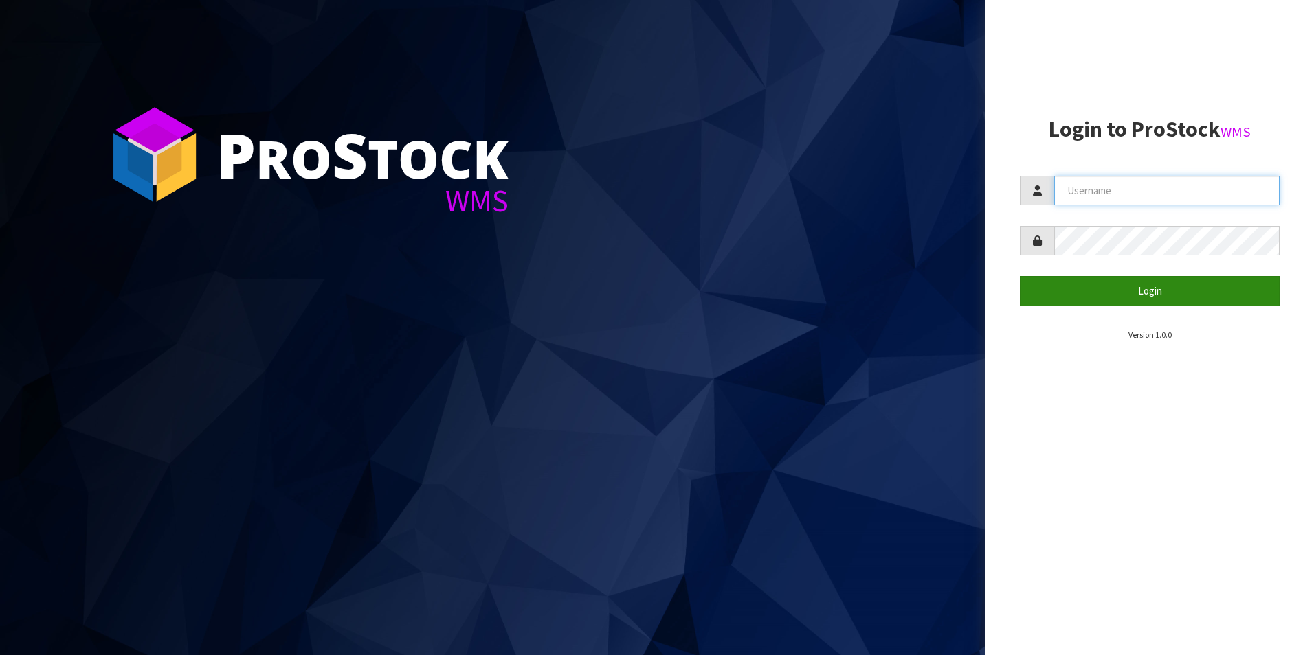
type input "[PERSON_NAME][EMAIL_ADDRESS][DOMAIN_NAME]"
click at [1121, 289] on button "Login" at bounding box center [1150, 291] width 260 height 30
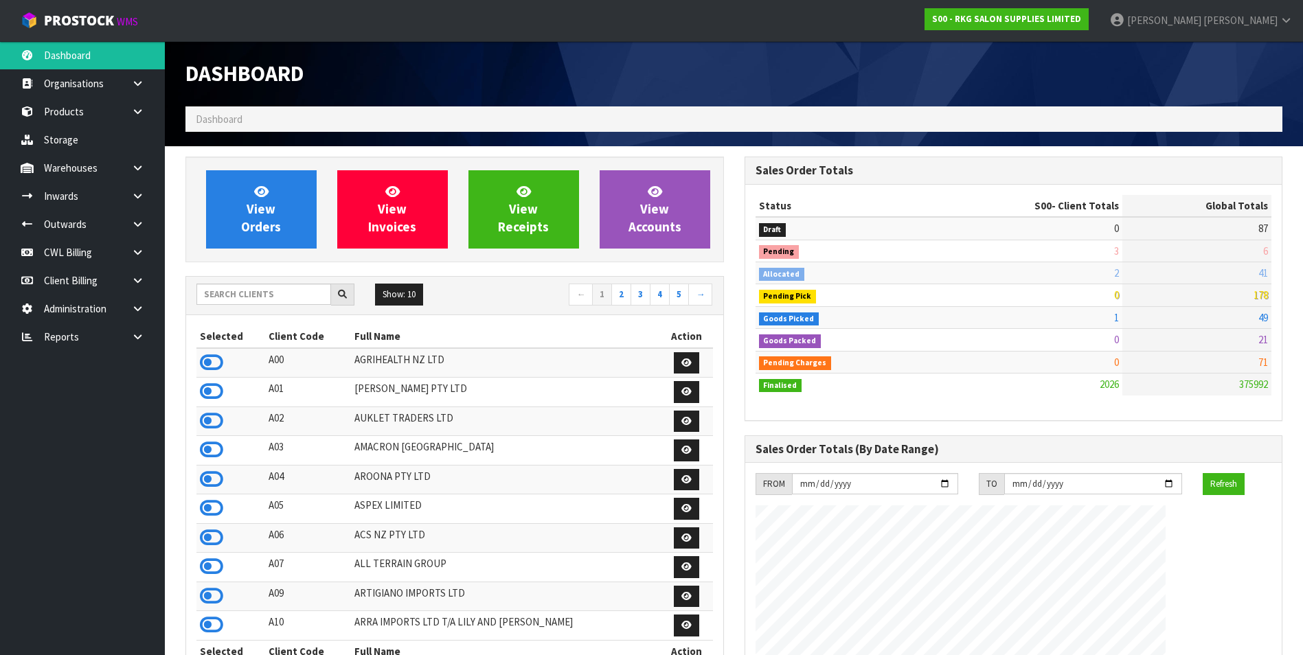
scroll to position [1041, 559]
click at [252, 291] on input "text" at bounding box center [263, 294] width 135 height 21
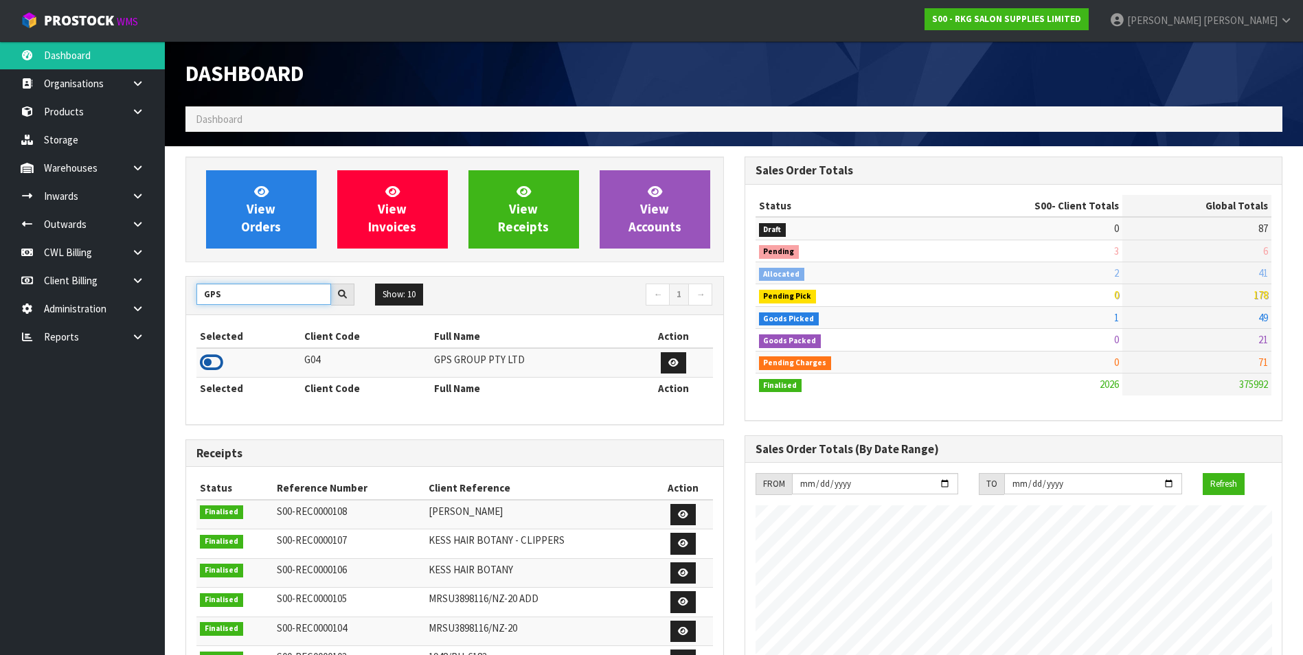
type input "GPS"
click at [216, 361] on icon at bounding box center [211, 362] width 23 height 21
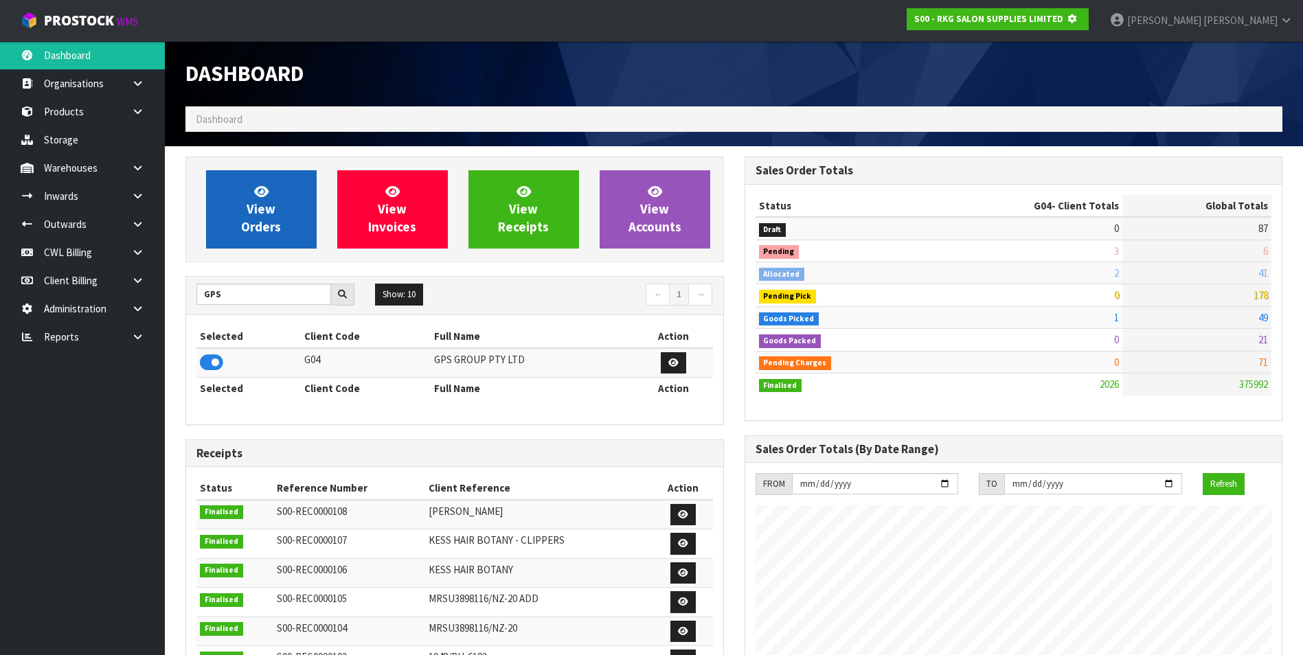
scroll to position [686189, 686487]
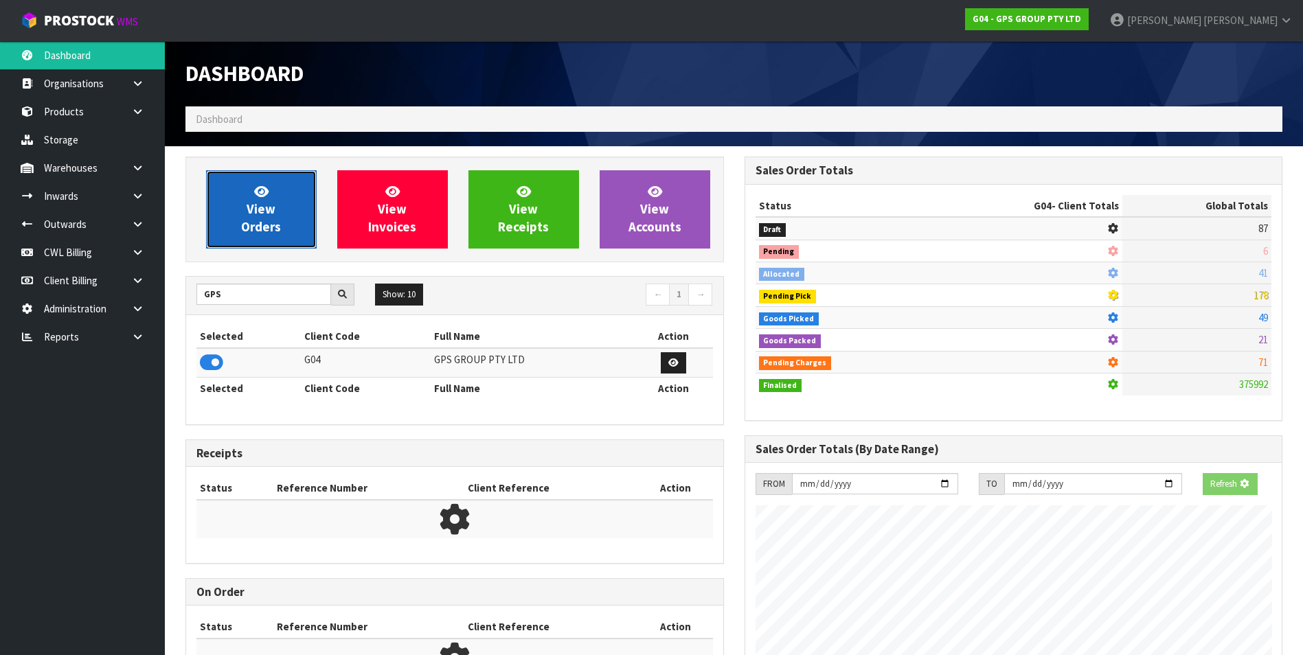
click at [243, 234] on span "View Orders" at bounding box center [261, 209] width 40 height 52
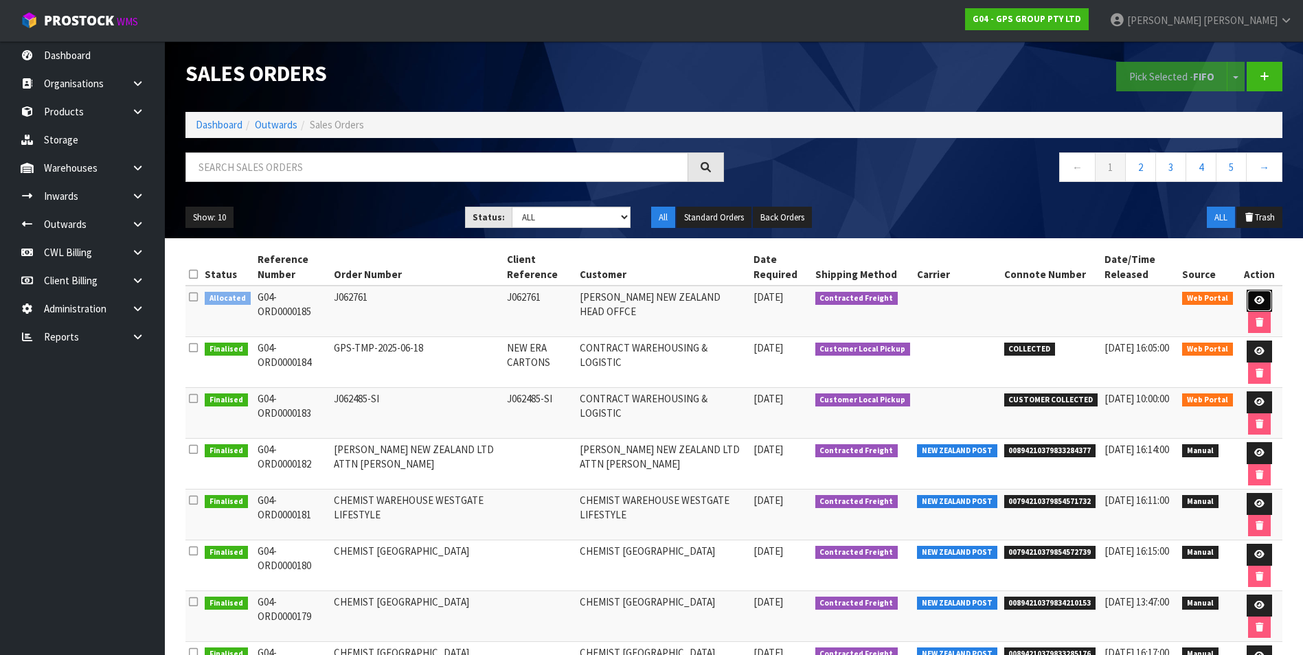
click at [1255, 297] on icon at bounding box center [1260, 300] width 10 height 9
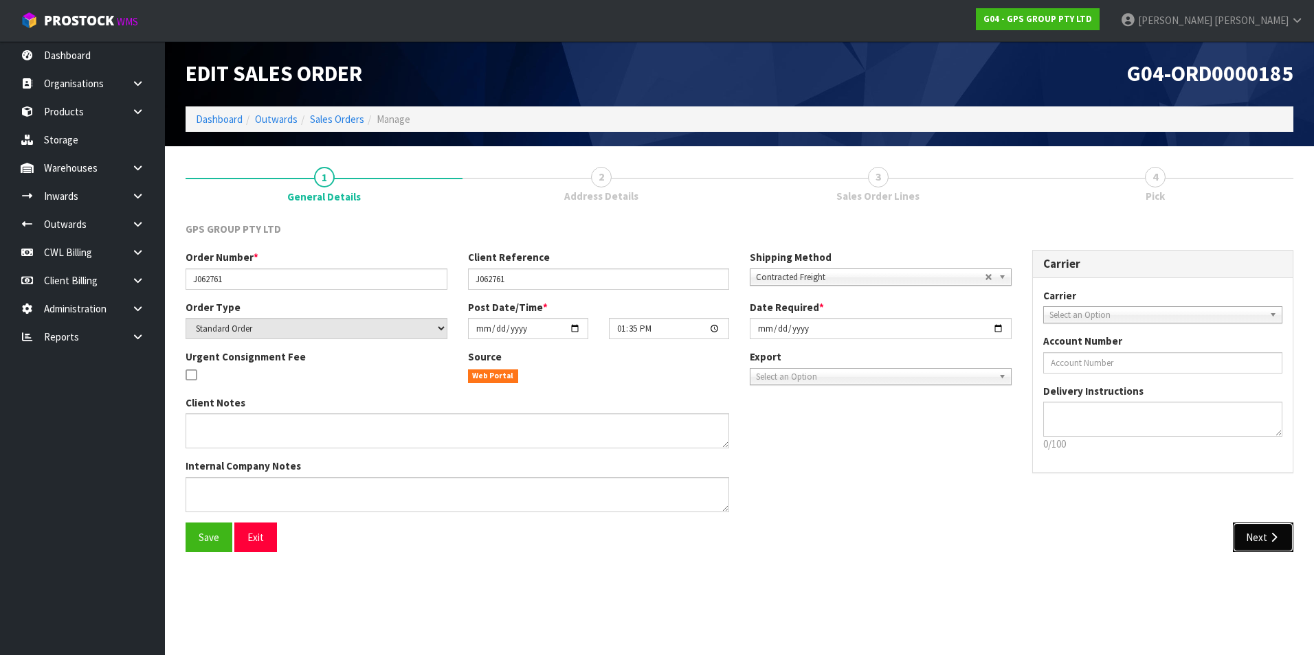
click at [1263, 541] on button "Next" at bounding box center [1263, 538] width 60 height 30
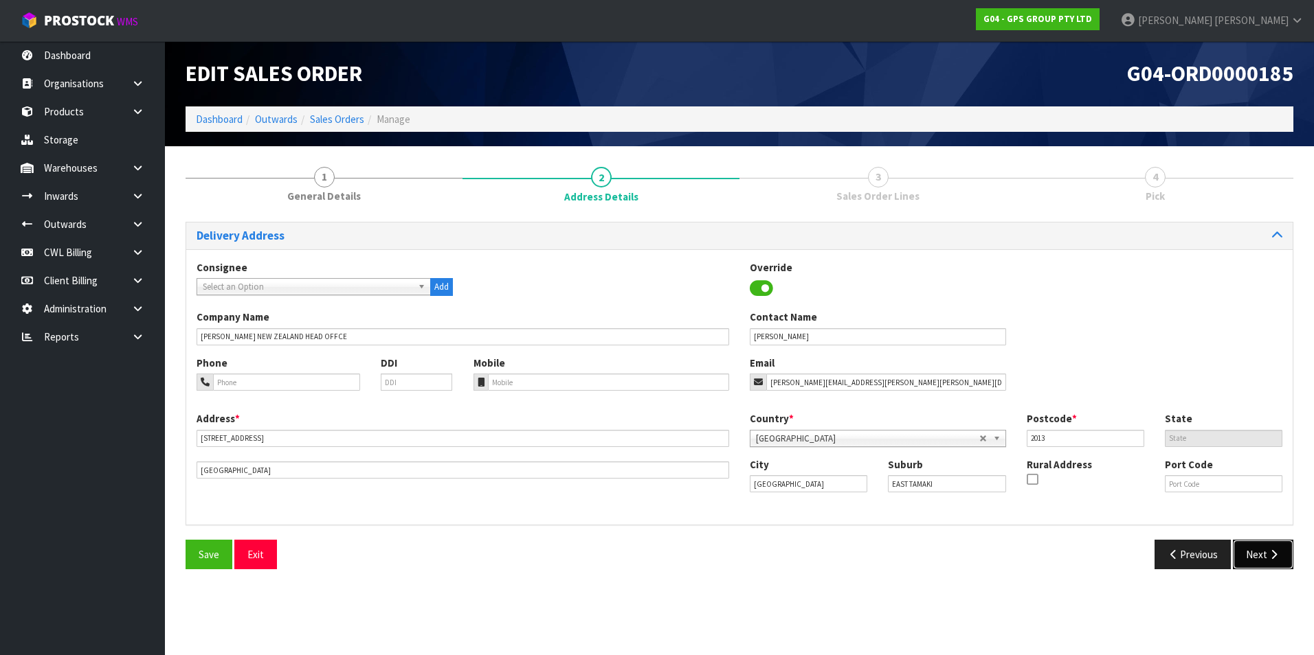
click at [1268, 554] on icon "button" at bounding box center [1273, 555] width 13 height 10
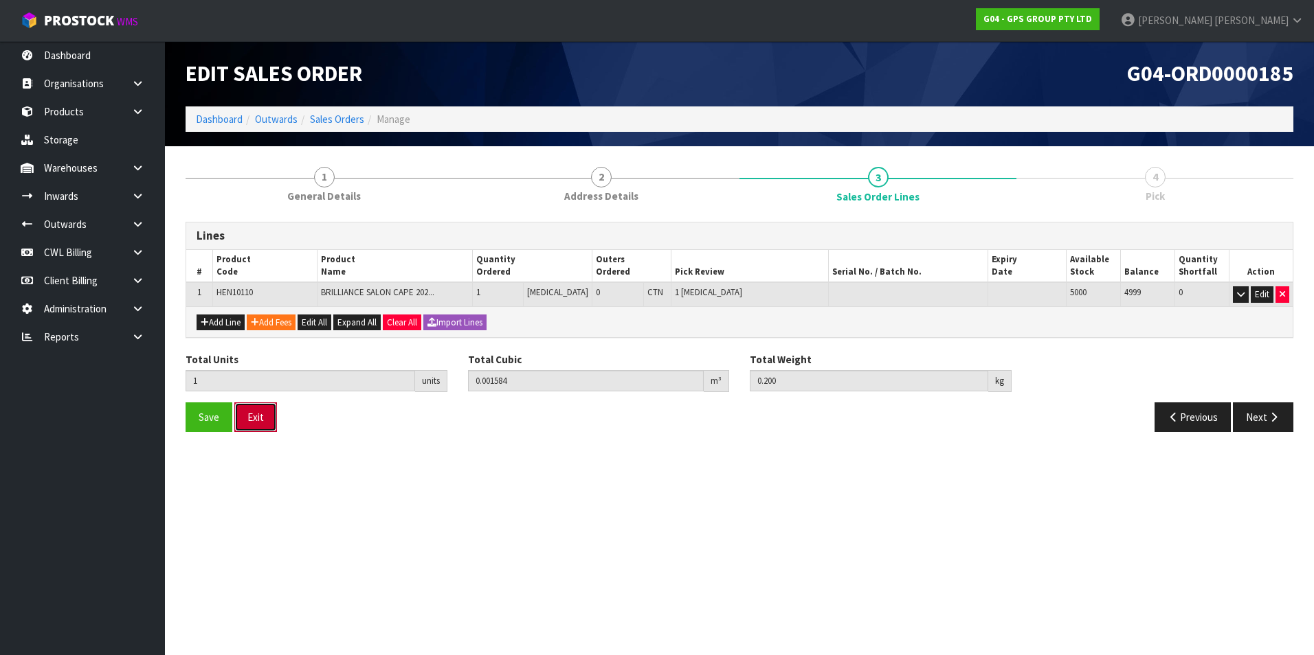
click at [252, 418] on button "Exit" at bounding box center [255, 418] width 43 height 30
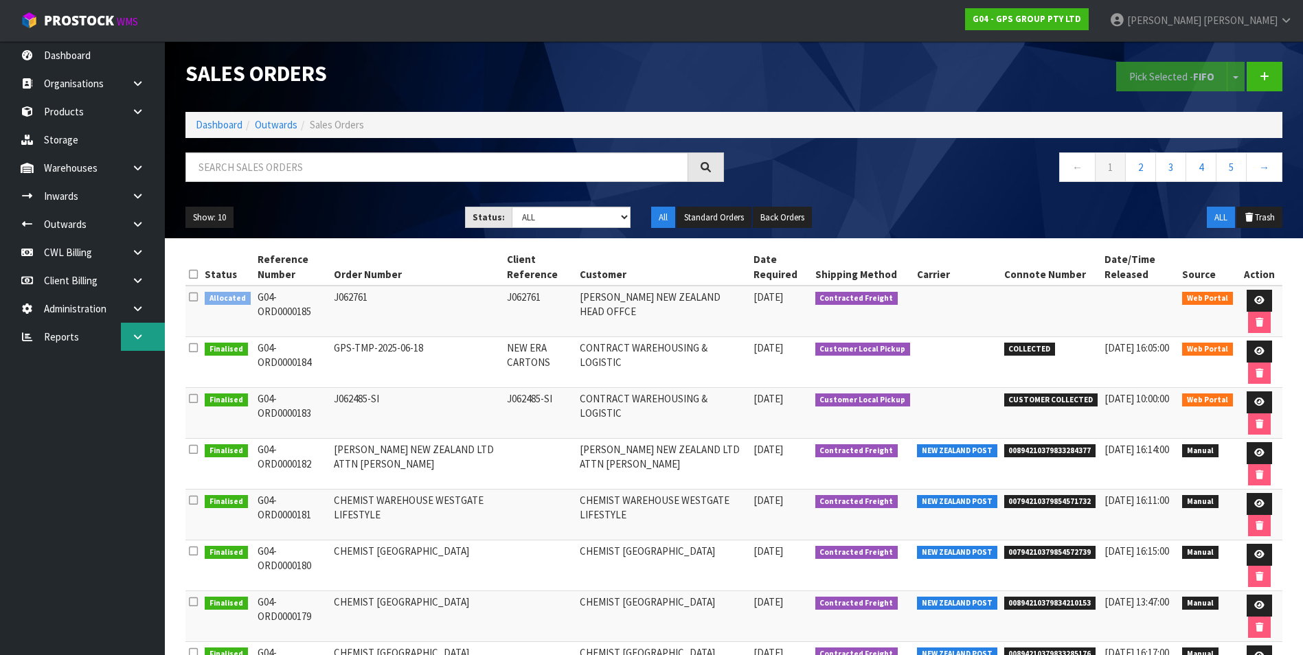
click at [142, 341] on icon at bounding box center [137, 337] width 13 height 10
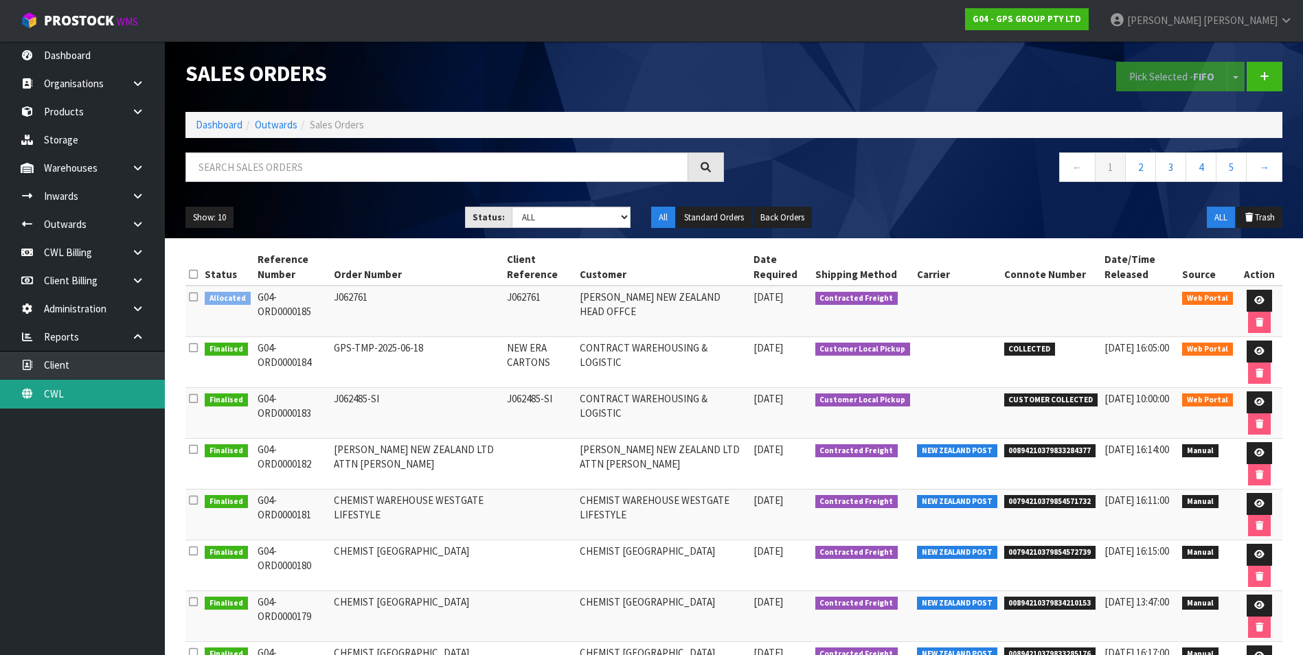
click at [106, 398] on link "CWL" at bounding box center [82, 394] width 165 height 28
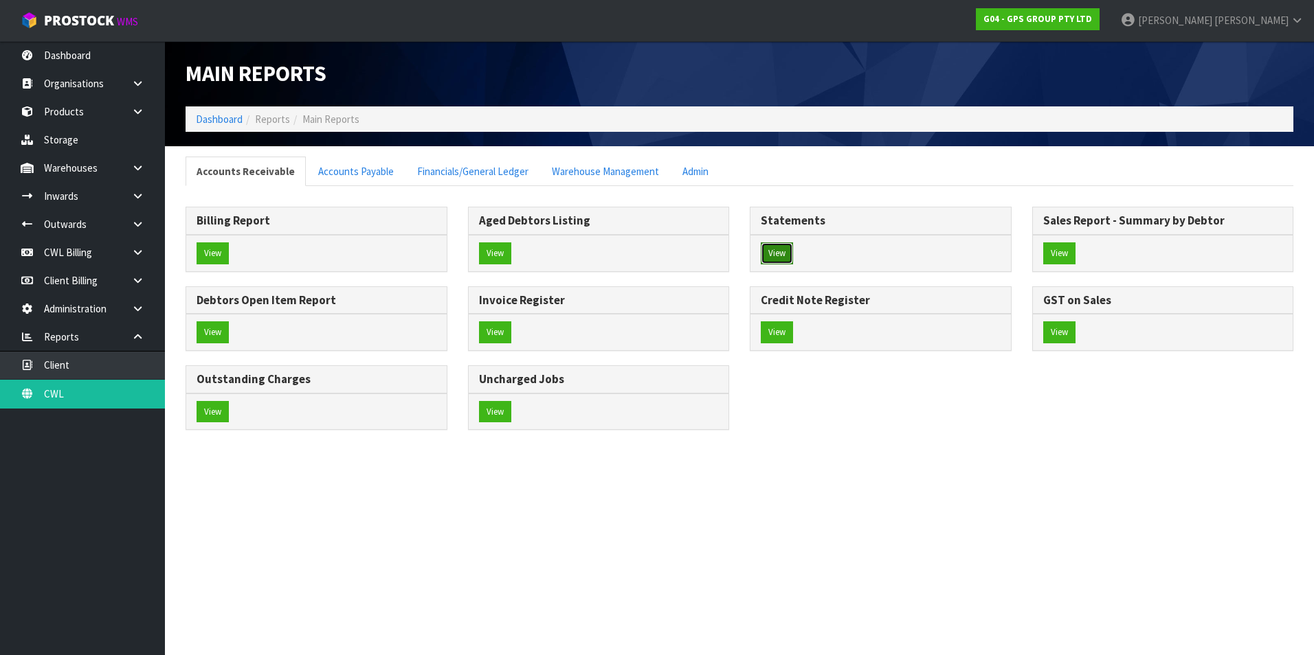
click at [779, 246] on button "View" at bounding box center [777, 254] width 32 height 22
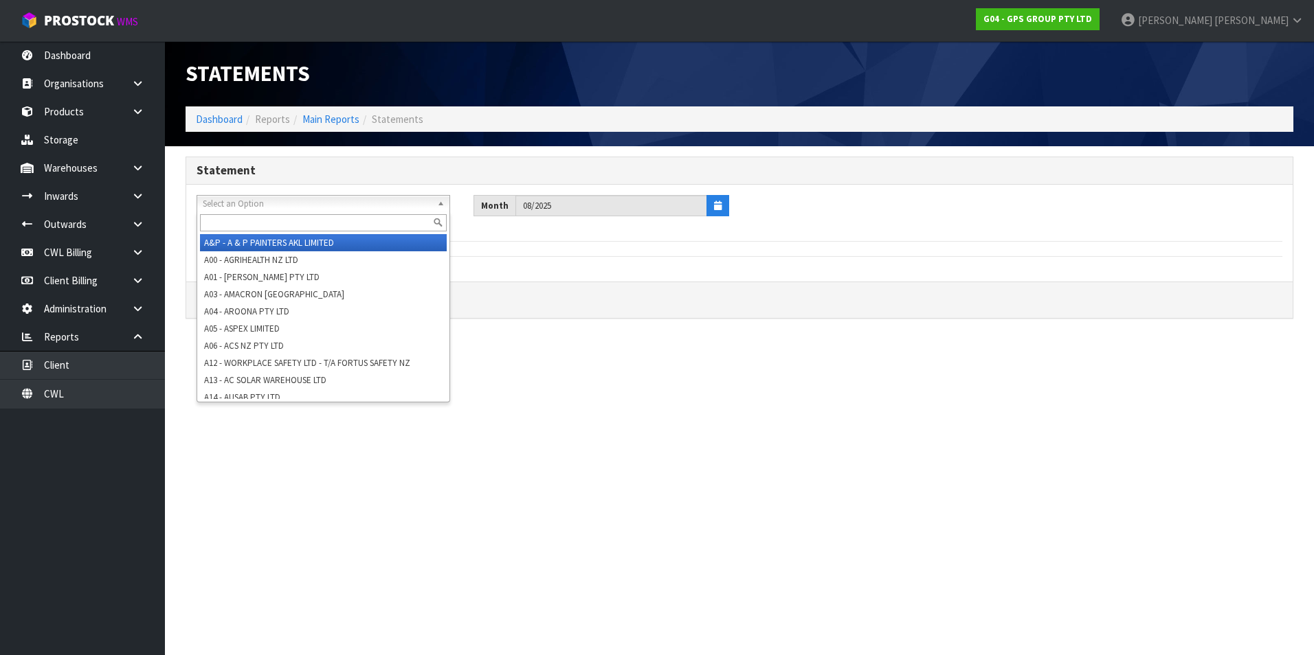
click at [273, 203] on span "Select an Option" at bounding box center [317, 204] width 229 height 16
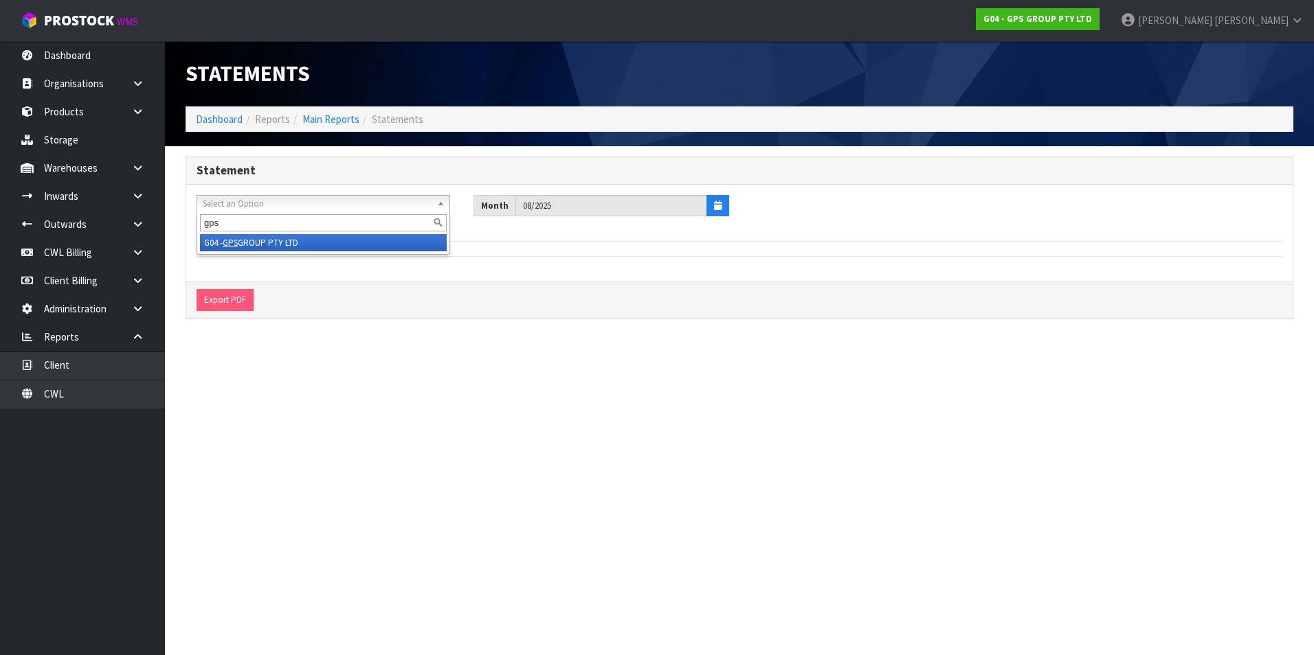
type input "gps"
click at [276, 238] on li "G04 - GPS GROUP PTY LTD" at bounding box center [323, 242] width 247 height 17
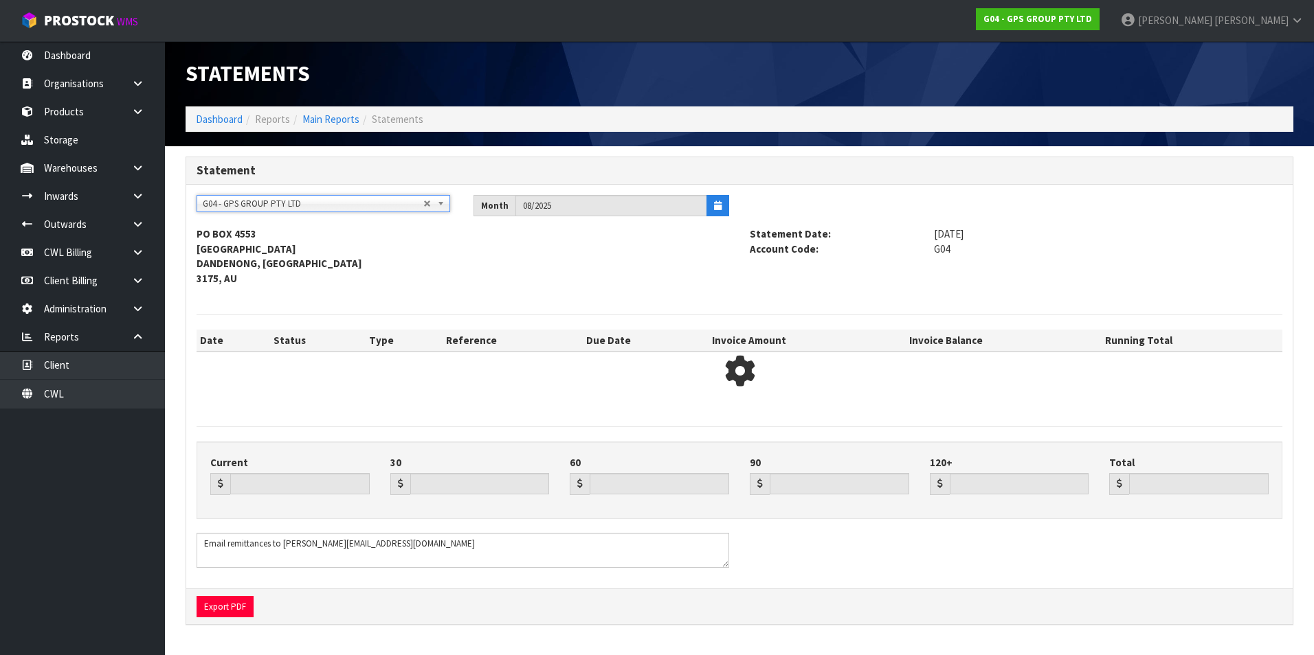
type input "0.00"
type input "820.54"
type input "925.21"
type input "0.00"
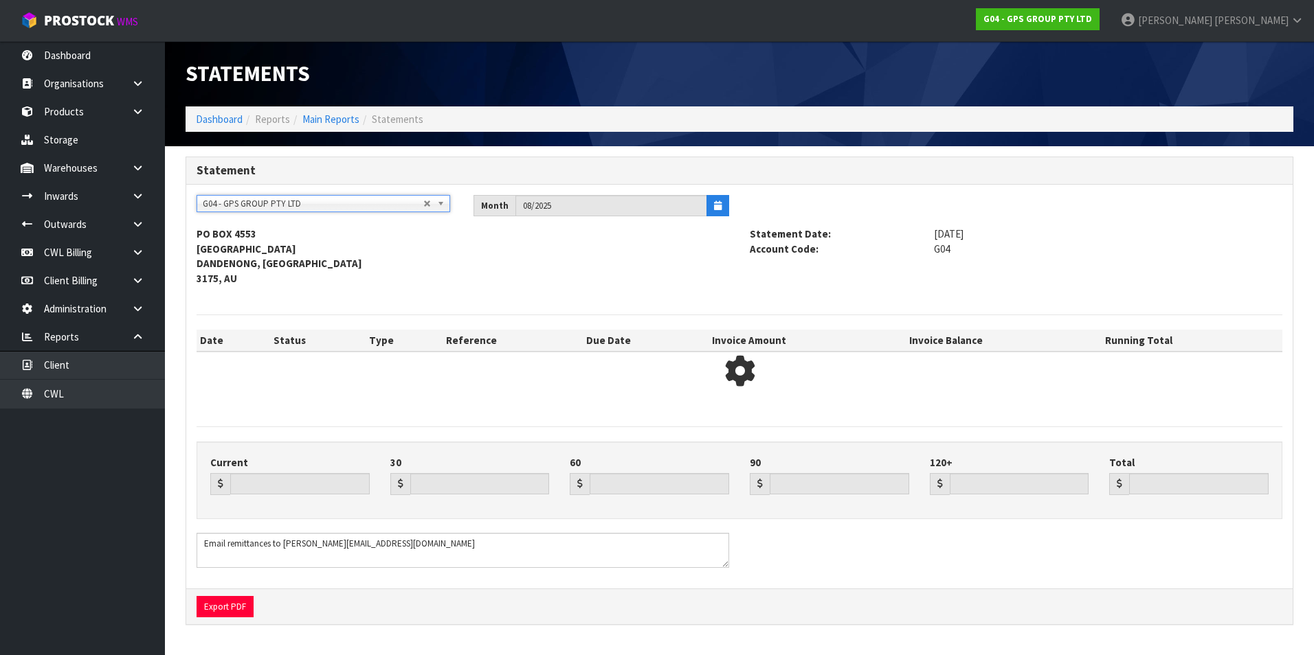
type input "1745.75"
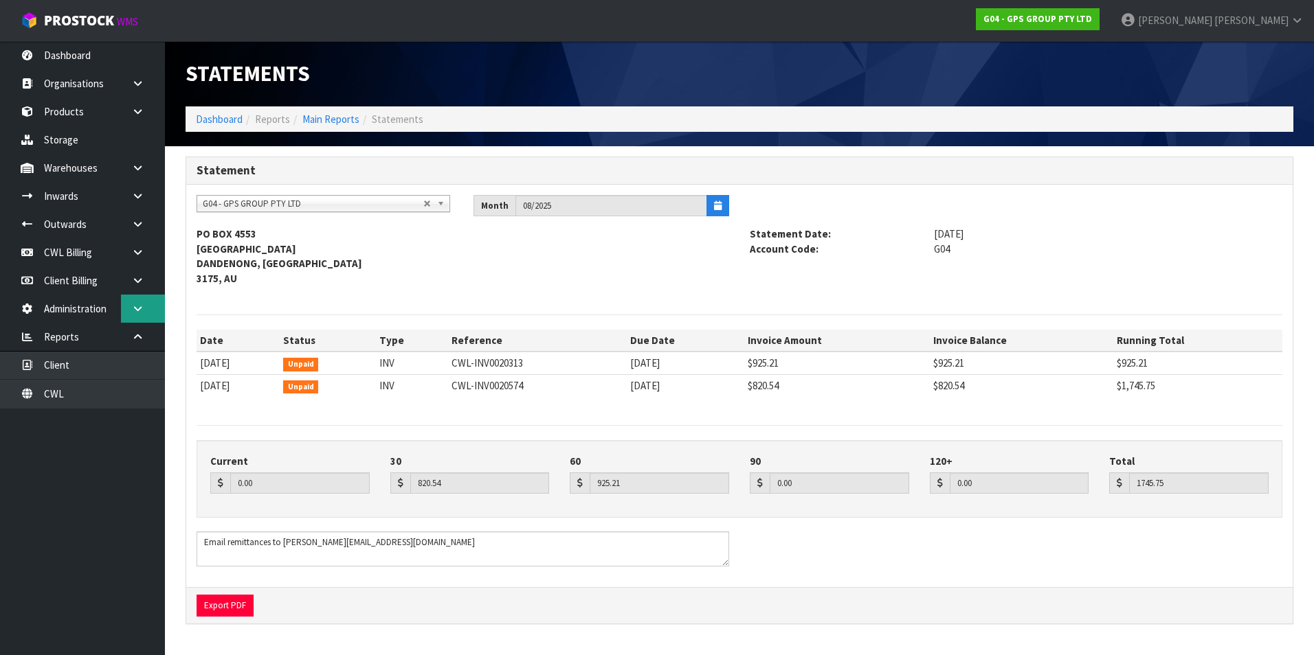
click at [131, 308] on icon at bounding box center [137, 309] width 13 height 10
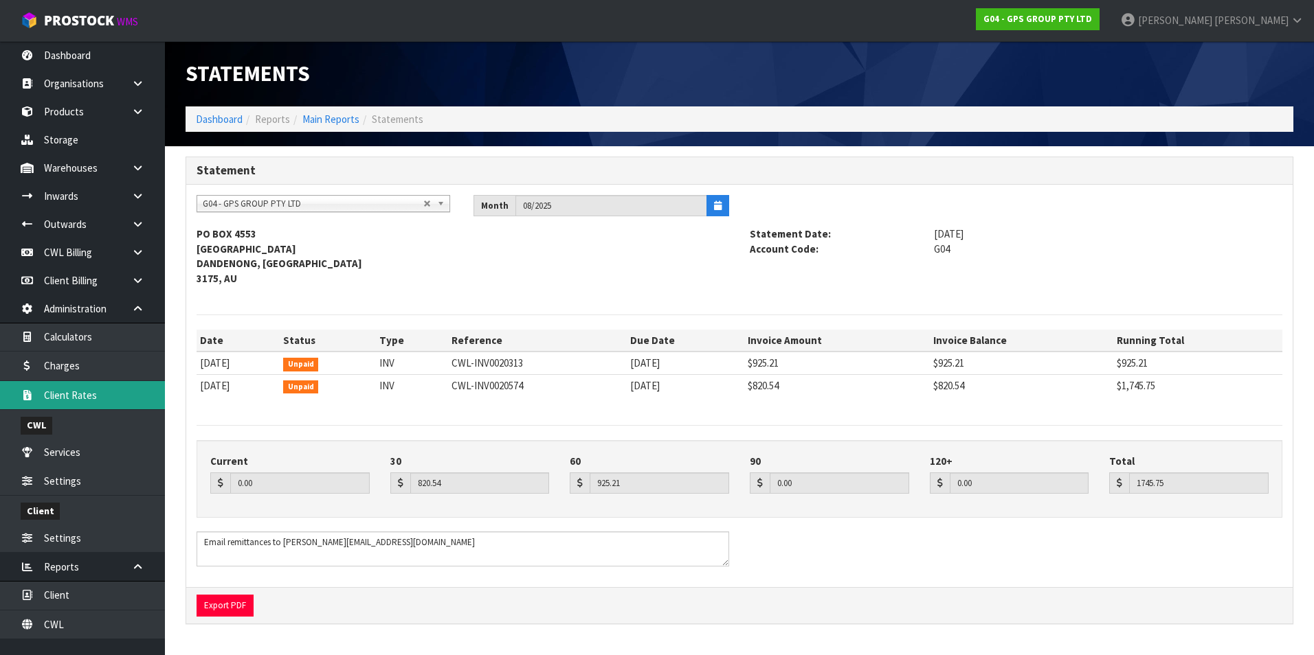
click at [77, 399] on link "Client Rates" at bounding box center [82, 395] width 165 height 28
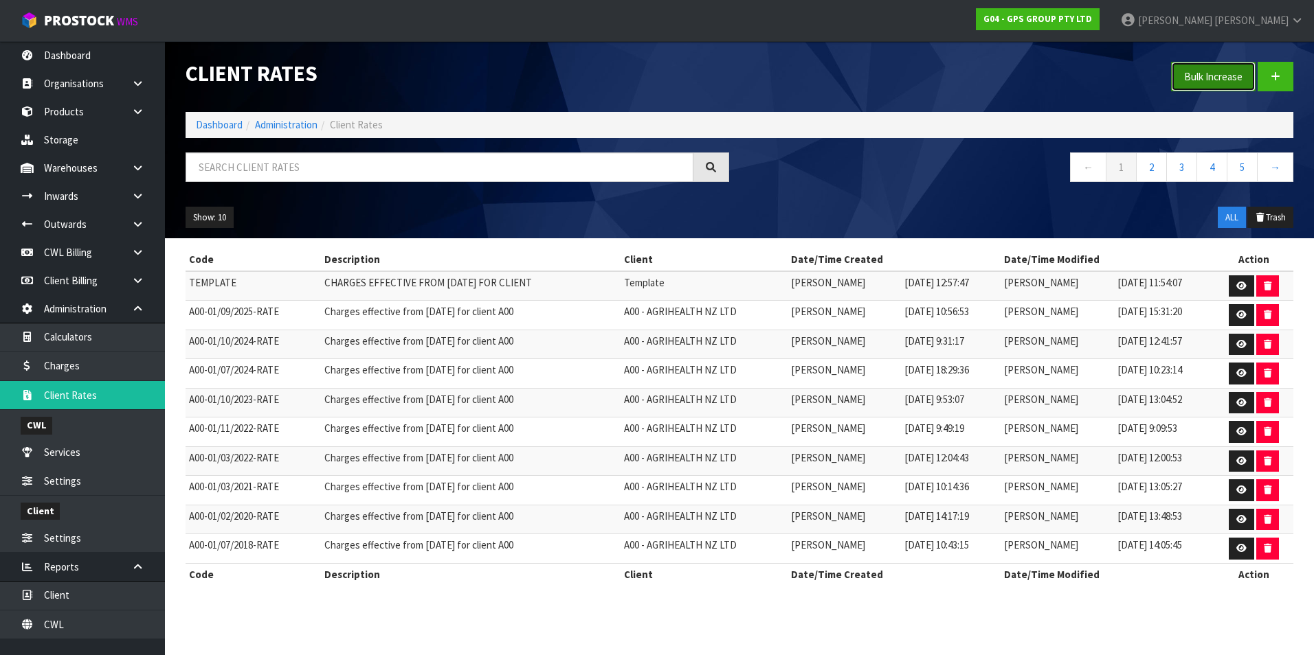
click at [1220, 75] on button "Bulk Increase" at bounding box center [1213, 77] width 85 height 30
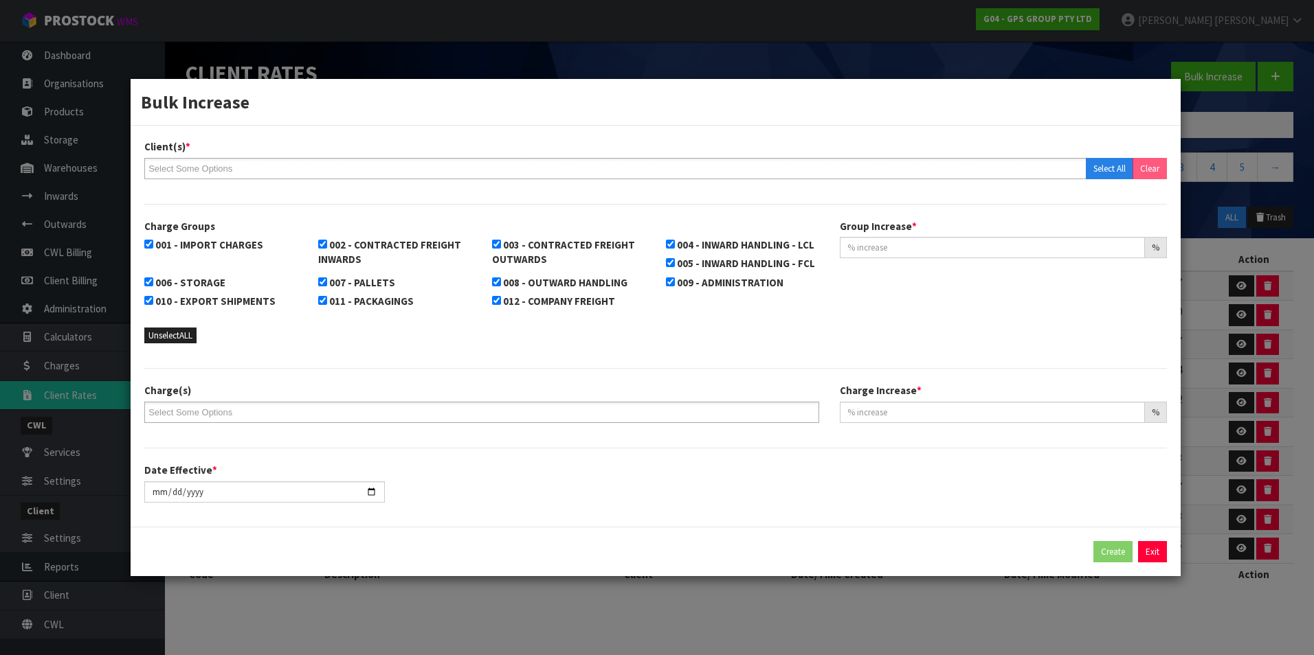
click at [153, 244] on label "001 - IMPORT CHARGES" at bounding box center [203, 244] width 119 height 15
click at [153, 244] on input "001 - IMPORT CHARGES" at bounding box center [148, 244] width 9 height 9
checkbox input "false"
click at [325, 244] on input "002 - CONTRACTED FREIGHT INWARDS" at bounding box center [322, 244] width 9 height 9
checkbox input "false"
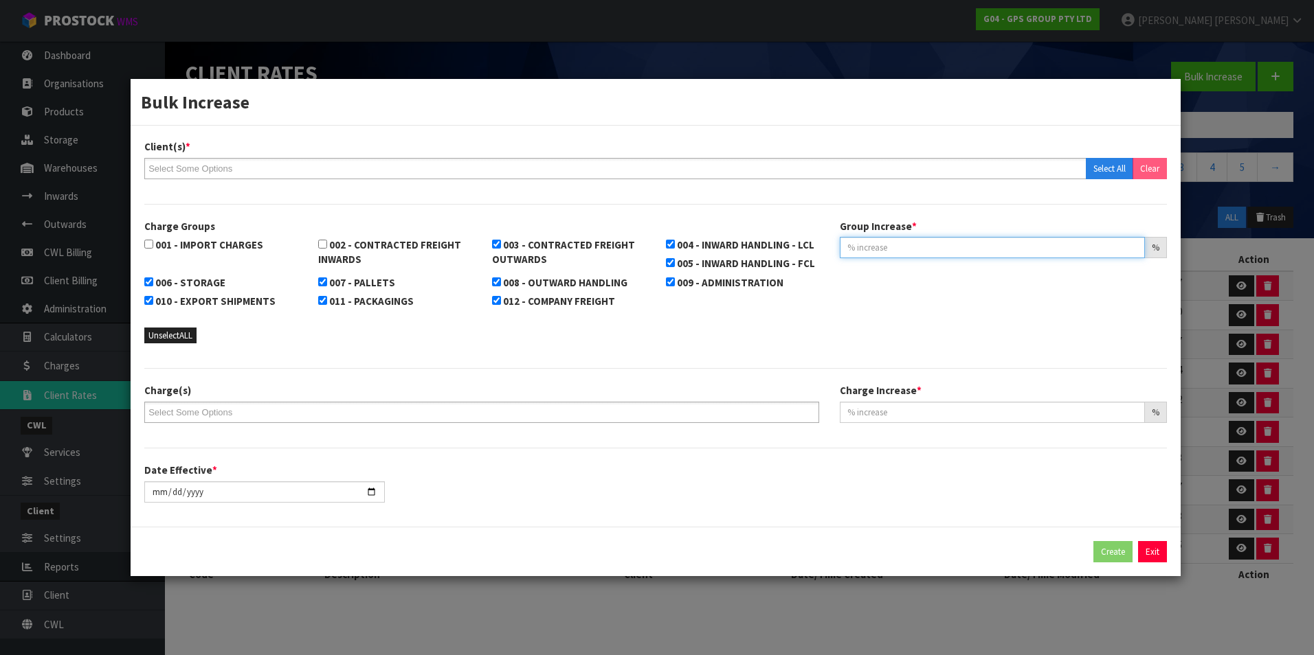
click at [901, 248] on input "text" at bounding box center [992, 247] width 305 height 21
type input "3.75"
click at [240, 404] on input "text" at bounding box center [198, 412] width 101 height 17
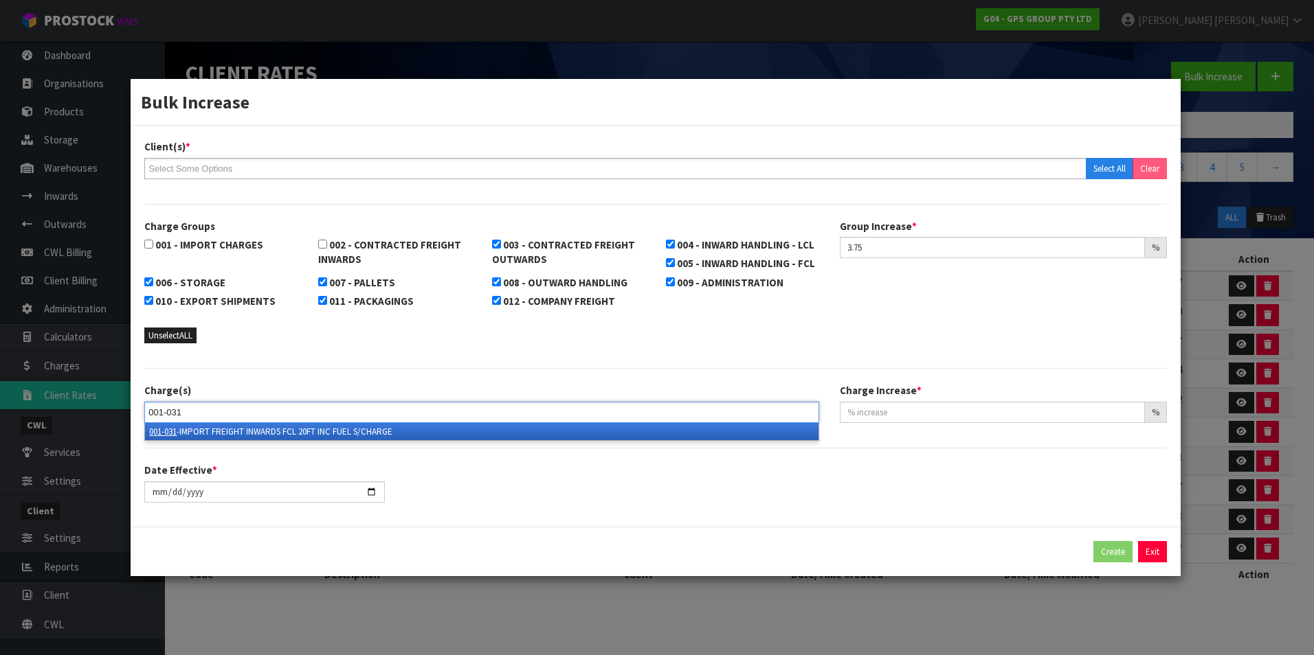
type input "001-031"
click at [262, 437] on li "001-031 -IMPORT FREIGHT INWARDS FCL 20FT INC FUEL S/CHARGE" at bounding box center [481, 431] width 673 height 17
type input "001-032"
click at [356, 429] on li "001-032 -IMPORT FREIGHT INWARDS FCL 40FT INC FUEL S/CHARGE" at bounding box center [481, 431] width 673 height 17
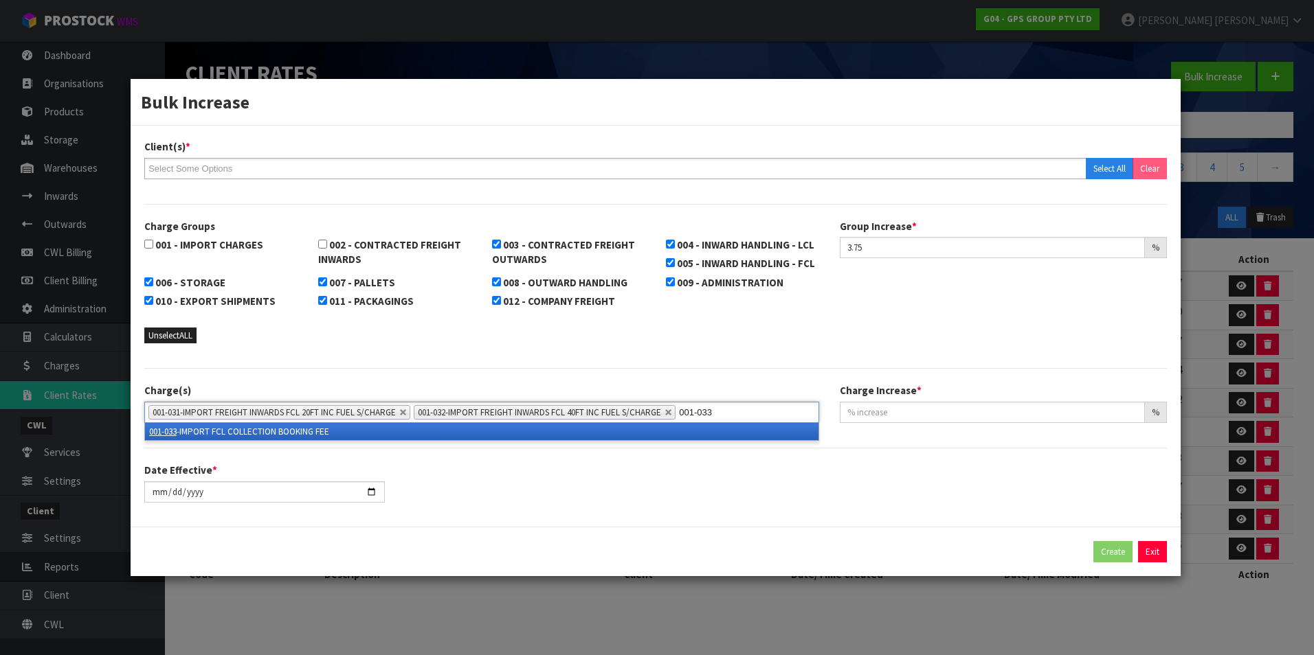
type input "001-033"
click at [310, 435] on li "001-033 -IMPORT FCL COLLECTION BOOKING FEE" at bounding box center [481, 431] width 673 height 17
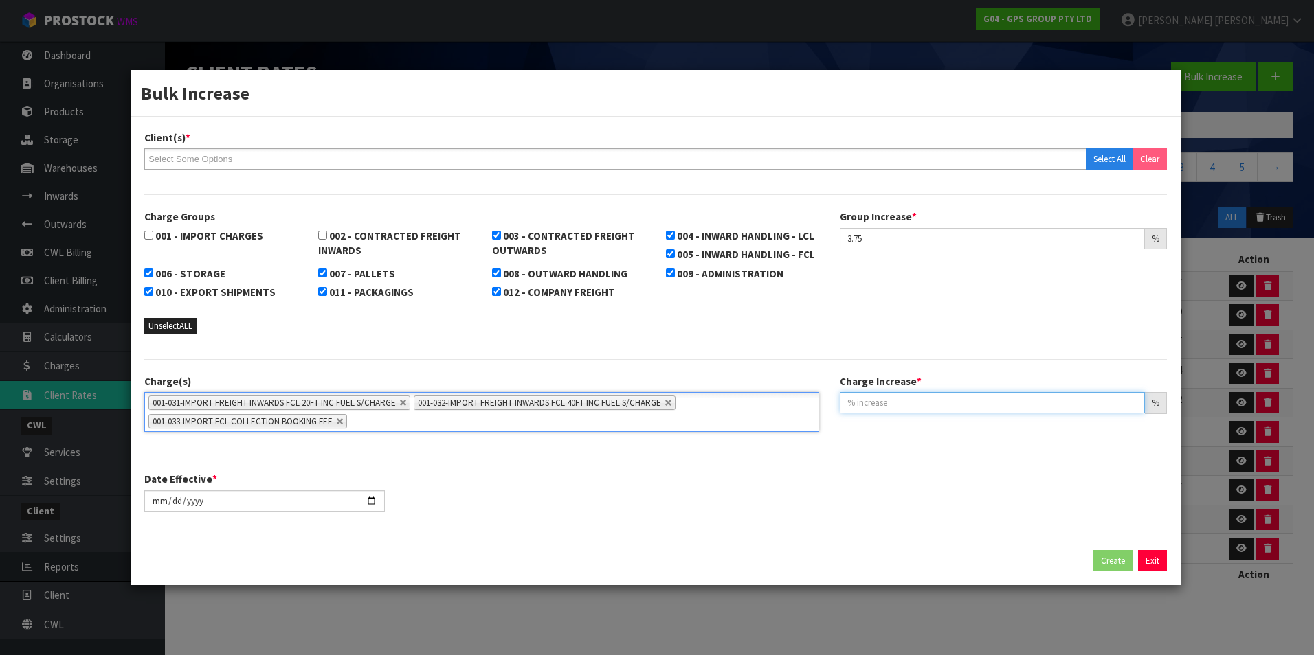
click at [947, 407] on input "text" at bounding box center [992, 402] width 305 height 21
type input "3.75"
click at [369, 501] on input "[DATE]" at bounding box center [264, 501] width 240 height 21
type input "[DATE]"
click at [251, 157] on ul at bounding box center [615, 158] width 942 height 21
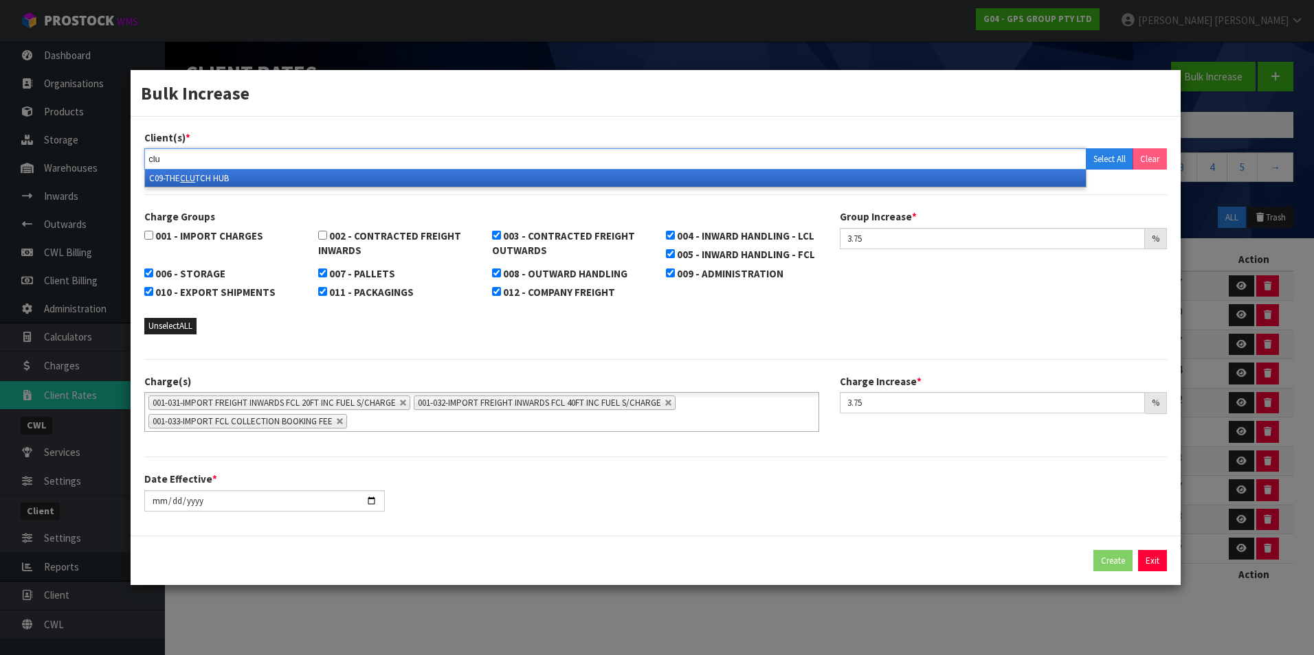
type input "clu"
click at [221, 173] on li "C09-THE CLU TCH HUB" at bounding box center [615, 178] width 941 height 17
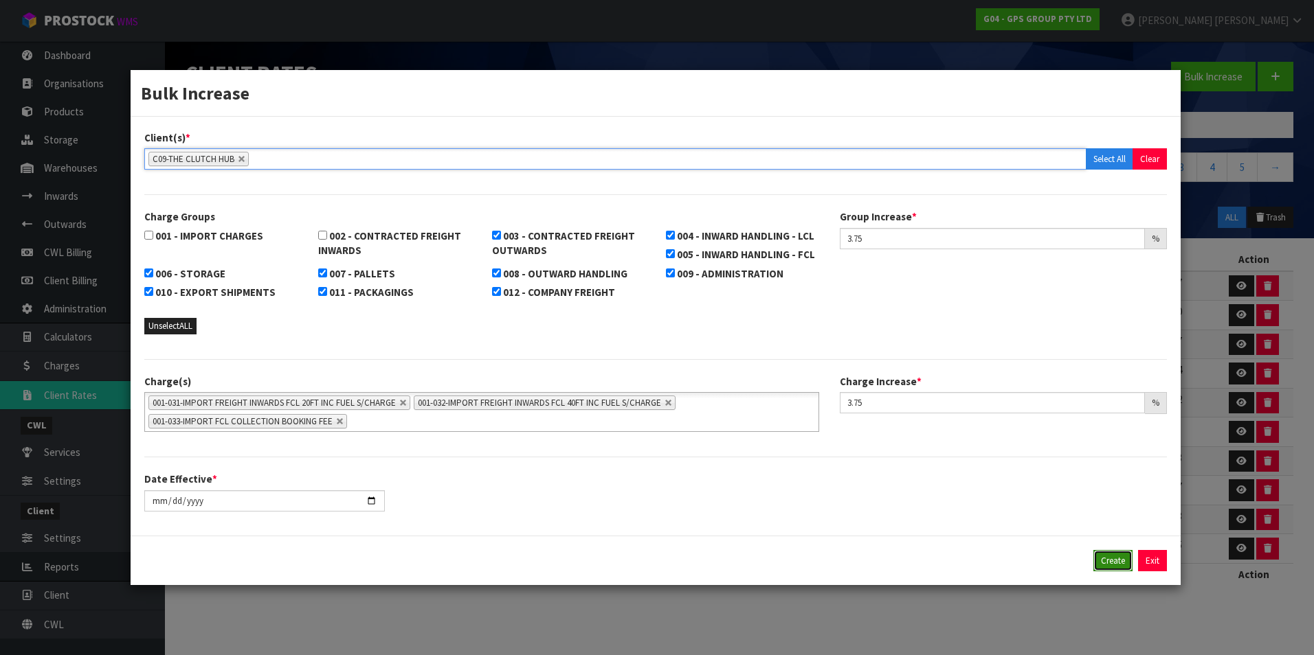
click at [1114, 563] on button "Create" at bounding box center [1112, 561] width 39 height 22
click at [1112, 562] on button "Confirm Create" at bounding box center [1097, 561] width 69 height 22
type input "Select Some Options"
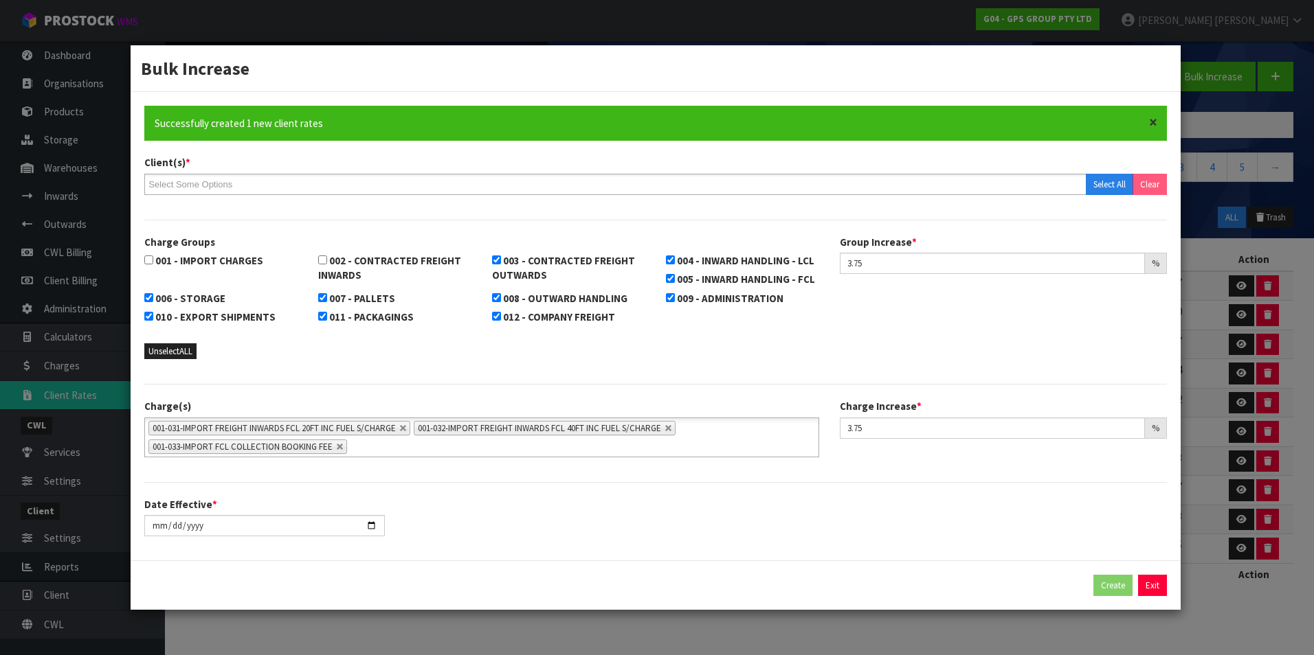
click at [1151, 120] on span "×" at bounding box center [1153, 122] width 8 height 19
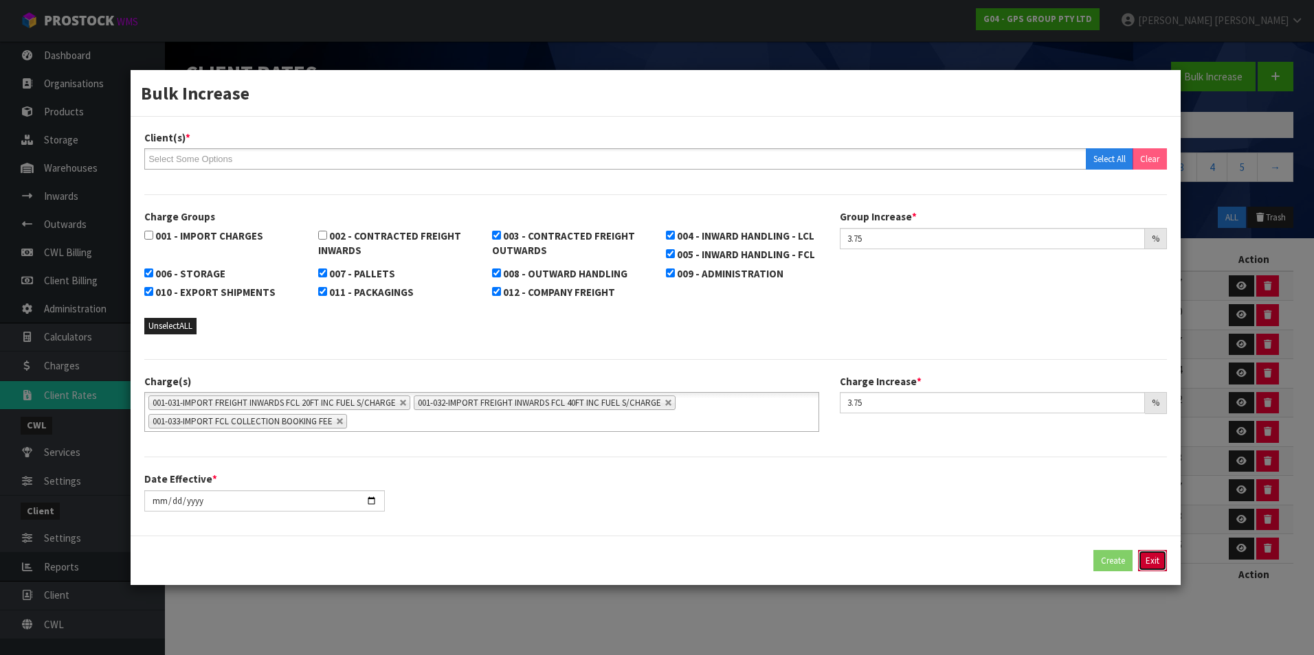
click at [1154, 565] on button "Exit" at bounding box center [1152, 561] width 29 height 22
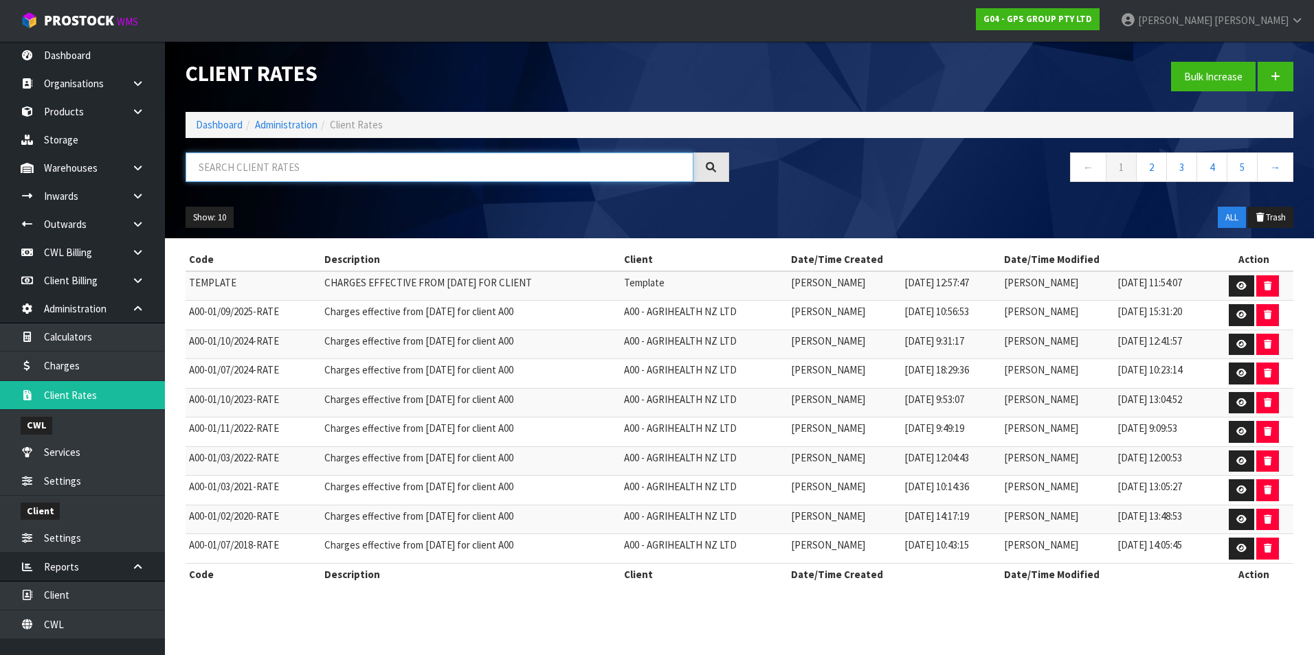
click at [234, 168] on input "text" at bounding box center [440, 168] width 508 height 30
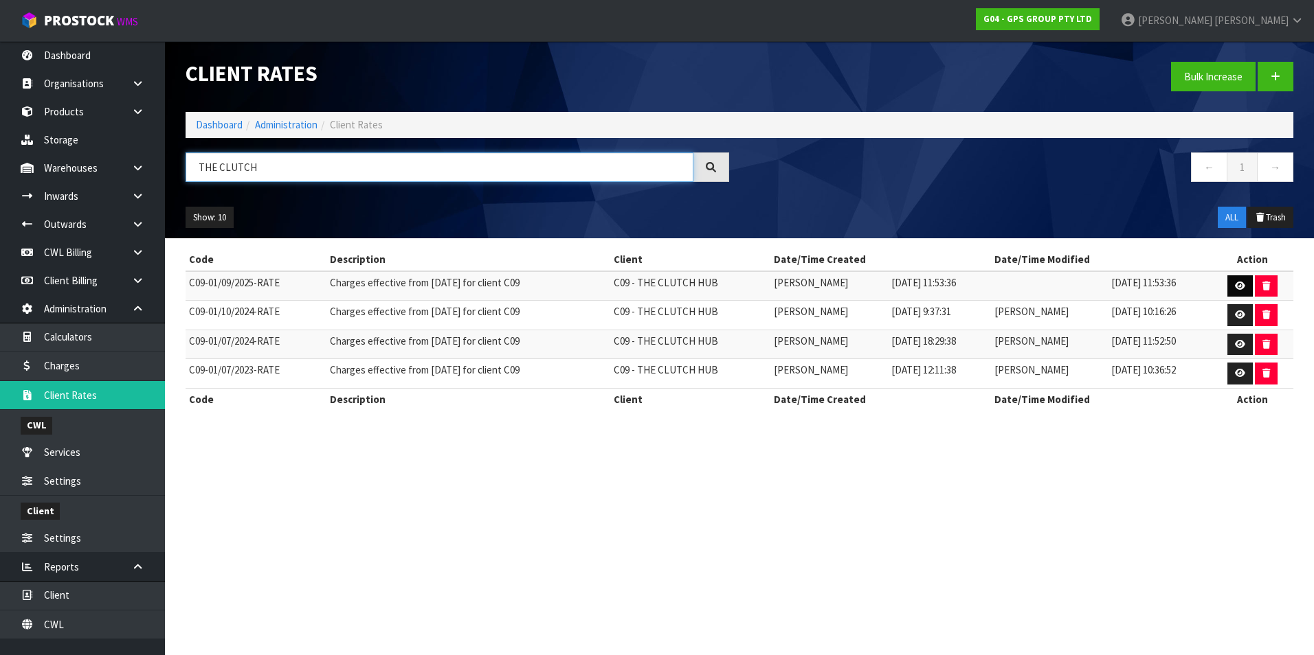
type input "THE CLUTCH"
click at [1232, 282] on link at bounding box center [1239, 287] width 25 height 22
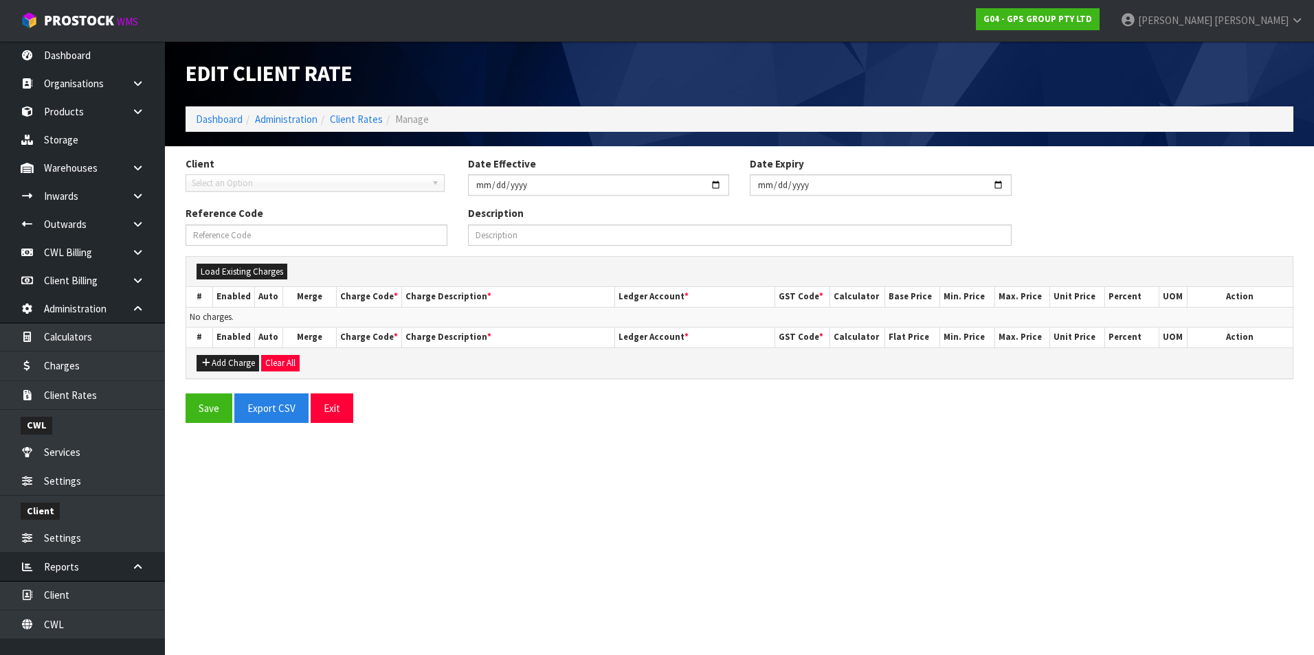
type input "[DATE]"
type input "C09-01/09/2025-RATE"
type input "Charges effective from [DATE] for client C09"
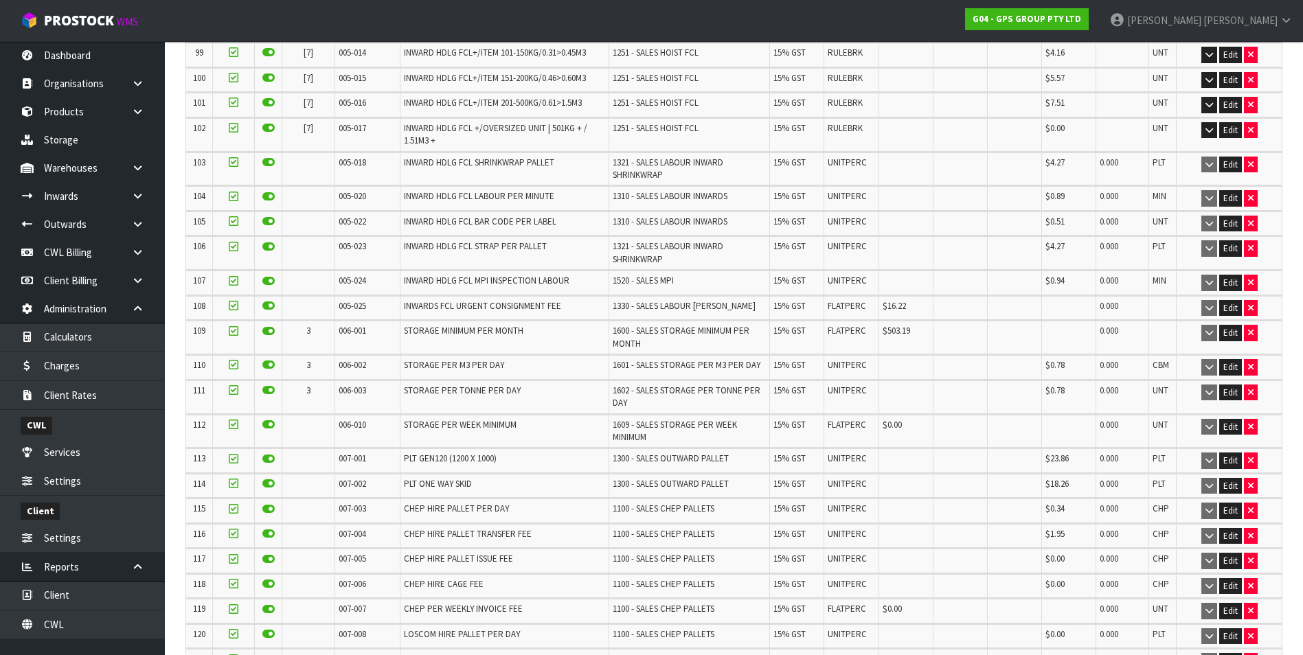
scroll to position [2954, 0]
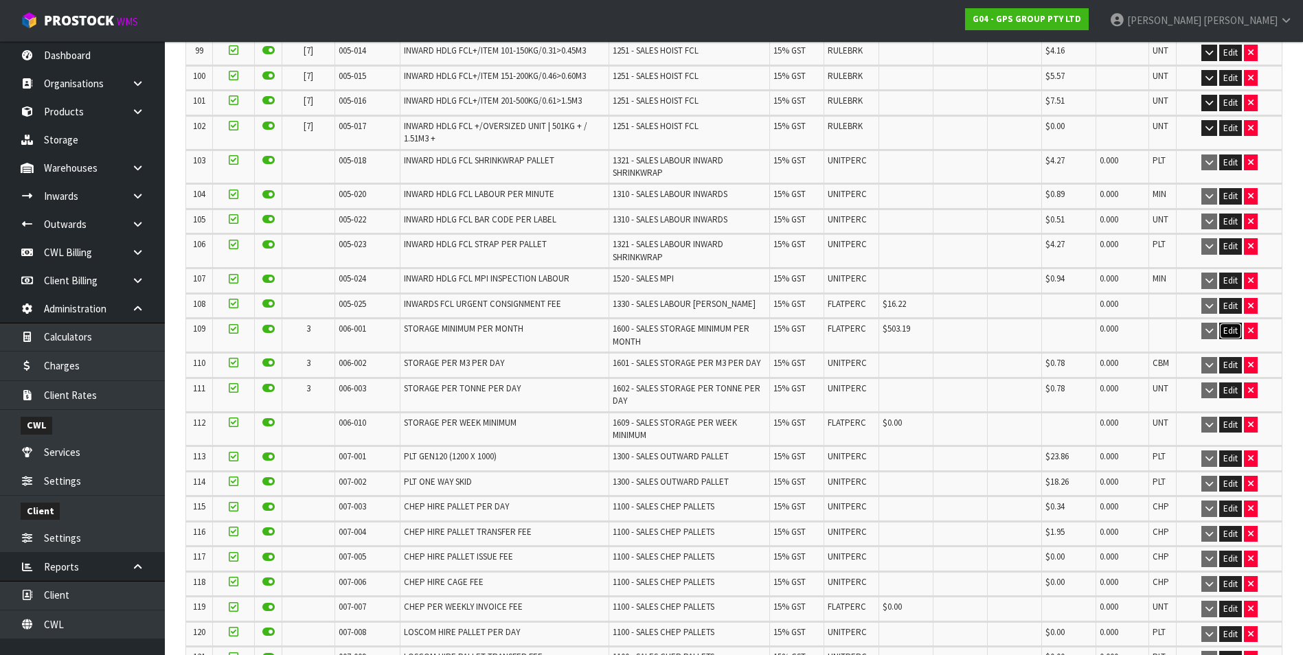
drag, startPoint x: 1228, startPoint y: 294, endPoint x: 1056, endPoint y: 302, distance: 171.9
click at [1221, 323] on button "Edit" at bounding box center [1231, 331] width 23 height 16
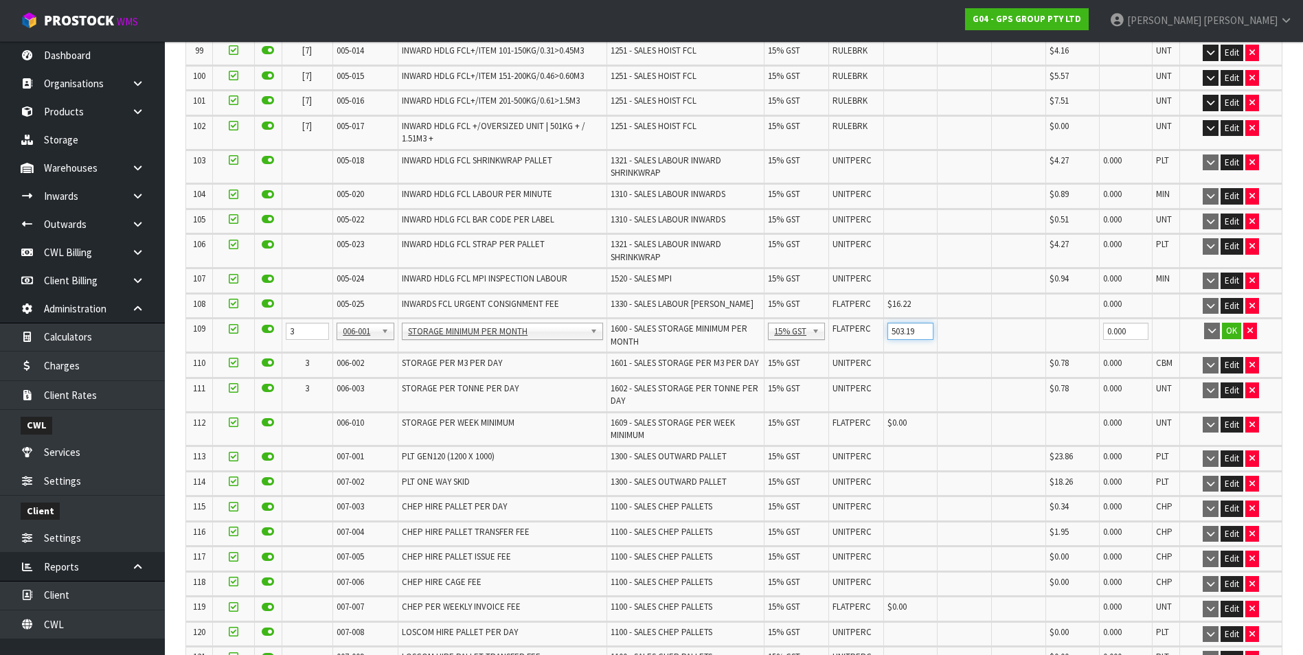
click at [928, 323] on input "503.19" at bounding box center [911, 331] width 47 height 17
type input "503.00"
click at [1228, 323] on button "OK" at bounding box center [1231, 331] width 19 height 16
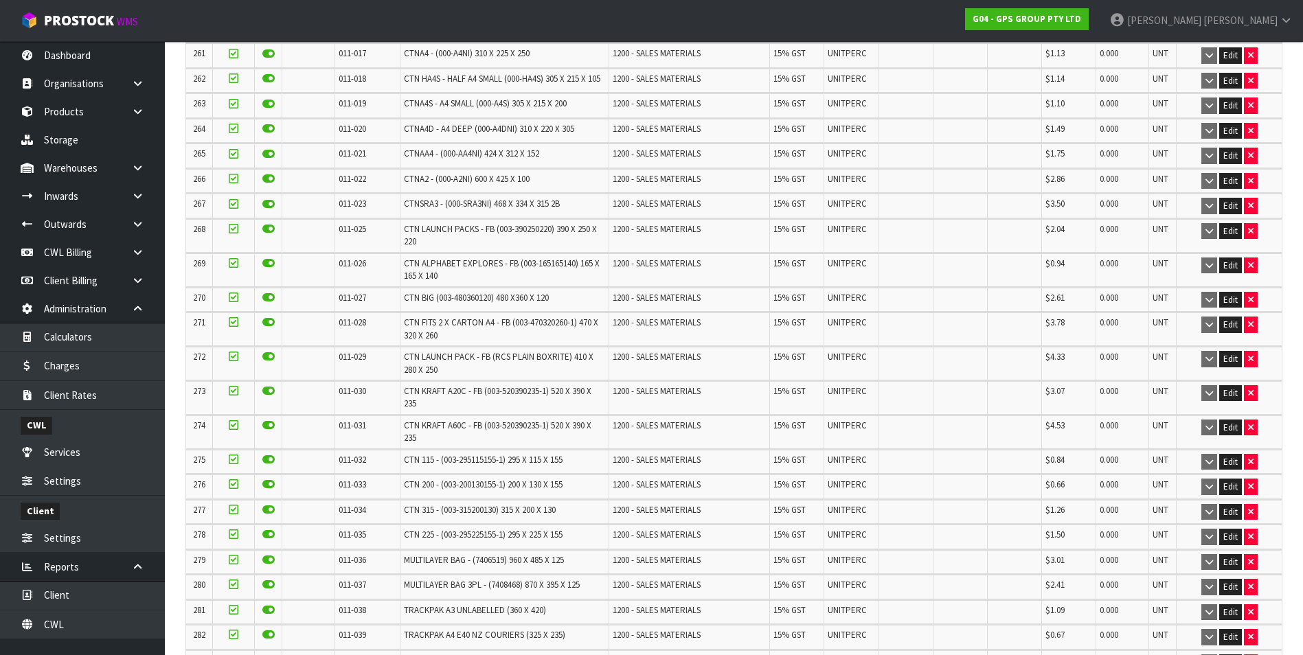
scroll to position [8594, 0]
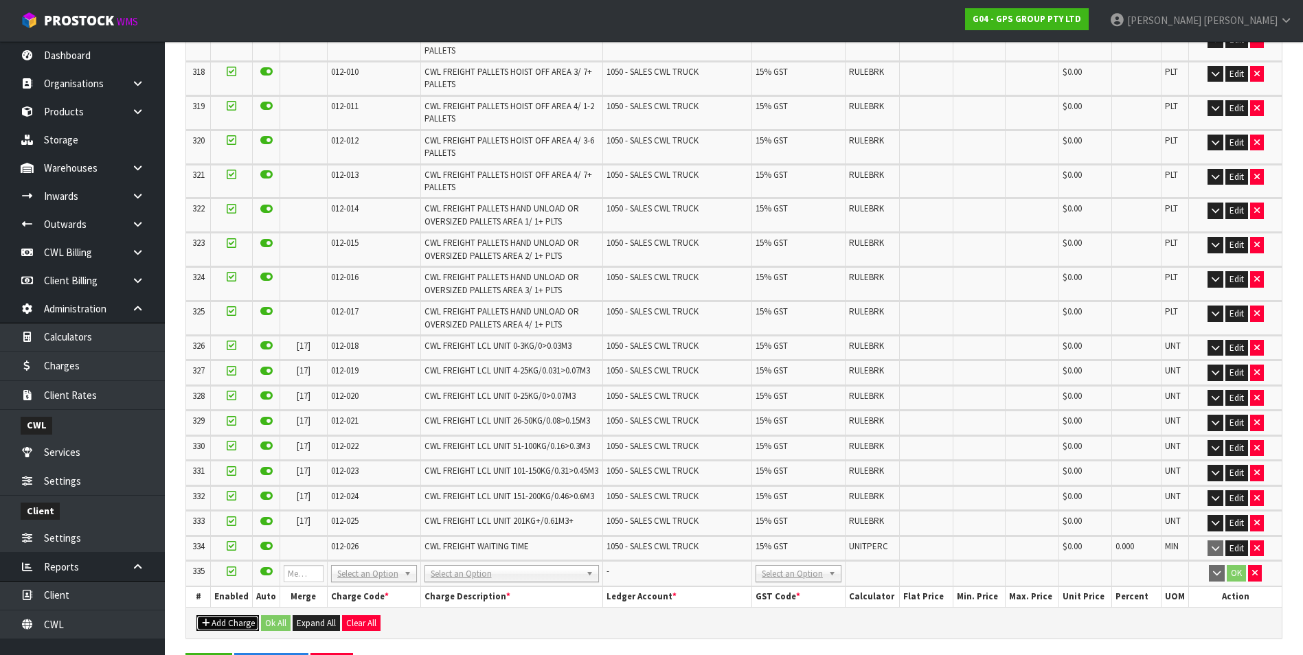
scroll to position [9290, 0]
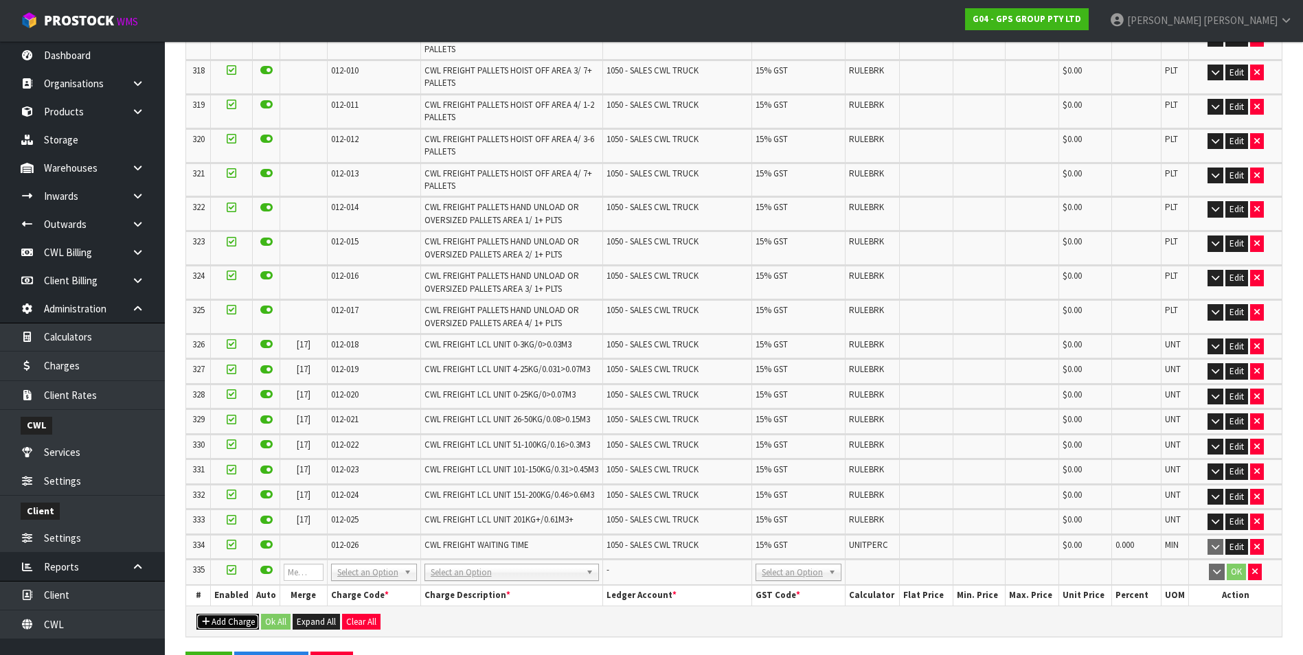
drag, startPoint x: 370, startPoint y: 540, endPoint x: 366, endPoint y: 546, distance: 7.4
click at [362, 549] on input "text" at bounding box center [374, 555] width 80 height 17
type input "004-036"
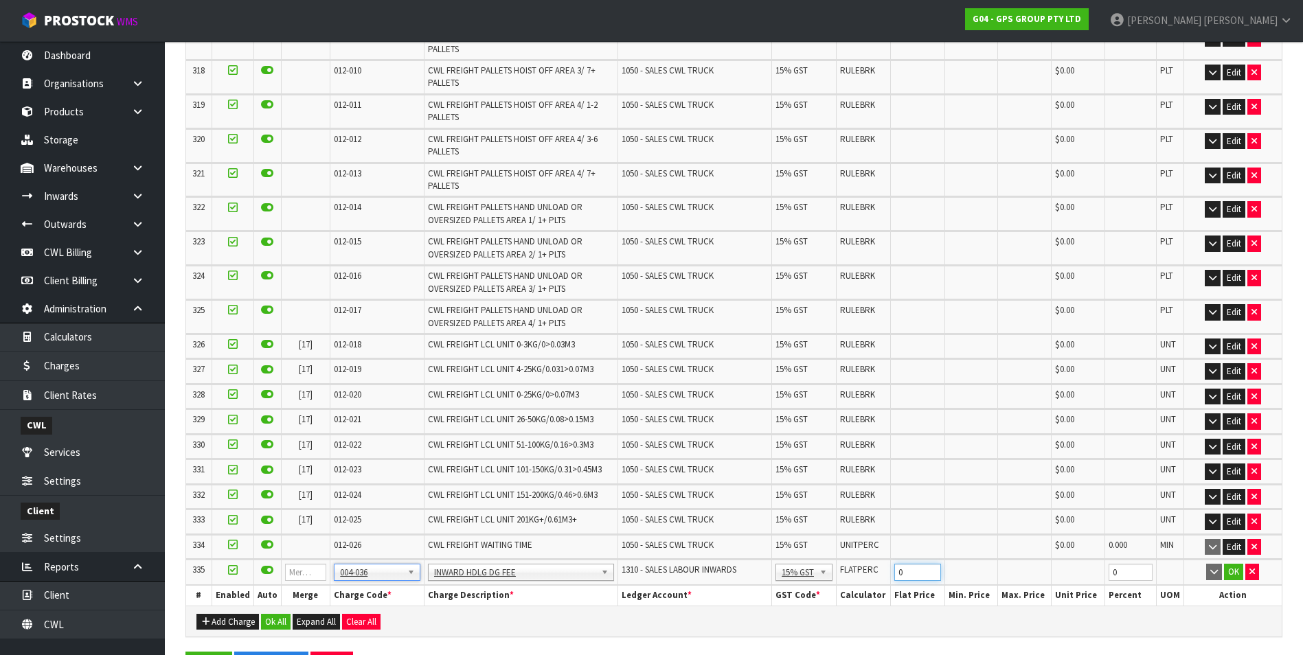
click at [912, 564] on input "0" at bounding box center [918, 572] width 46 height 17
type input "7.5"
click at [1228, 564] on button "OK" at bounding box center [1233, 572] width 19 height 16
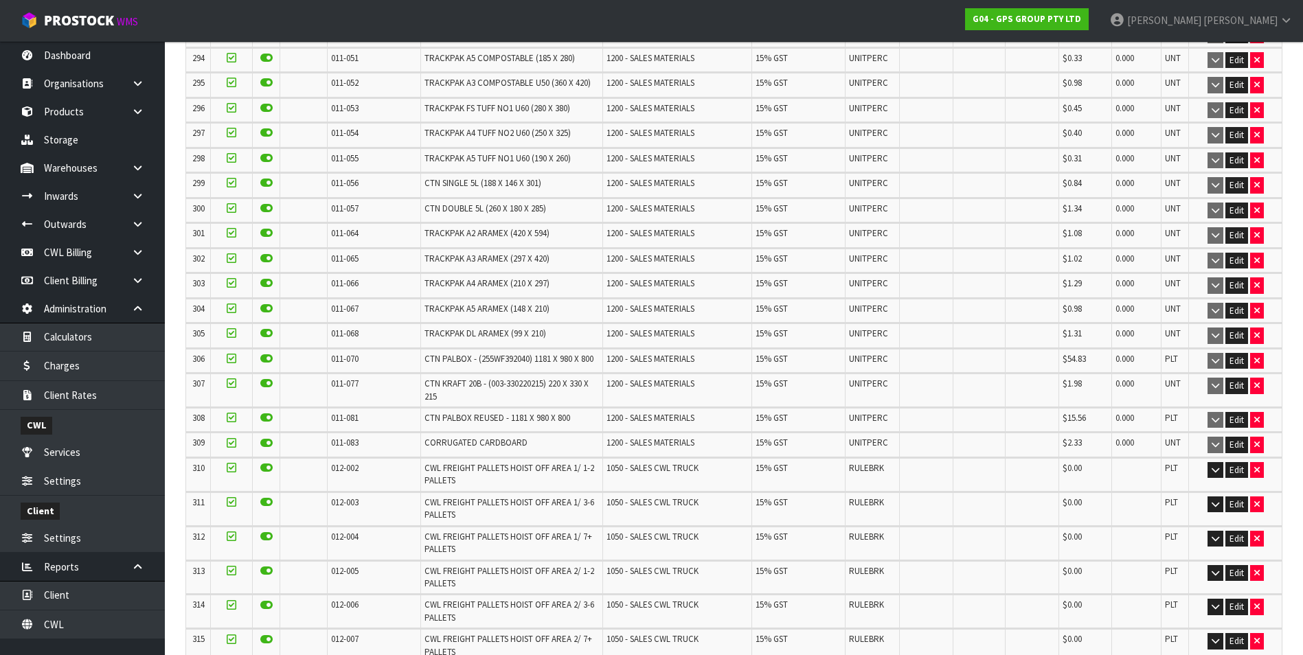
scroll to position [9225, 0]
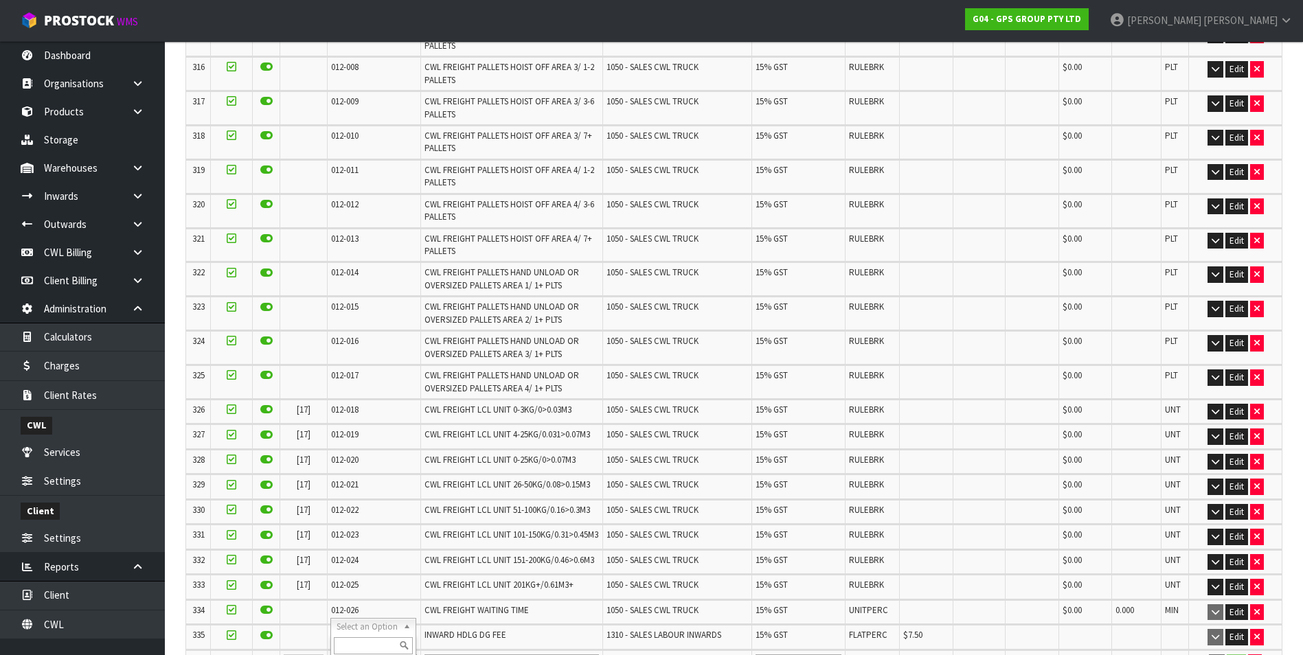
click at [367, 636] on input "text" at bounding box center [374, 646] width 80 height 17
type input "004-037"
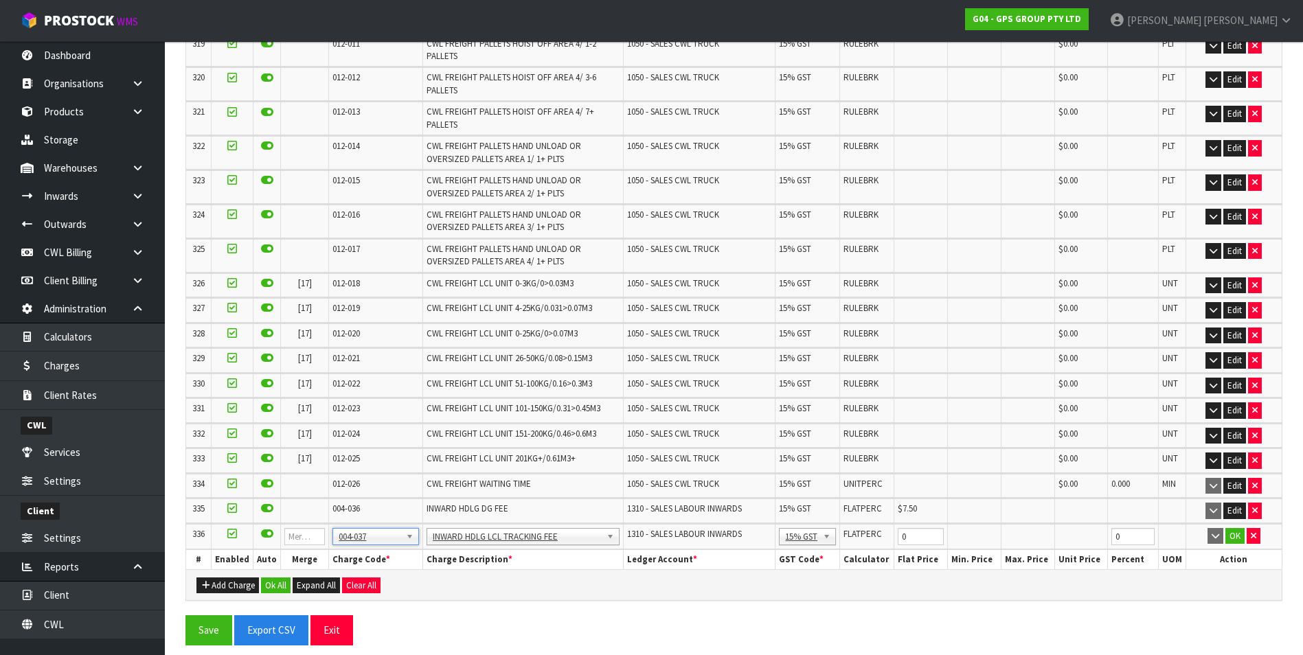
scroll to position [9027, 0]
click at [911, 545] on input "0" at bounding box center [921, 536] width 46 height 17
type input "3.5"
click at [1229, 544] on button "OK" at bounding box center [1235, 536] width 19 height 16
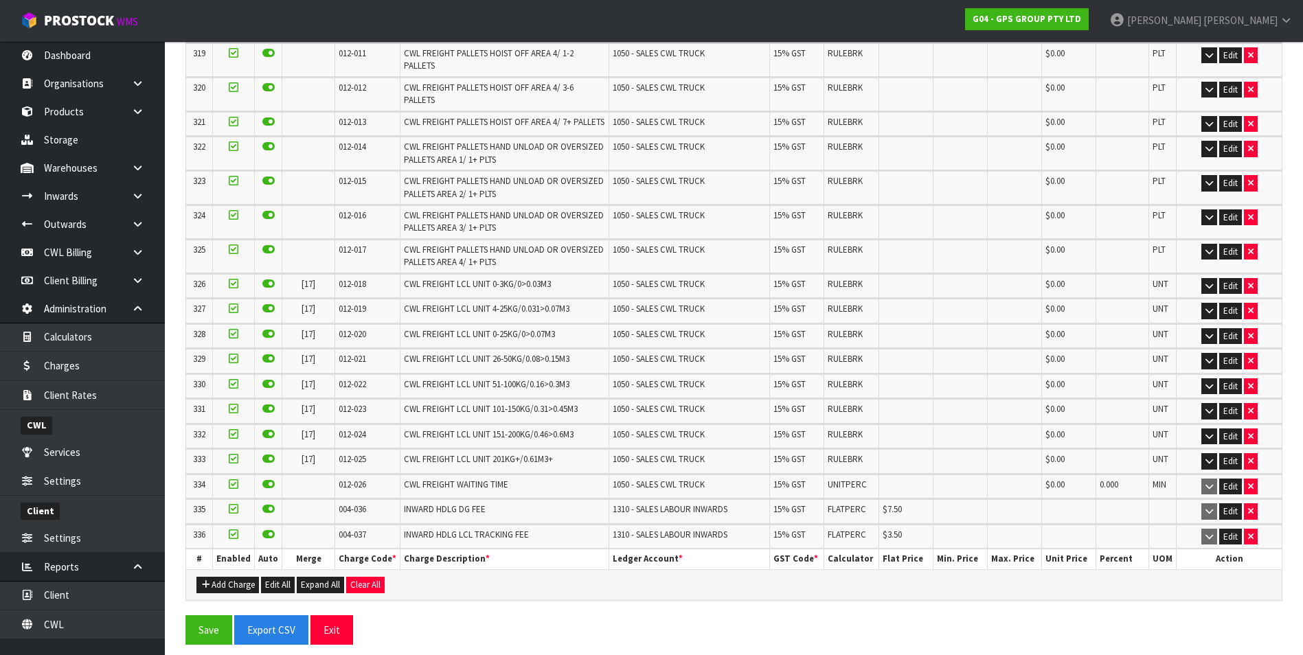
scroll to position [8644, 0]
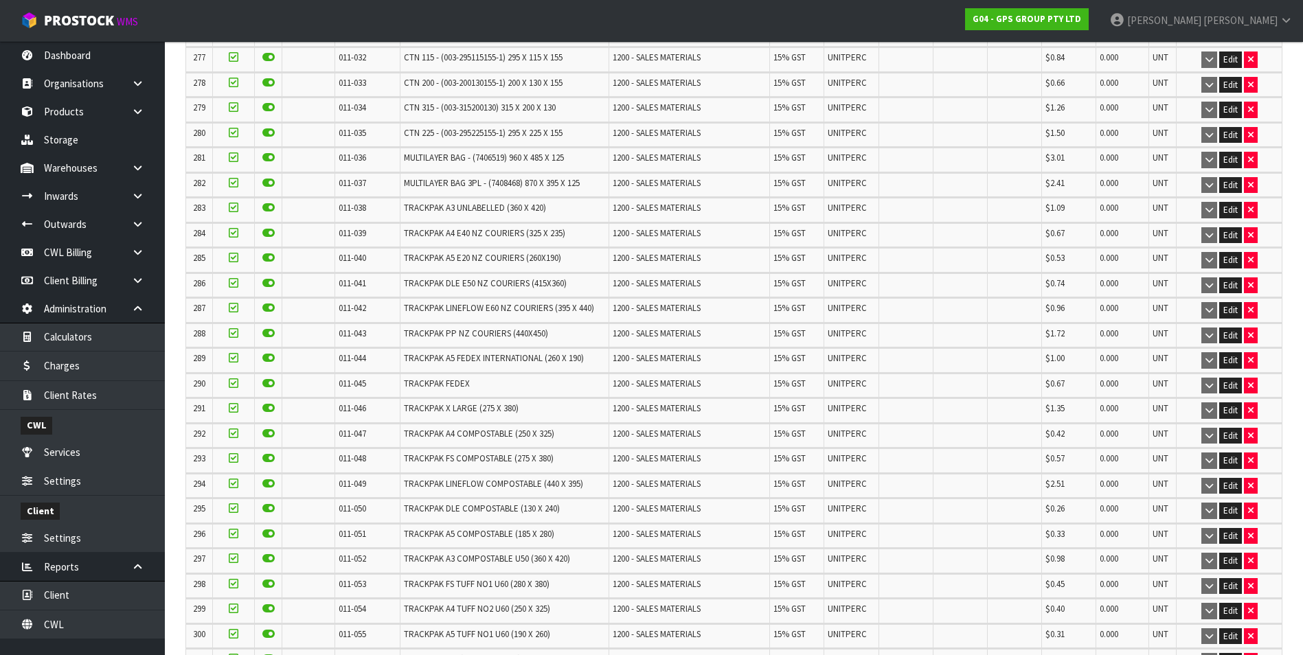
scroll to position [8693, 0]
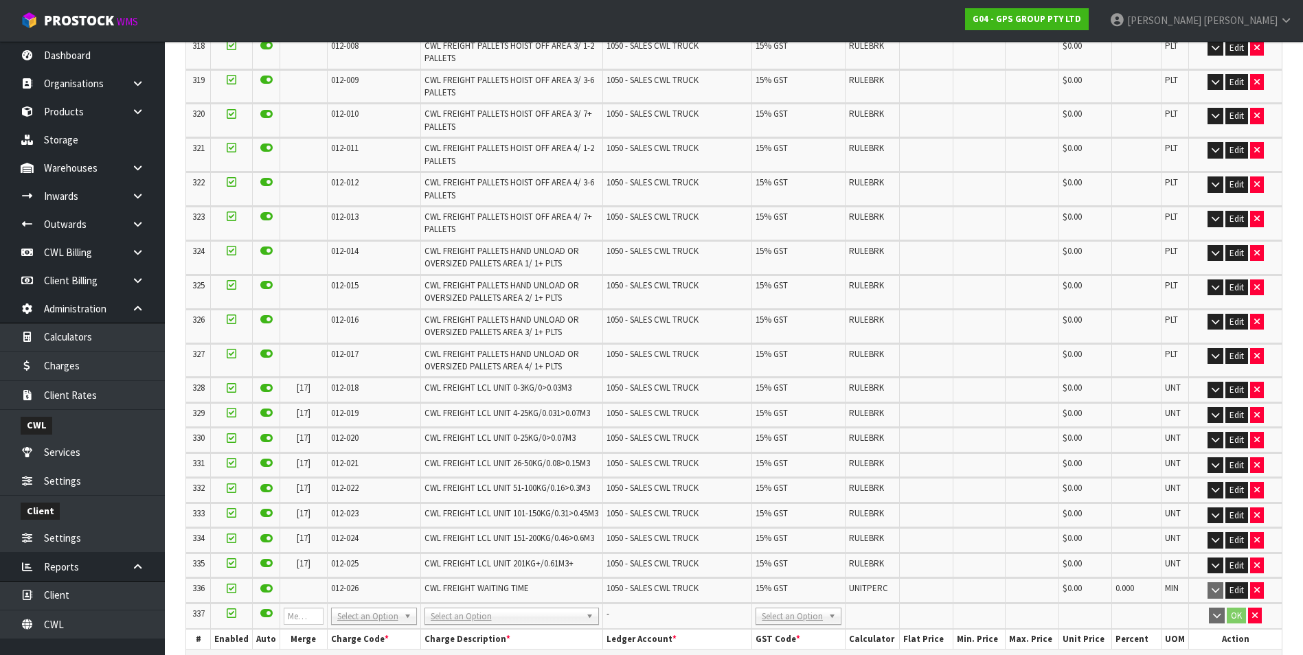
scroll to position [9390, 0]
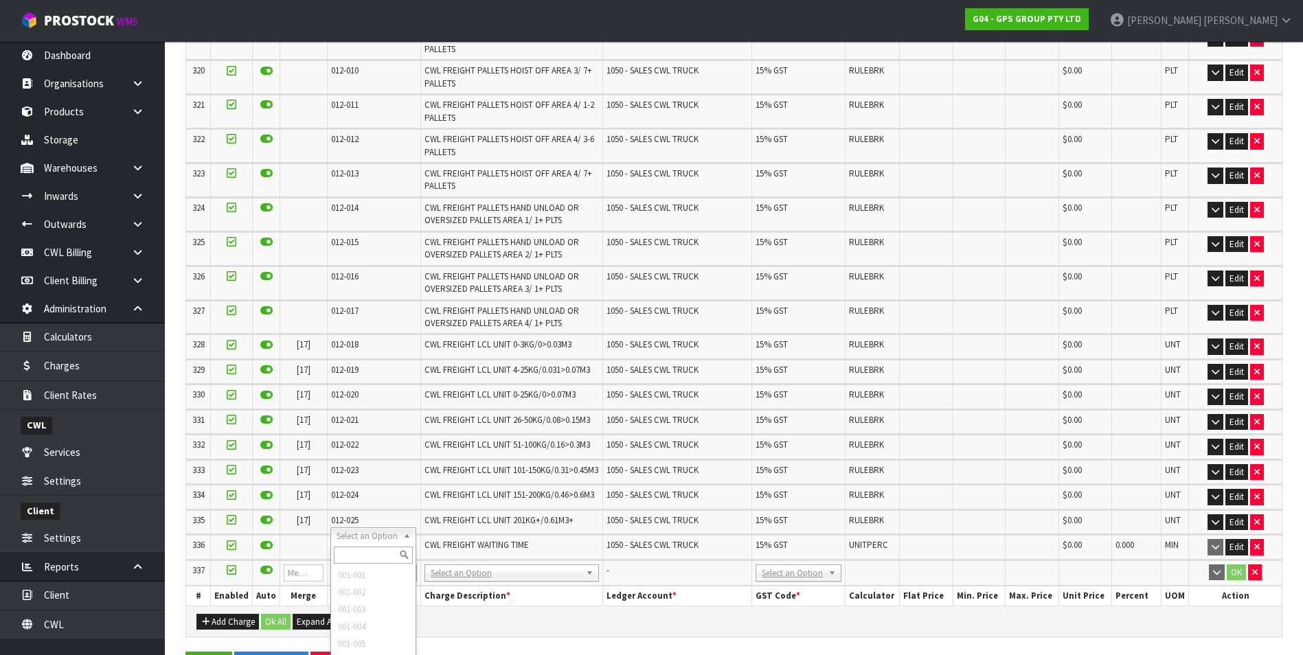
click at [364, 557] on input "text" at bounding box center [374, 555] width 80 height 17
type input "005-038"
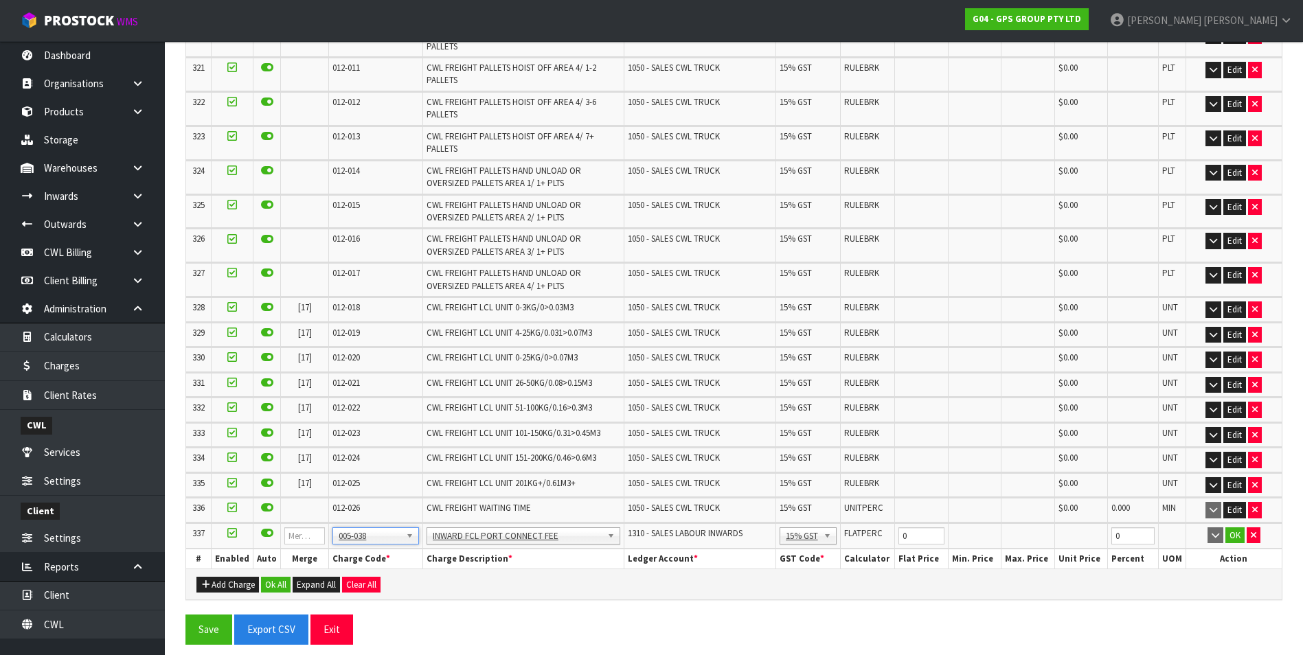
scroll to position [9133, 0]
click at [916, 538] on input "0" at bounding box center [922, 536] width 46 height 17
type input "5.5"
click at [1233, 539] on button "OK" at bounding box center [1235, 536] width 19 height 16
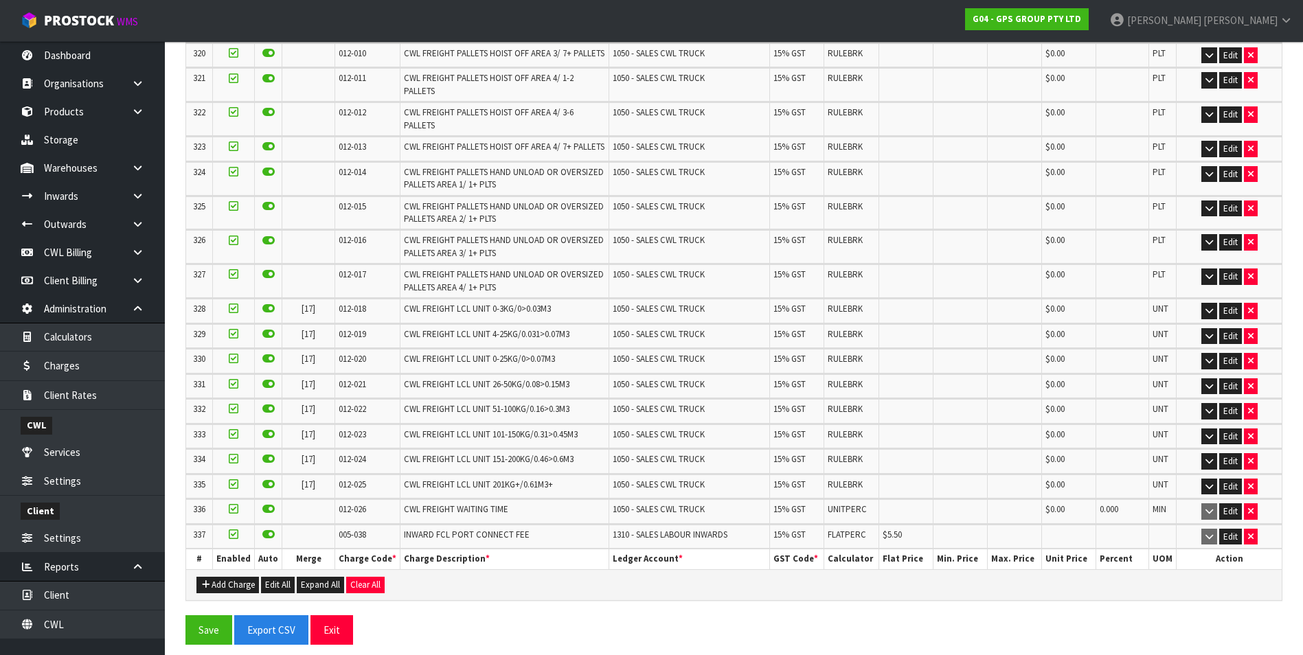
scroll to position [8718, 0]
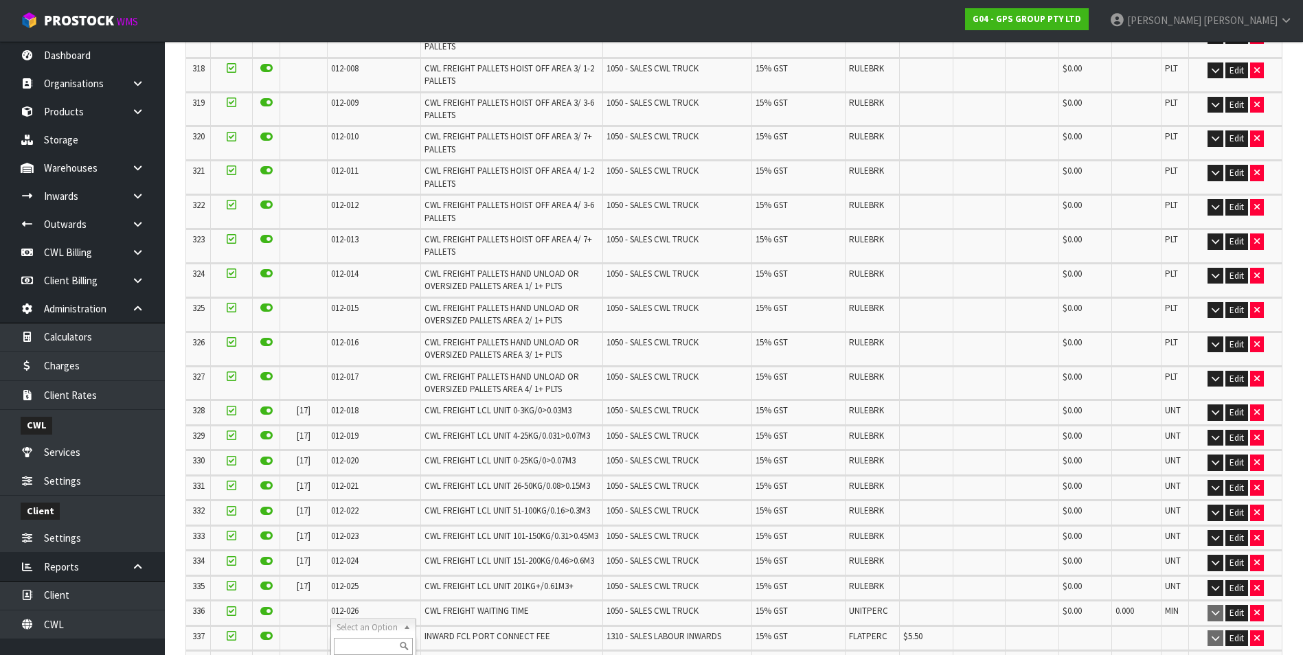
click at [363, 636] on input "text" at bounding box center [374, 646] width 80 height 17
type input "009-045"
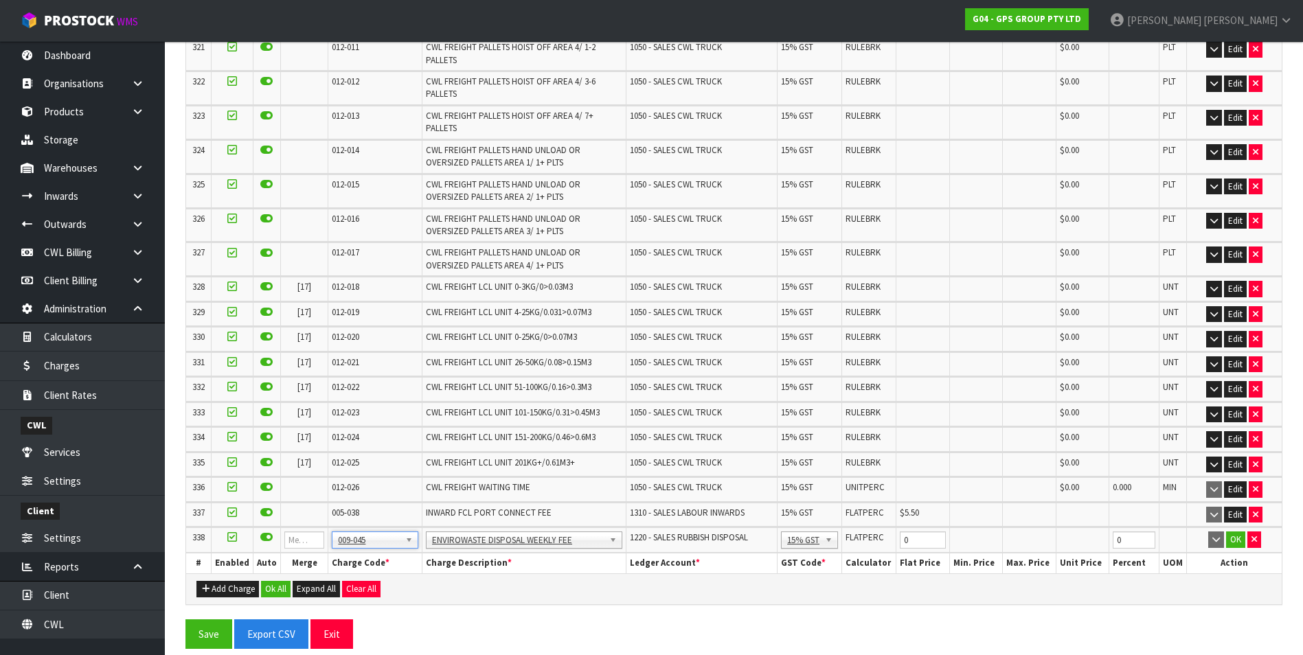
scroll to position [9075, 0]
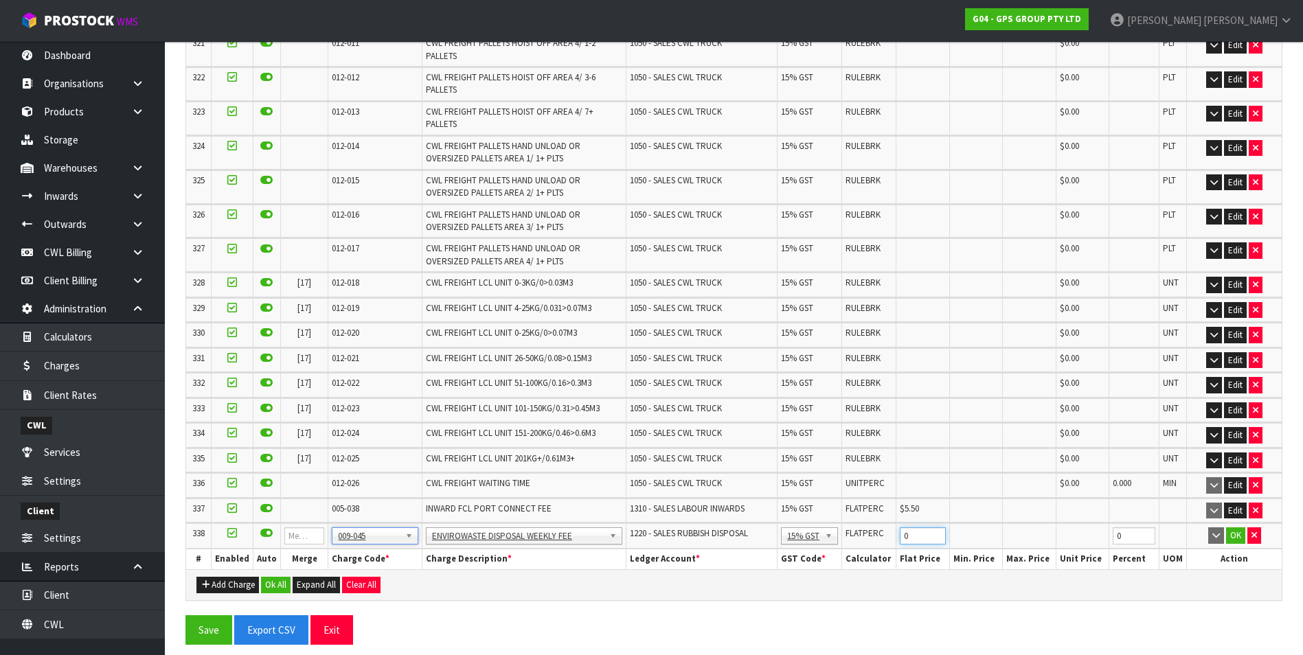
click at [922, 540] on input "0" at bounding box center [923, 536] width 46 height 17
type input "5"
click at [1231, 536] on button "OK" at bounding box center [1235, 536] width 19 height 16
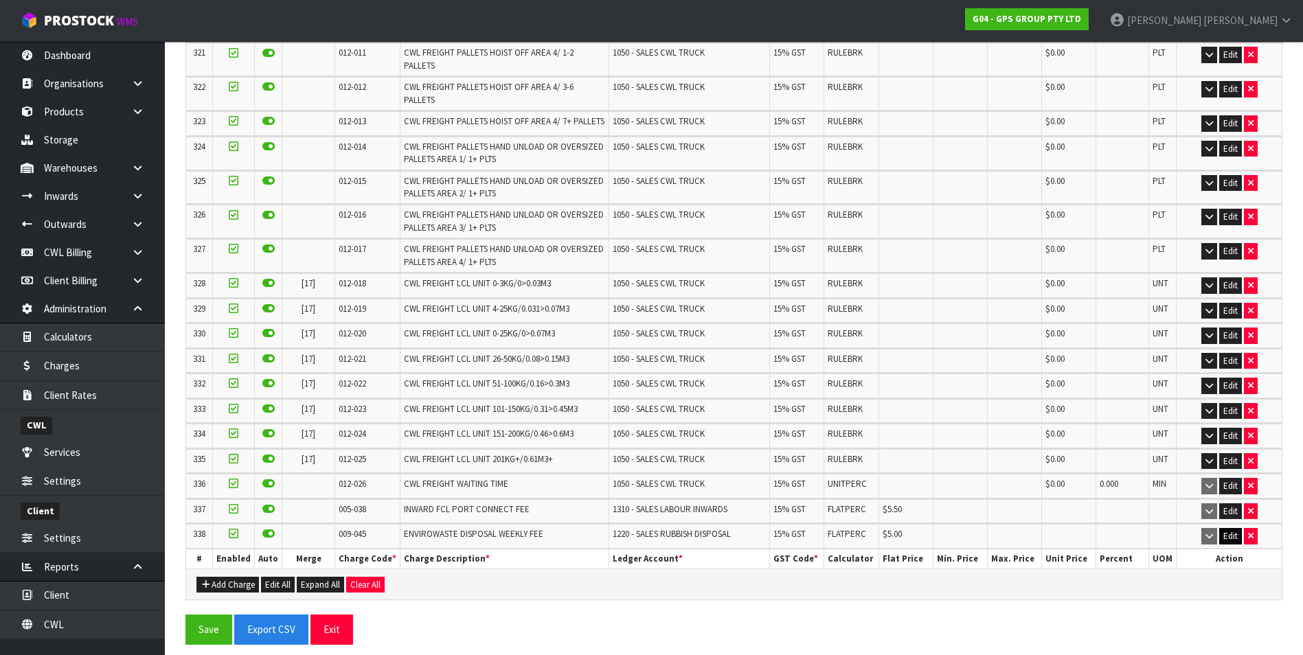
scroll to position [8743, 0]
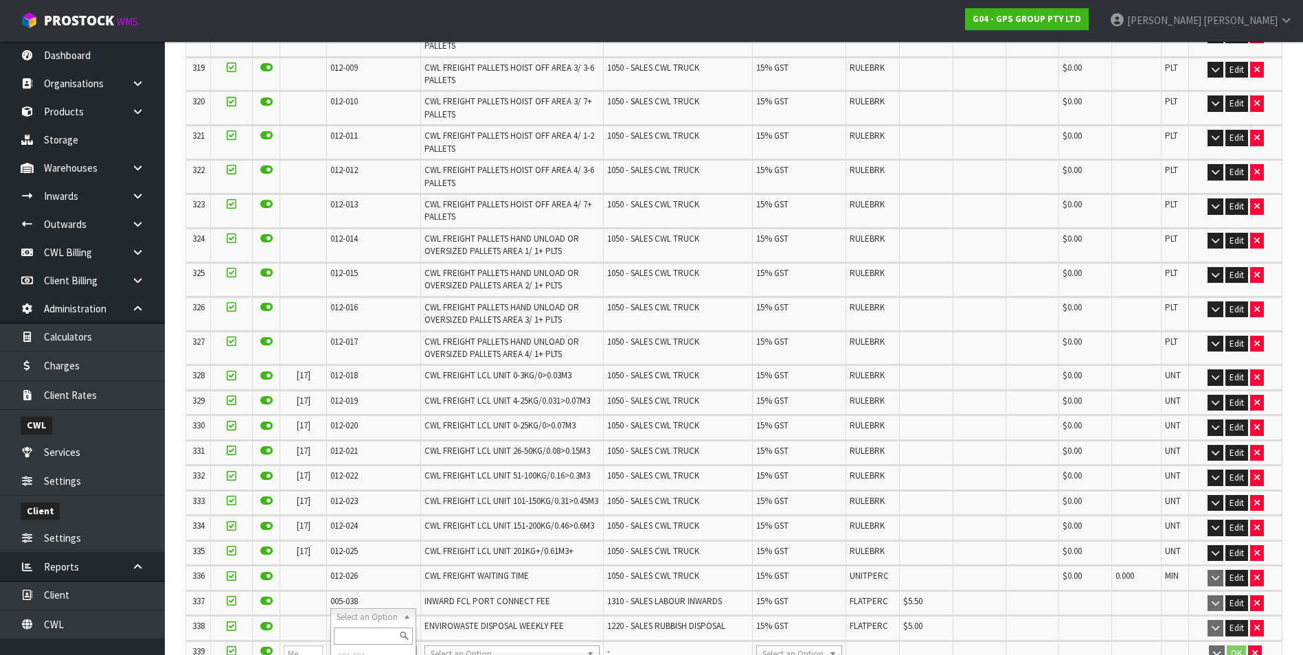
click at [353, 635] on input "text" at bounding box center [374, 636] width 80 height 17
type input "009-046"
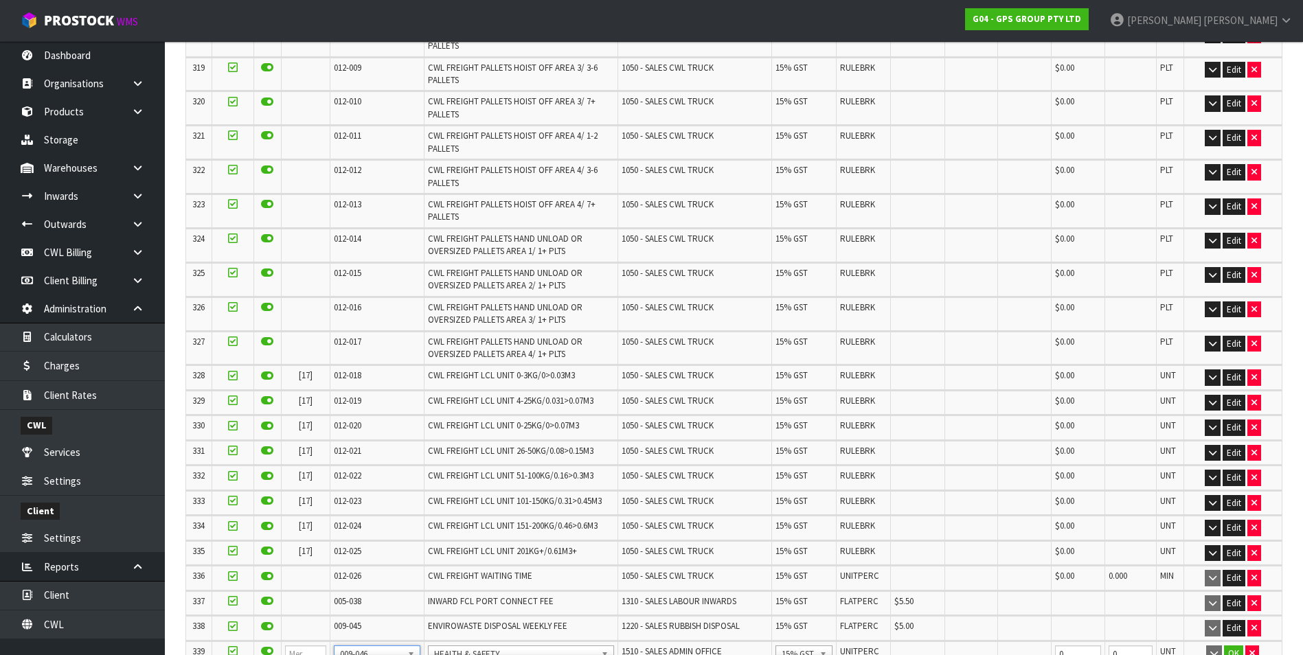
click at [892, 636] on td at bounding box center [918, 654] width 54 height 25
click at [1071, 636] on input "0" at bounding box center [1078, 654] width 46 height 17
type input "0.2"
drag, startPoint x: 1232, startPoint y: 617, endPoint x: 1014, endPoint y: 596, distance: 218.8
click at [1230, 636] on button "OK" at bounding box center [1233, 654] width 19 height 16
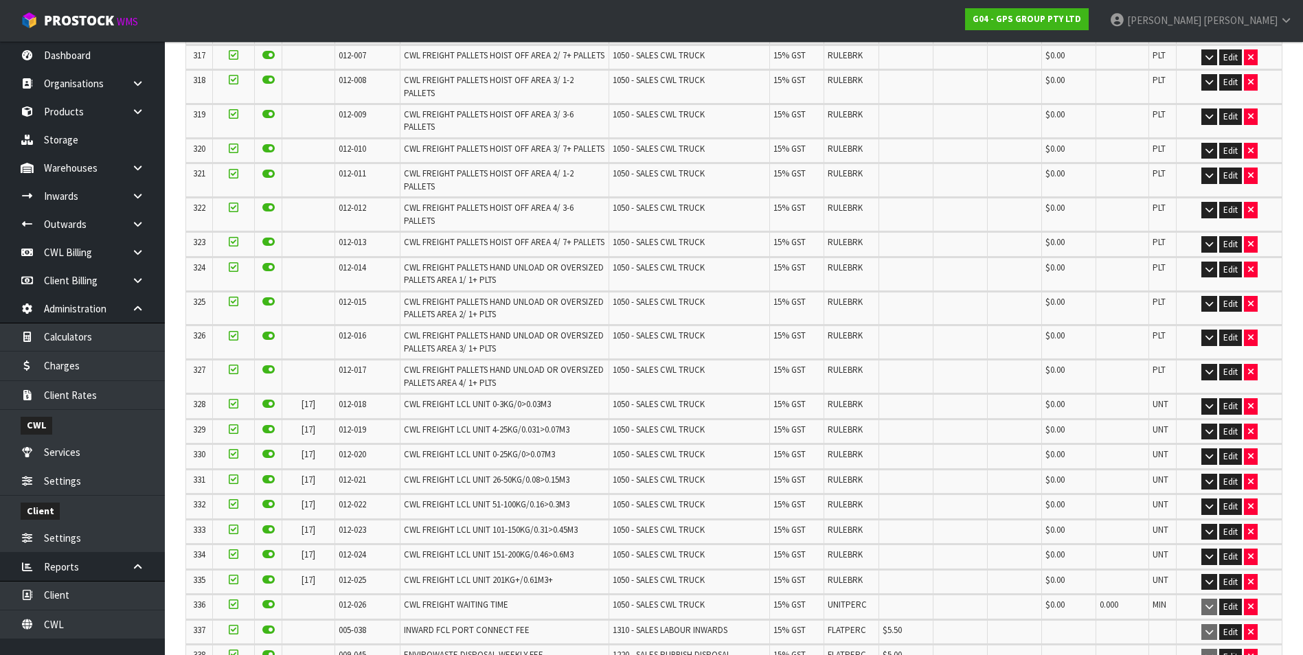
scroll to position [8768, 0]
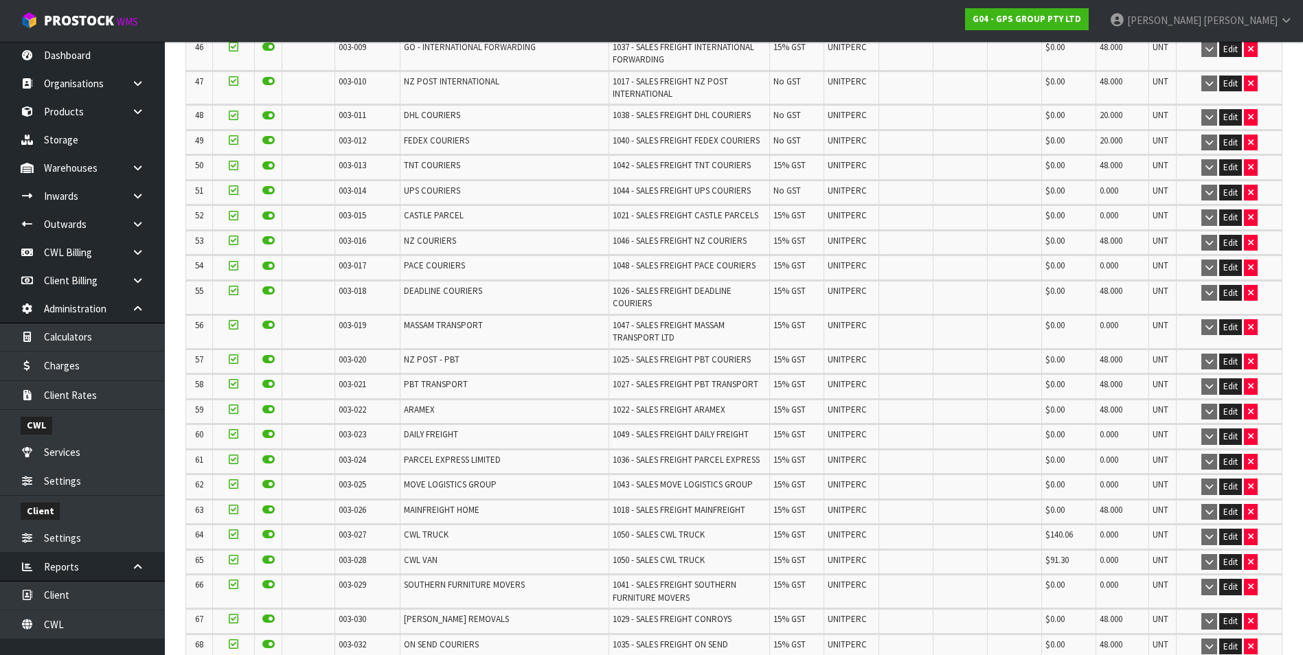
scroll to position [1580, 0]
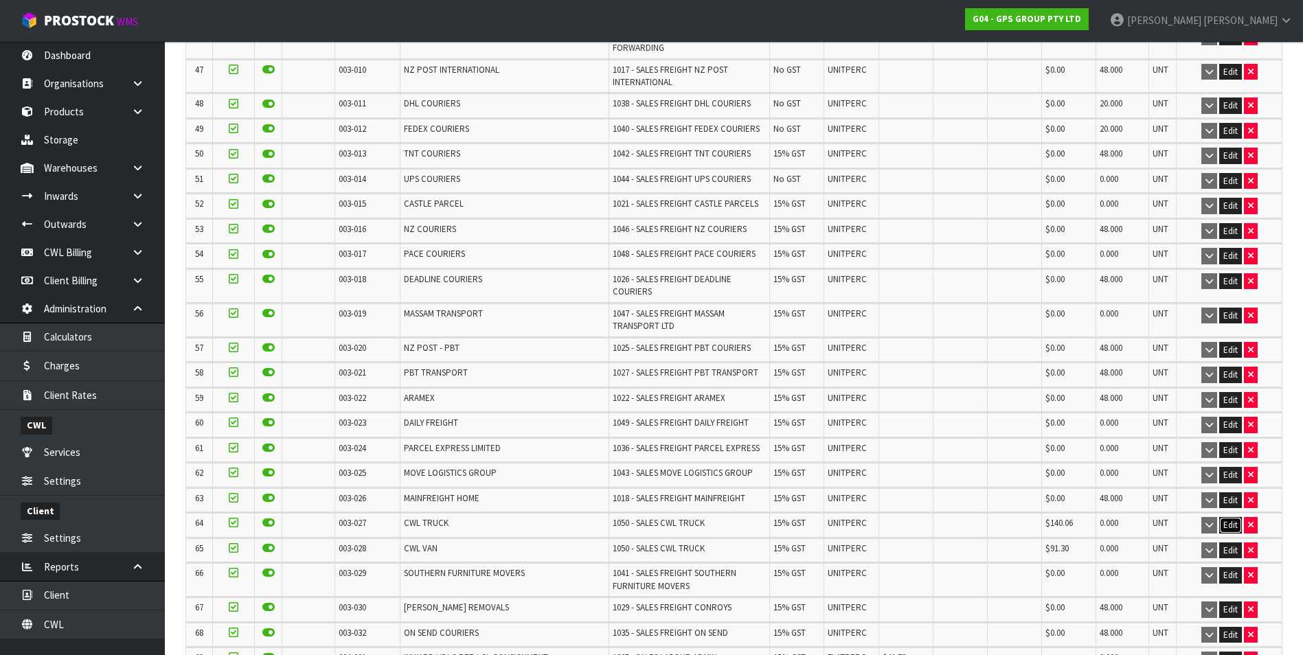
click at [1233, 517] on button "Edit" at bounding box center [1231, 525] width 23 height 16
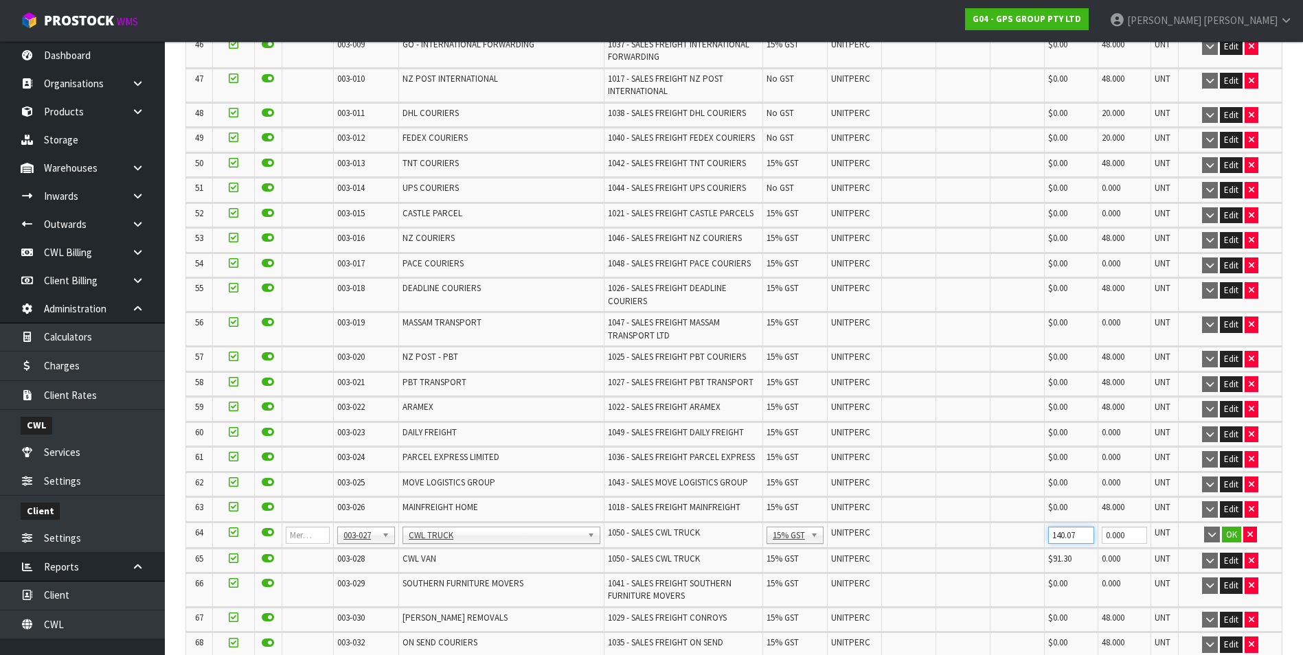
click at [1081, 527] on input "140.07" at bounding box center [1071, 535] width 47 height 17
type input "135.00"
click at [1232, 527] on button "OK" at bounding box center [1231, 535] width 19 height 16
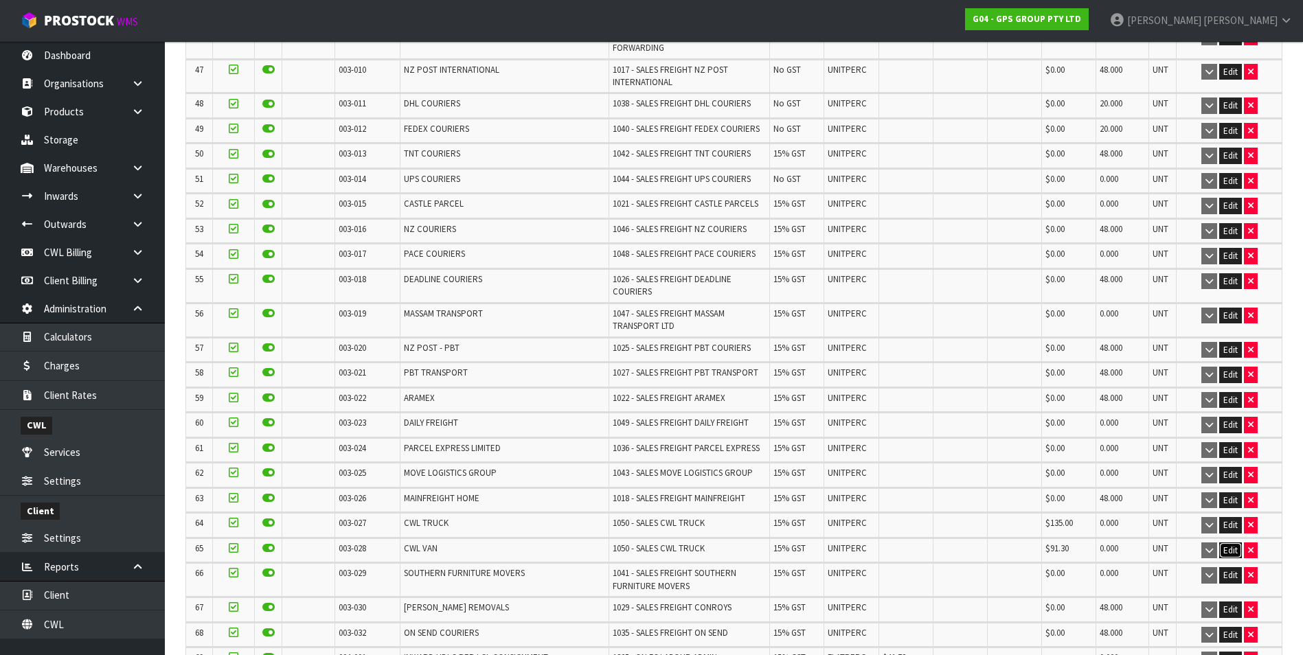
click at [1226, 543] on button "Edit" at bounding box center [1231, 551] width 23 height 16
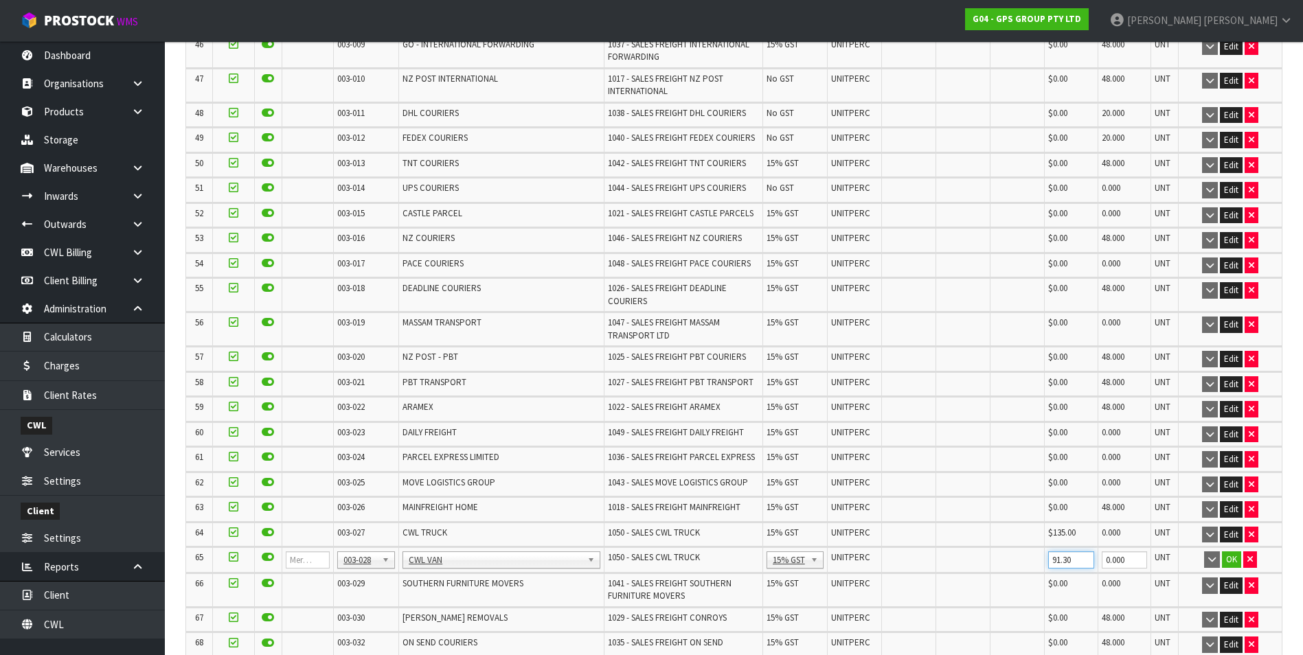
click at [1072, 552] on input "91.30" at bounding box center [1071, 560] width 47 height 17
type input "88"
click at [1232, 552] on button "OK" at bounding box center [1231, 560] width 19 height 16
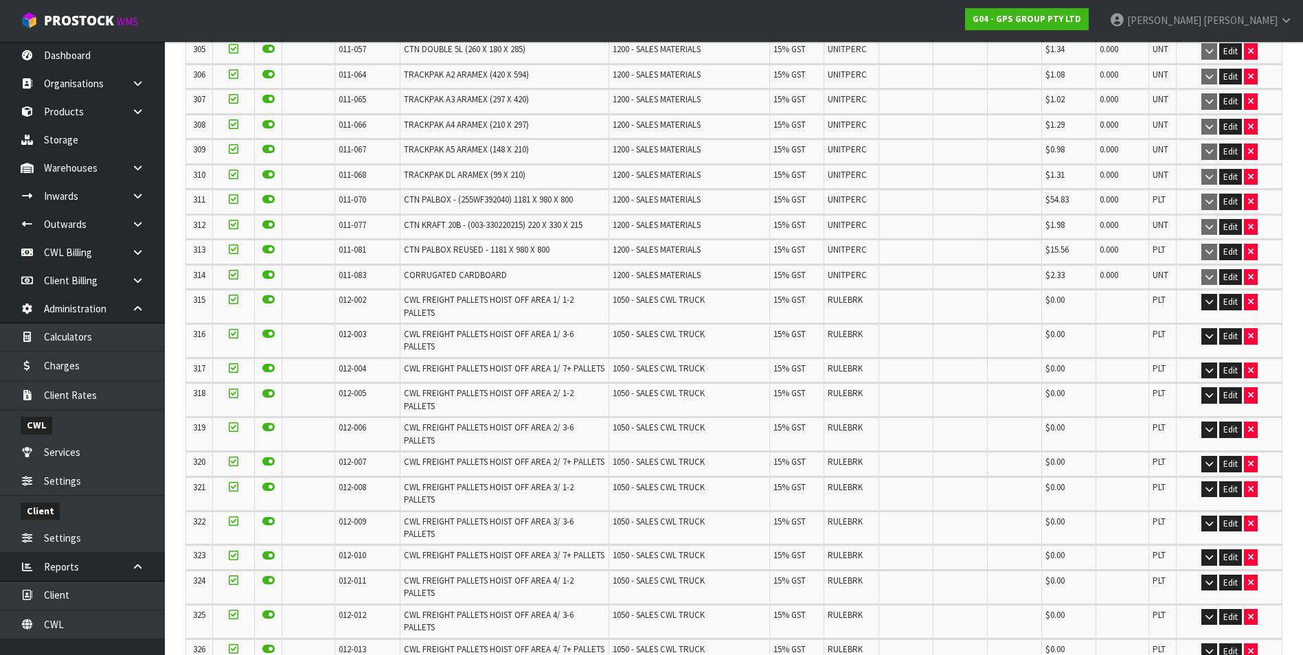
scroll to position [8768, 0]
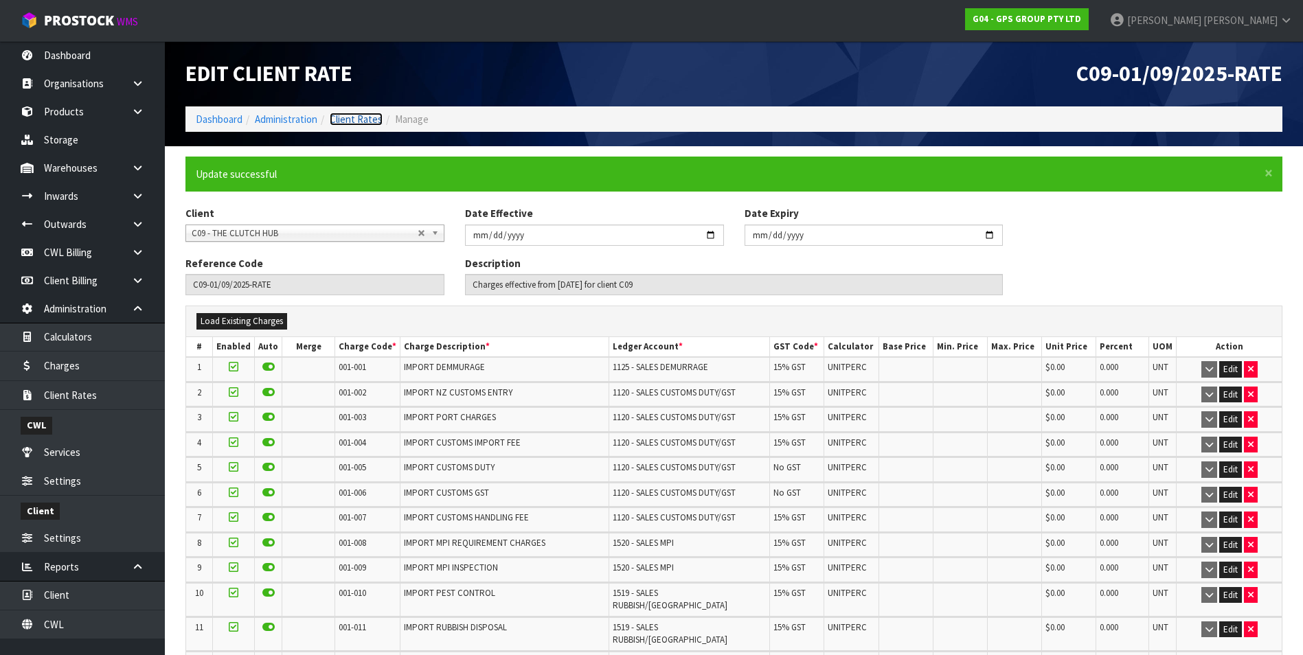
click at [366, 120] on link "Client Rates" at bounding box center [356, 119] width 53 height 13
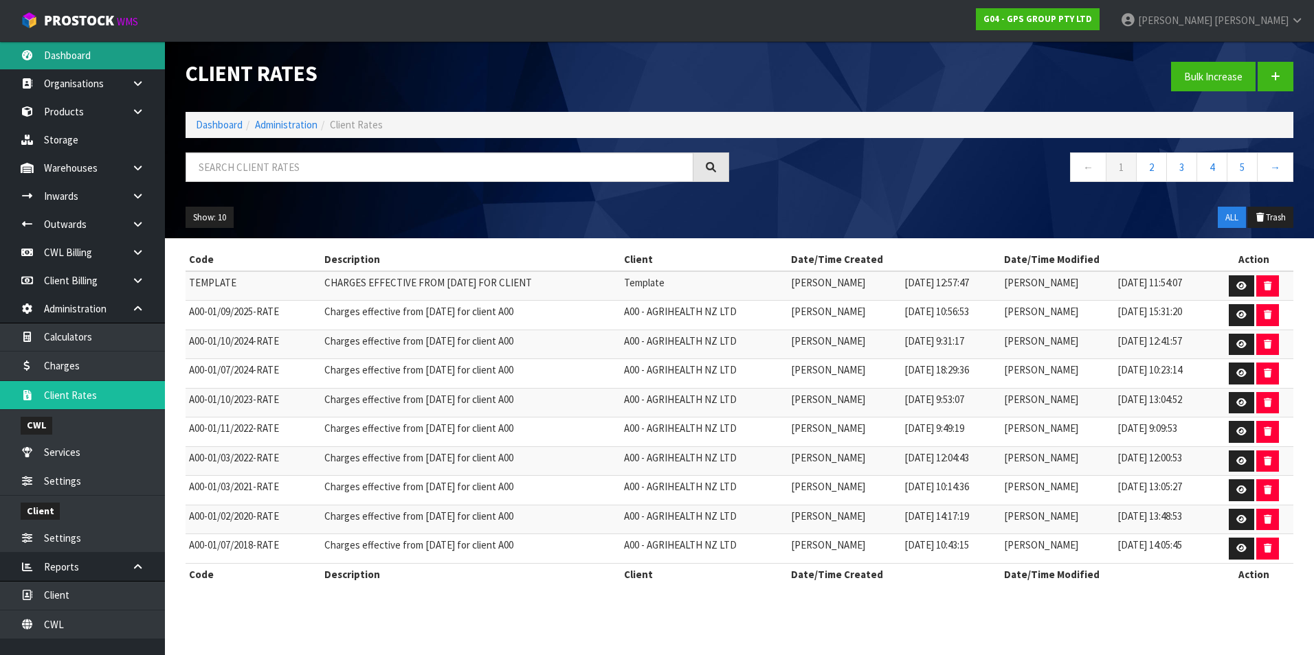
click at [98, 61] on link "Dashboard" at bounding box center [82, 55] width 165 height 28
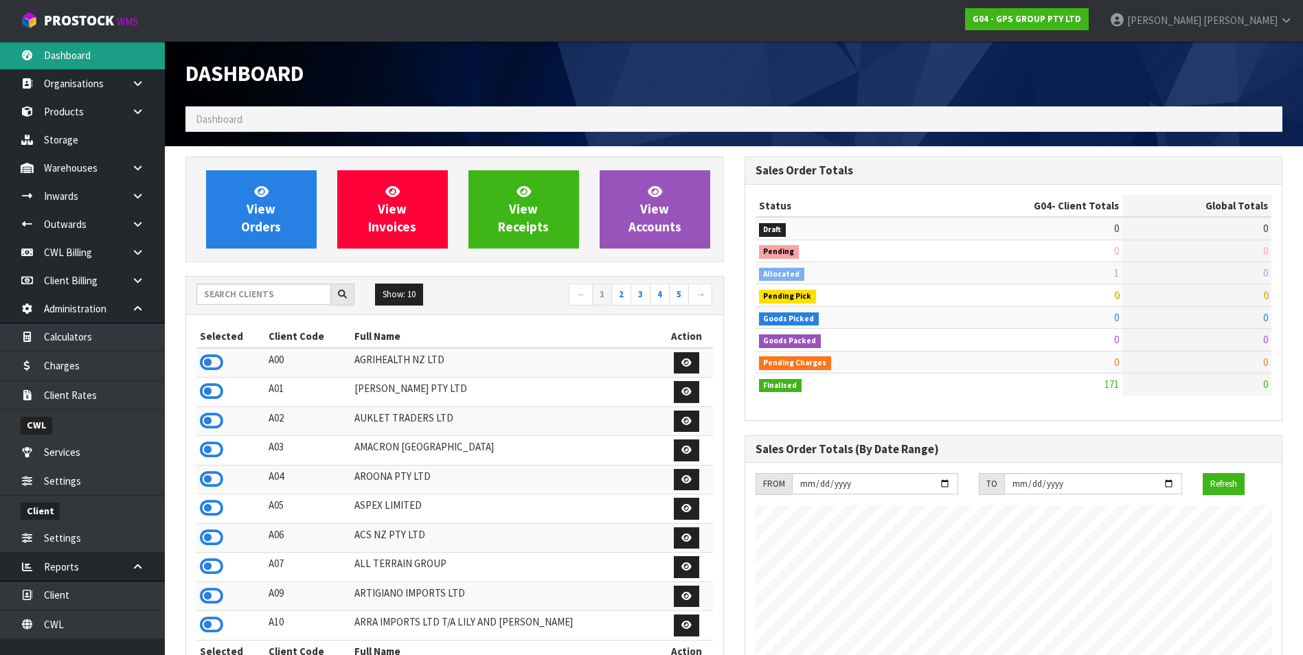
scroll to position [840, 559]
click at [266, 295] on input "text" at bounding box center [263, 294] width 135 height 21
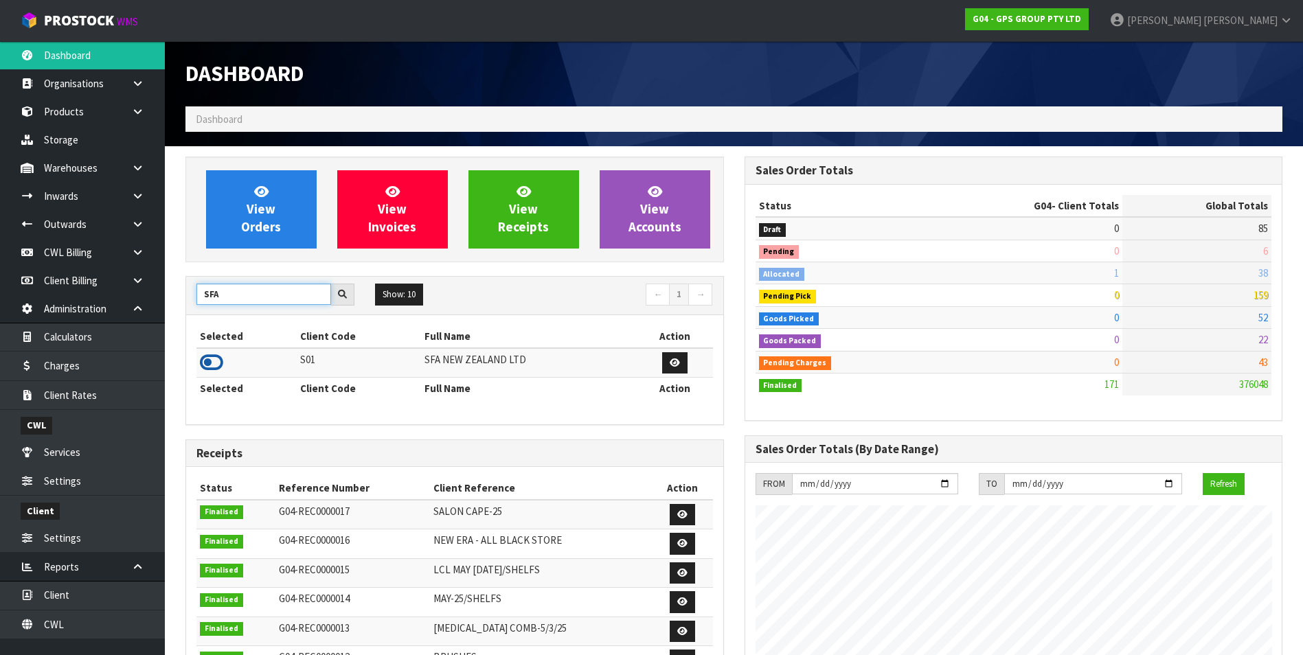
type input "SFA"
drag, startPoint x: 210, startPoint y: 363, endPoint x: 211, endPoint y: 288, distance: 75.6
click at [210, 361] on icon at bounding box center [211, 362] width 23 height 21
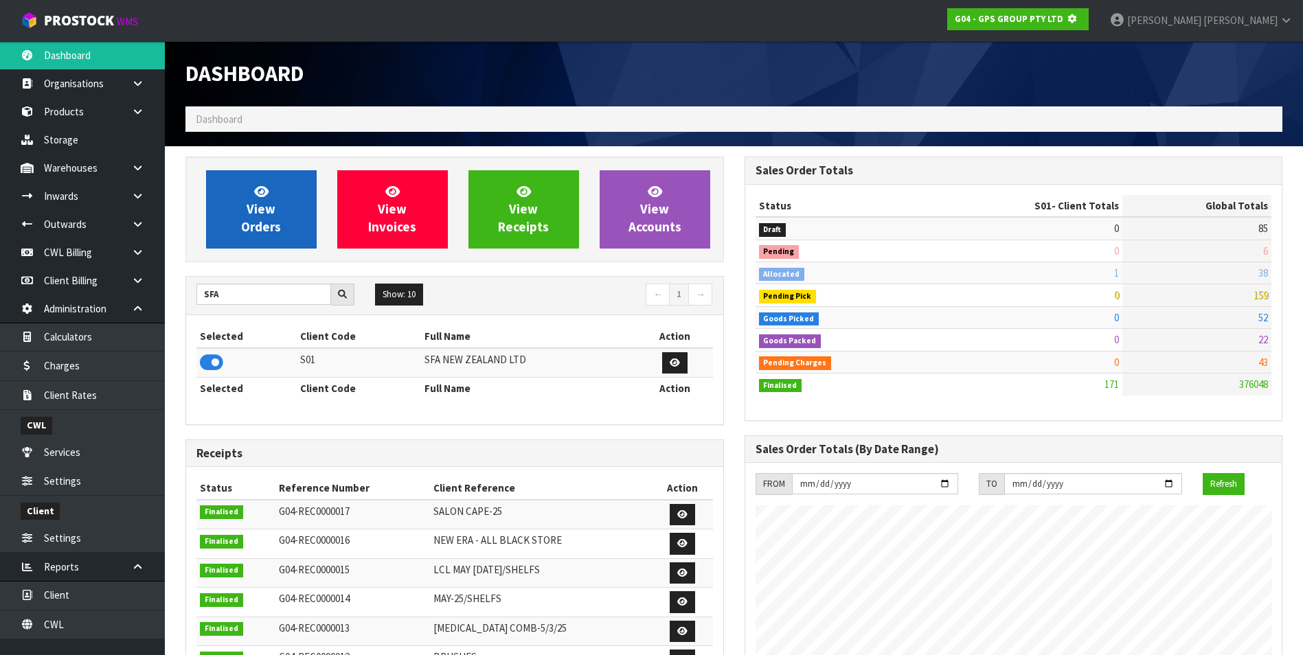
scroll to position [857, 559]
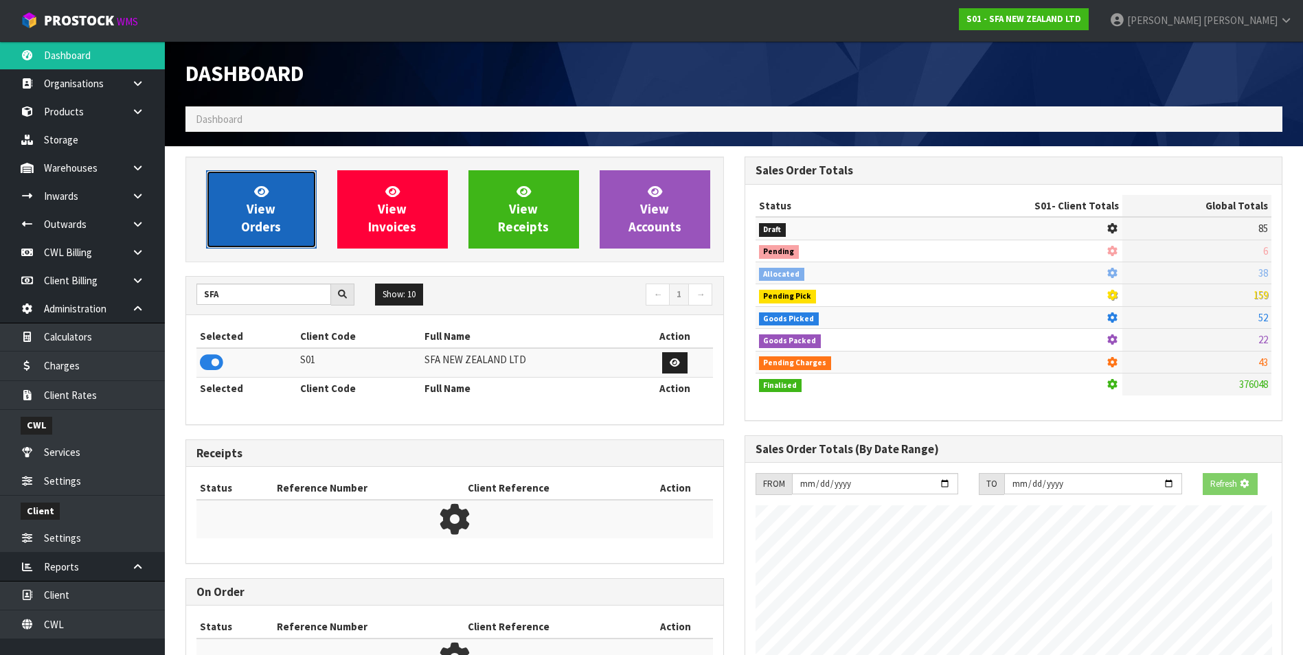
click at [232, 226] on link "View Orders" at bounding box center [261, 209] width 111 height 78
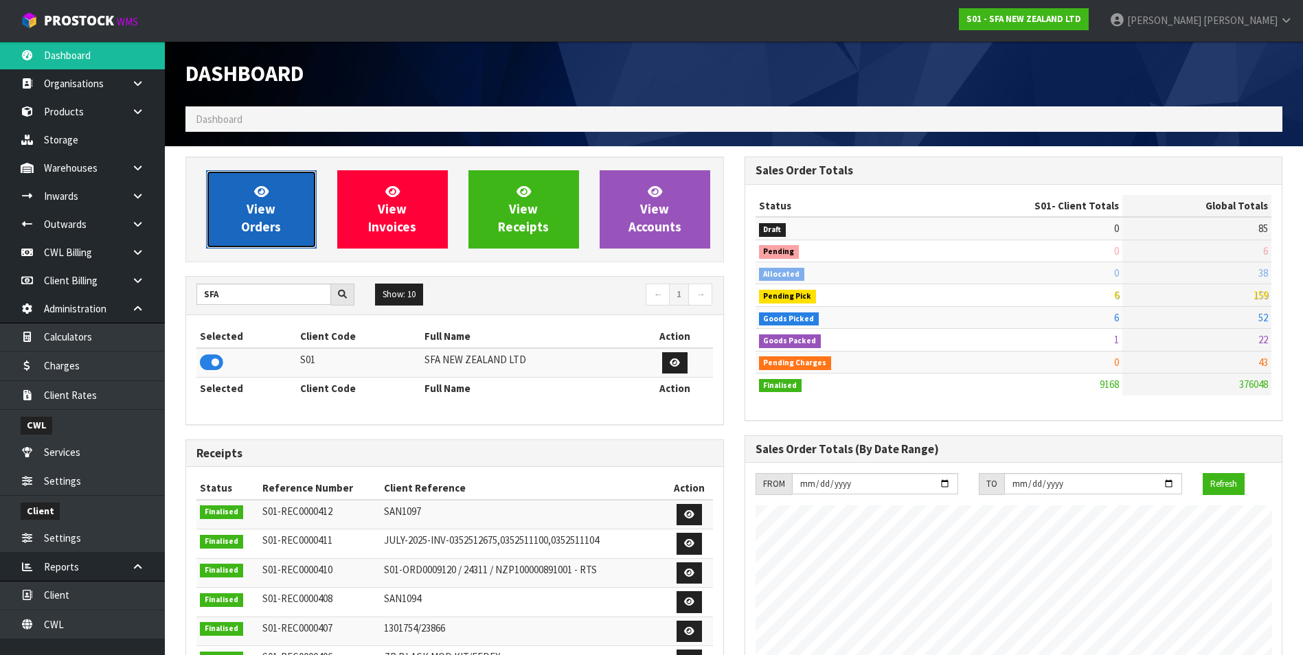
scroll to position [1041, 559]
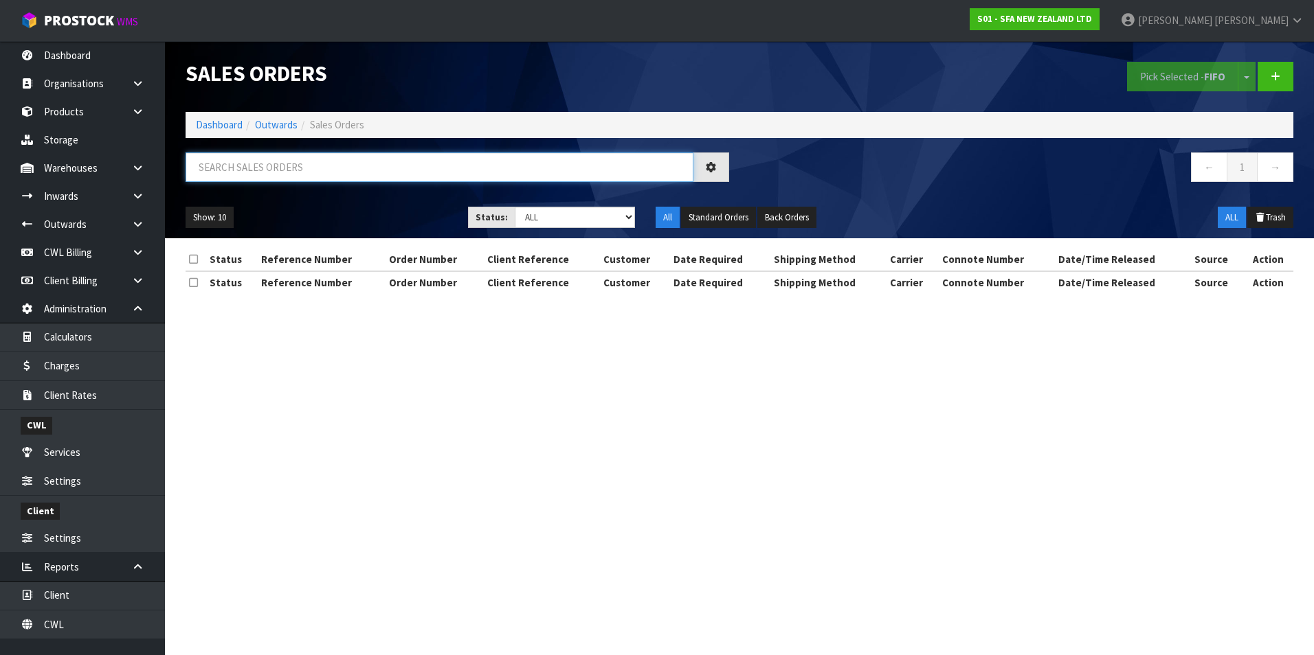
click at [232, 167] on input "text" at bounding box center [440, 168] width 508 height 30
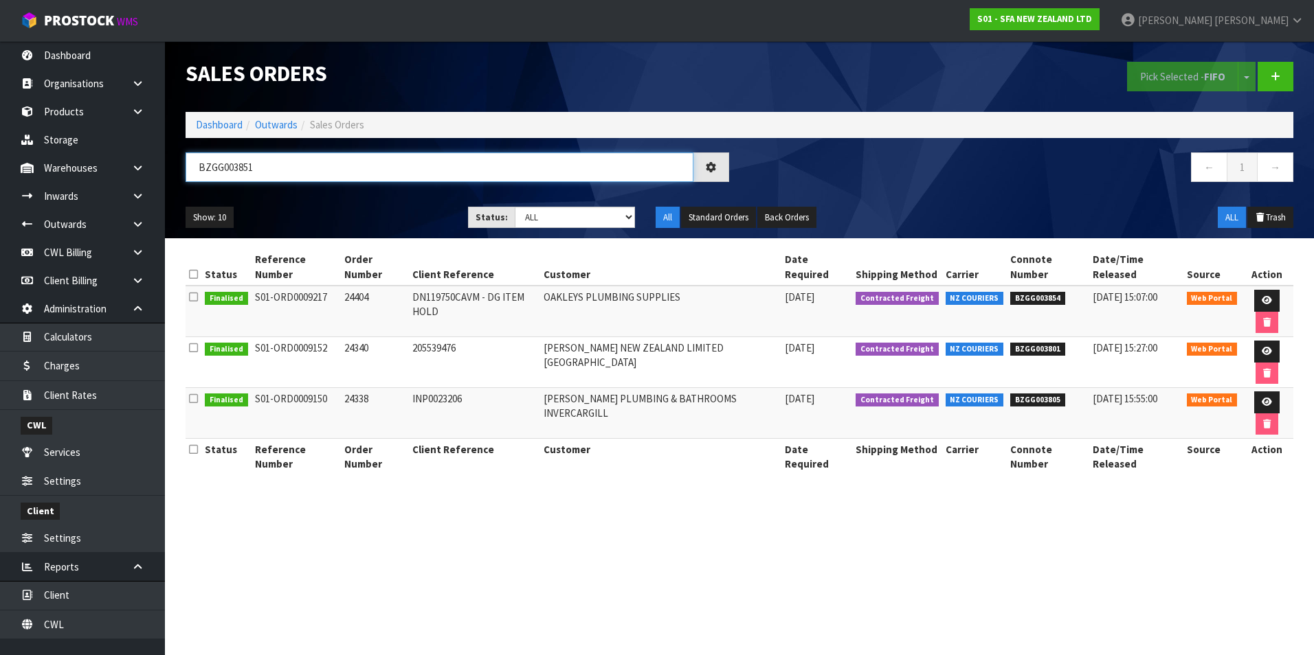
type input "BZGG003851"
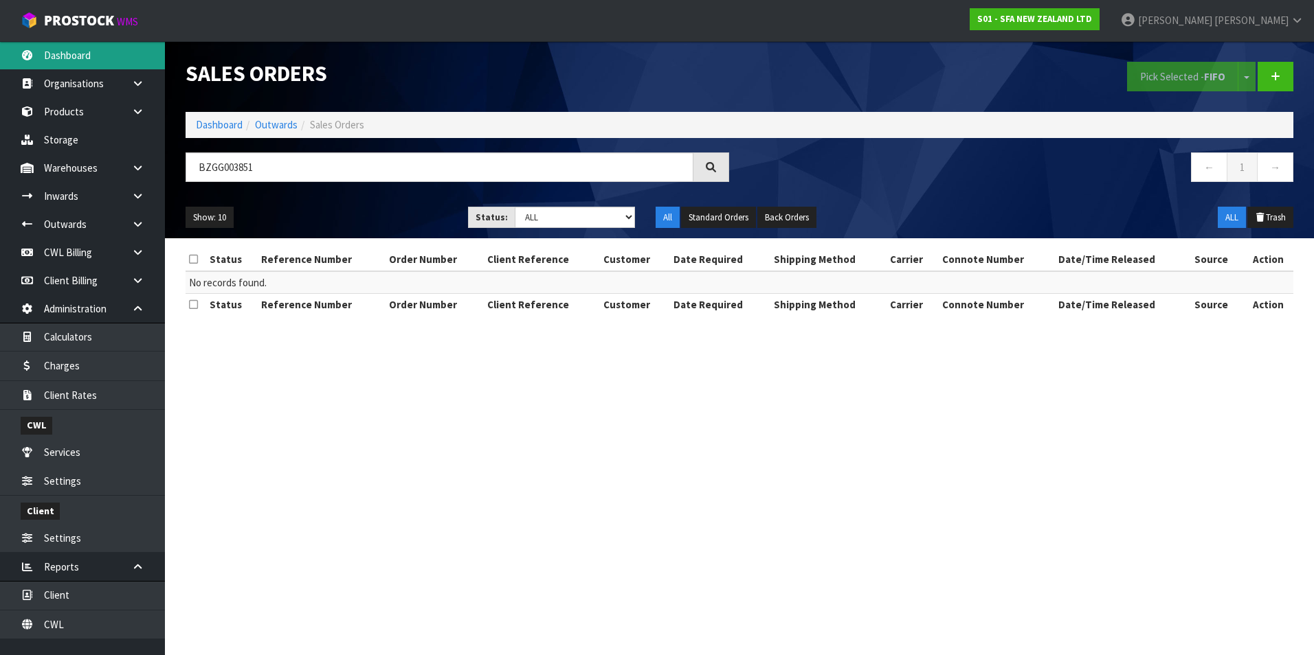
click at [79, 60] on link "Dashboard" at bounding box center [82, 55] width 165 height 28
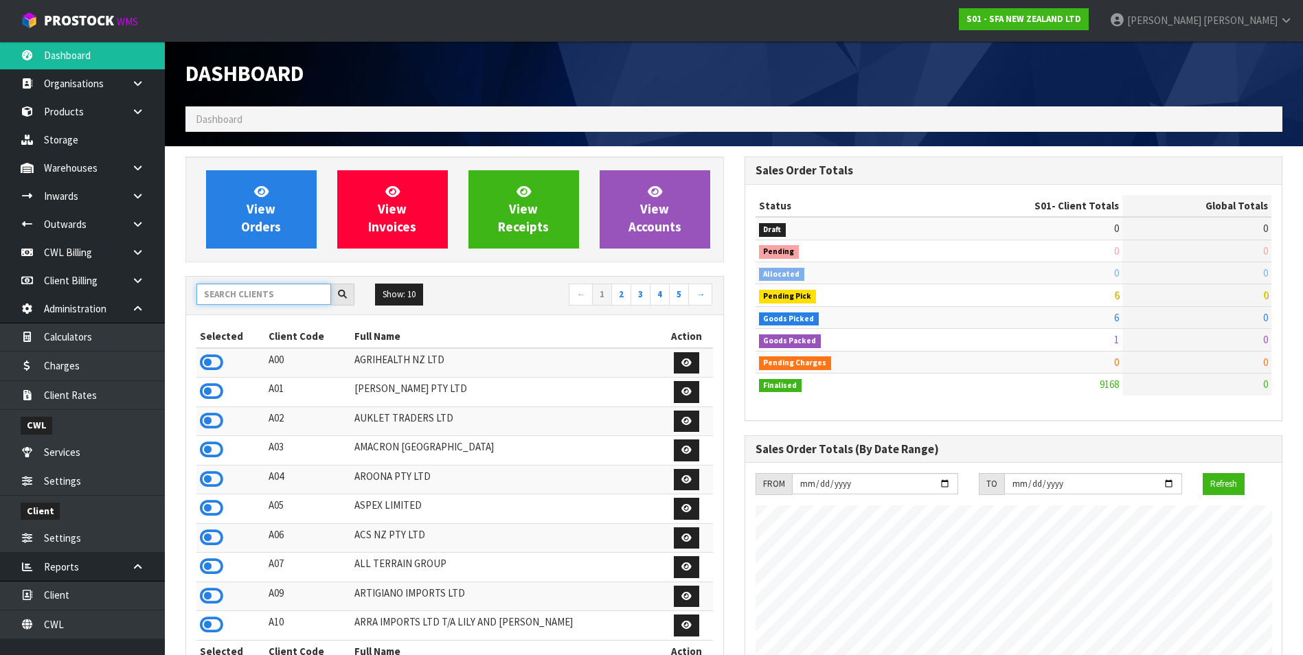
click at [240, 293] on input "text" at bounding box center [263, 294] width 135 height 21
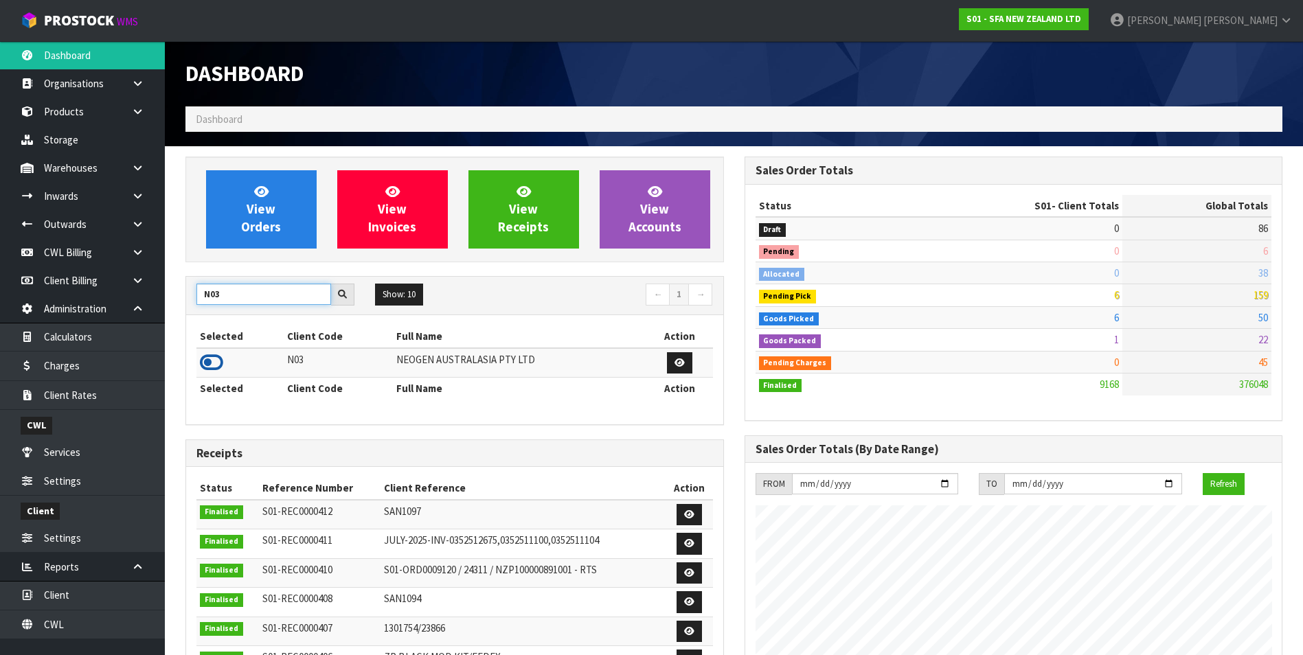
type input "N03"
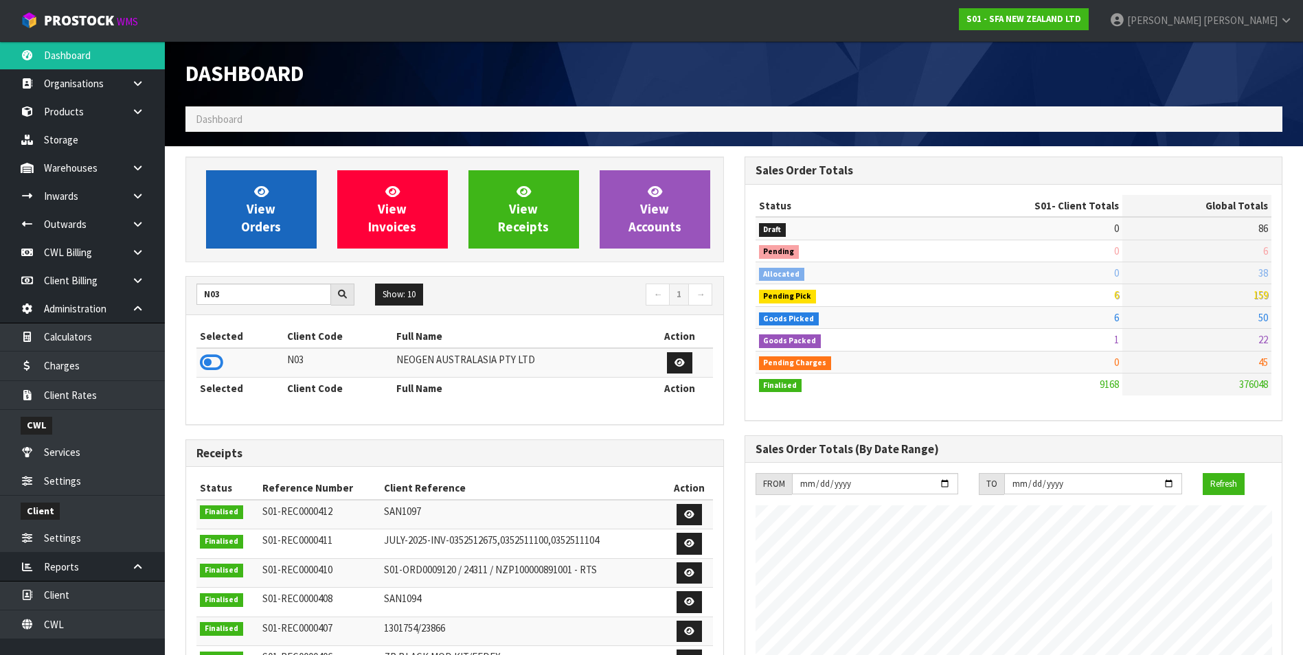
drag, startPoint x: 209, startPoint y: 366, endPoint x: 276, endPoint y: 190, distance: 187.7
click at [210, 359] on icon at bounding box center [211, 362] width 23 height 21
click at [276, 188] on link "View Orders" at bounding box center [261, 209] width 111 height 78
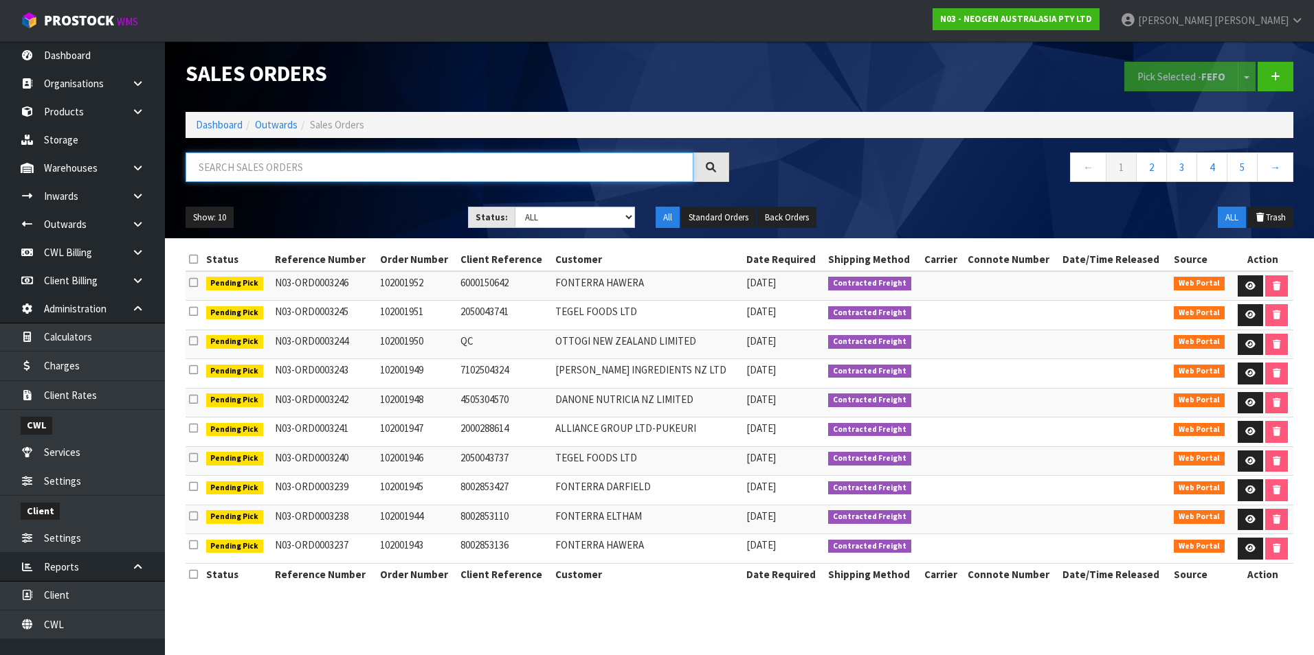
click at [269, 168] on input "text" at bounding box center [440, 168] width 508 height 30
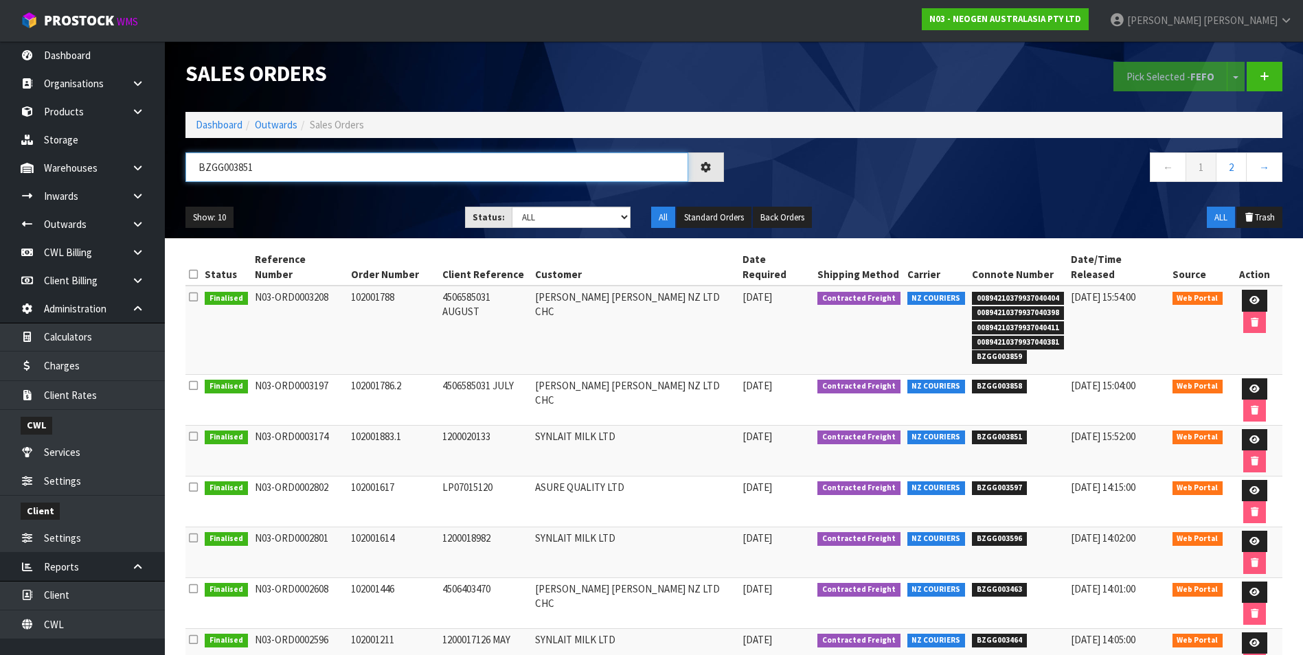
type input "BZGG003851"
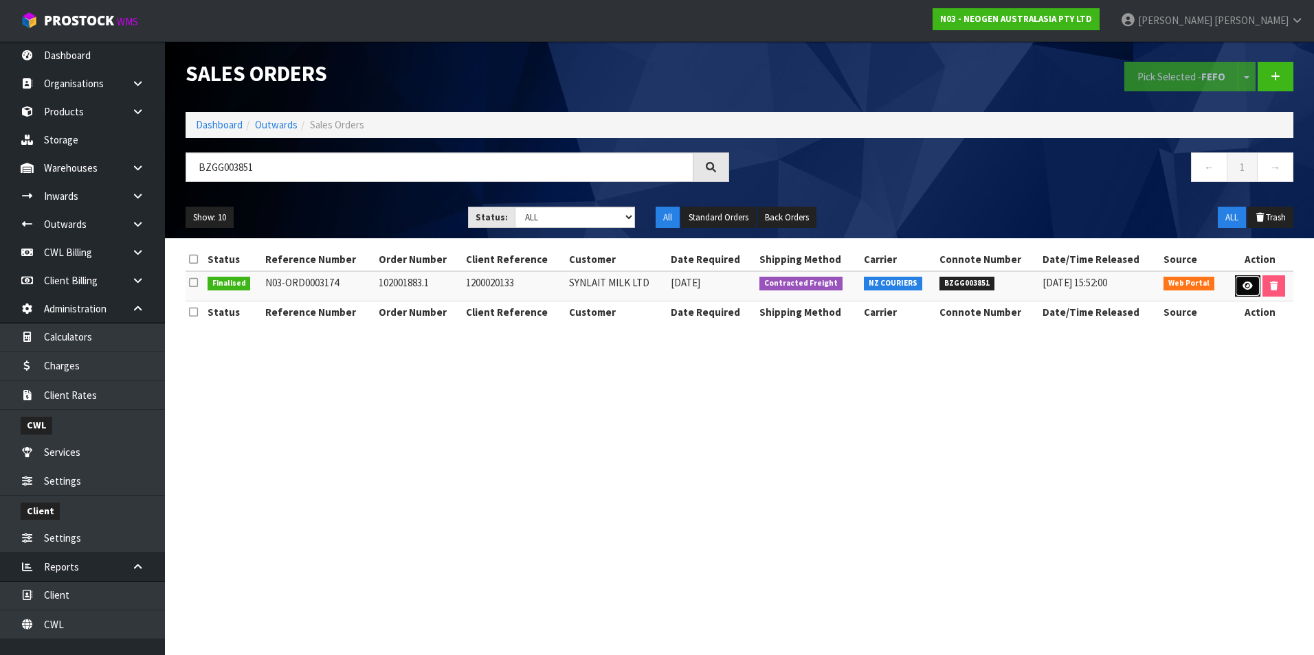
click at [1247, 285] on icon at bounding box center [1247, 286] width 10 height 9
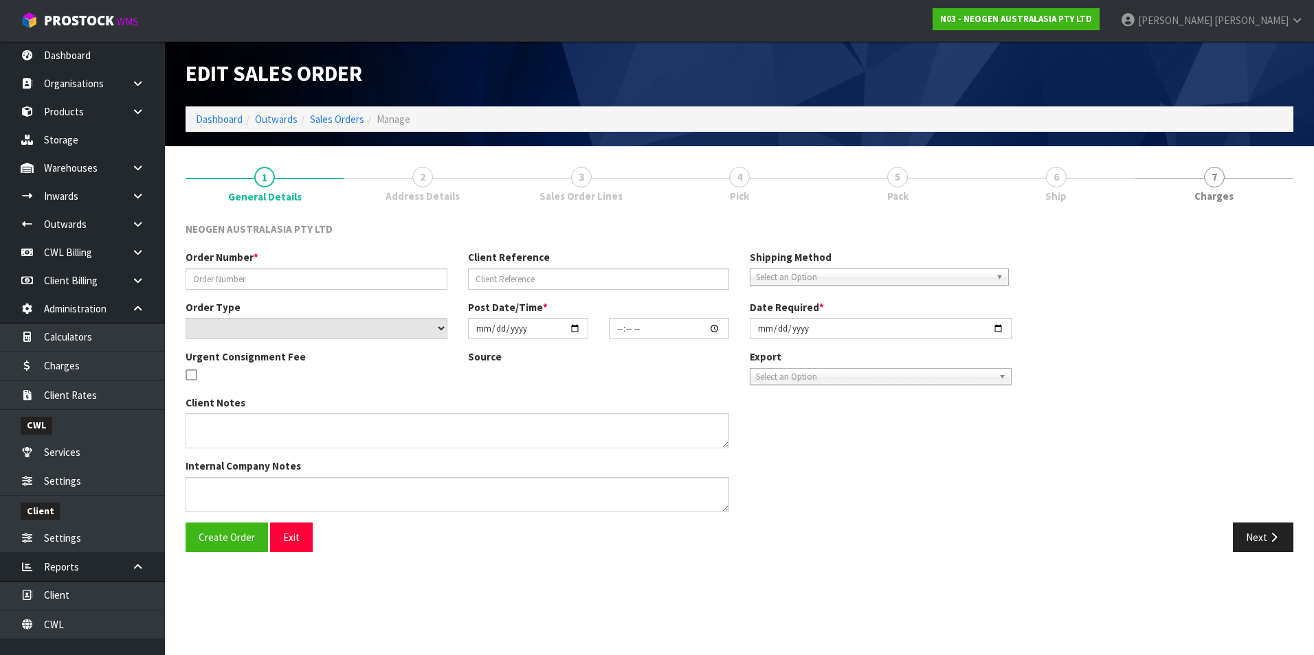
type input "102001883.1"
type input "1200020133"
select select "number:0"
type input "[DATE]"
type input "10:44:00.000"
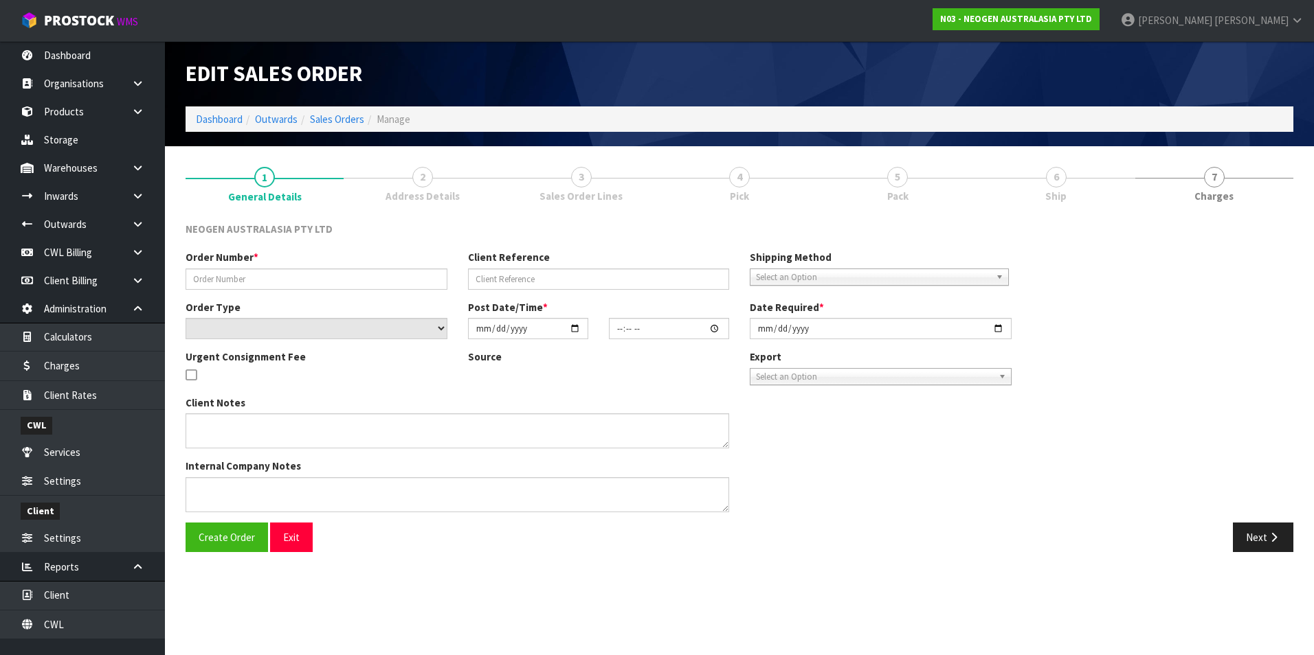
type input "[DATE]"
type textarea "ATTN: [PERSON_NAME] SANTA [PERSON_NAME]"
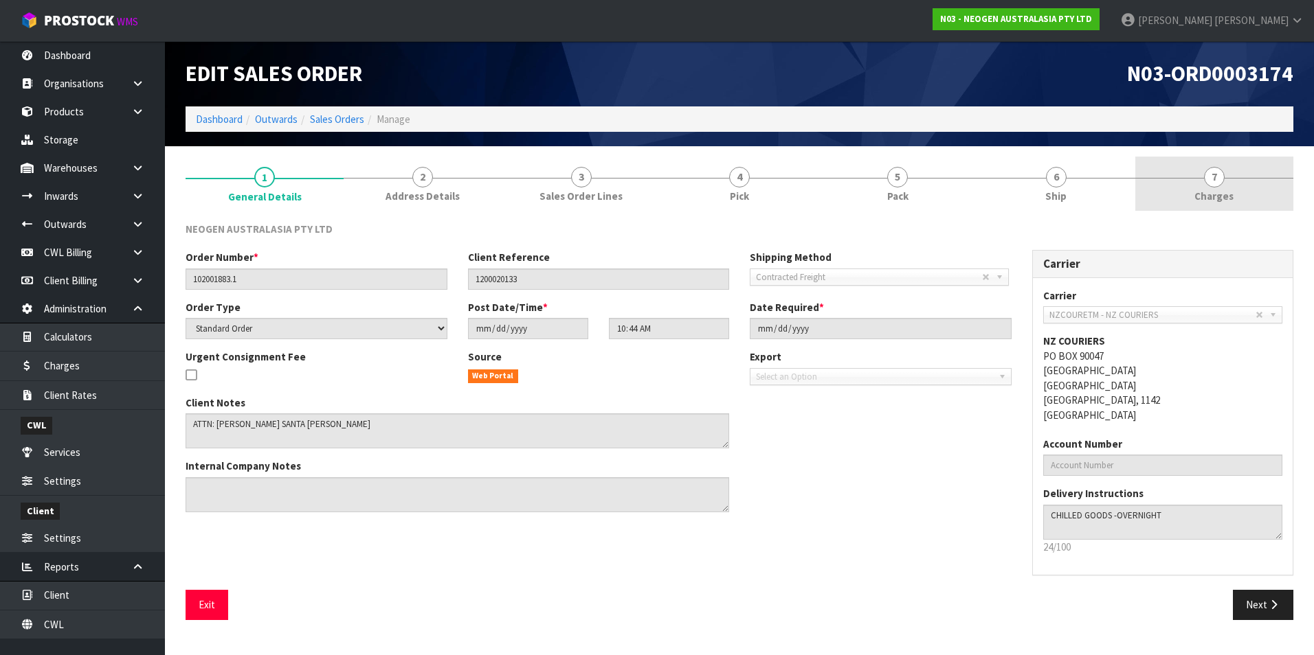
click at [1210, 180] on span "7" at bounding box center [1214, 177] width 21 height 21
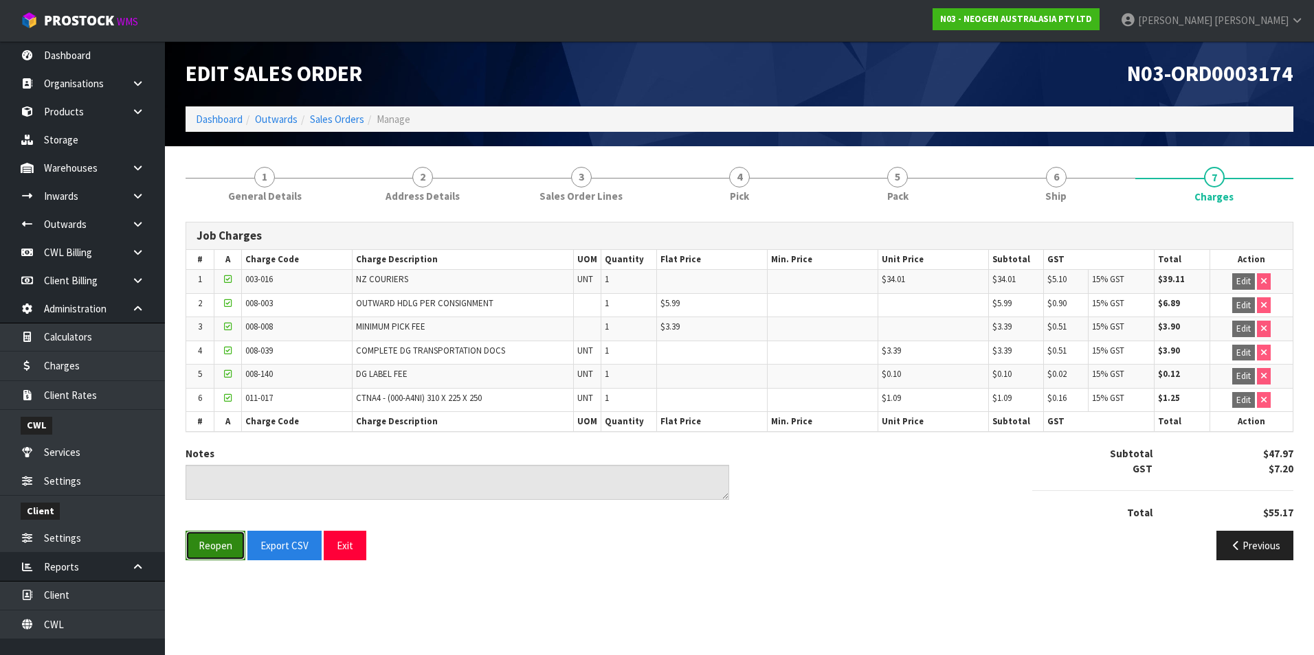
click at [199, 550] on button "Reopen" at bounding box center [216, 546] width 60 height 30
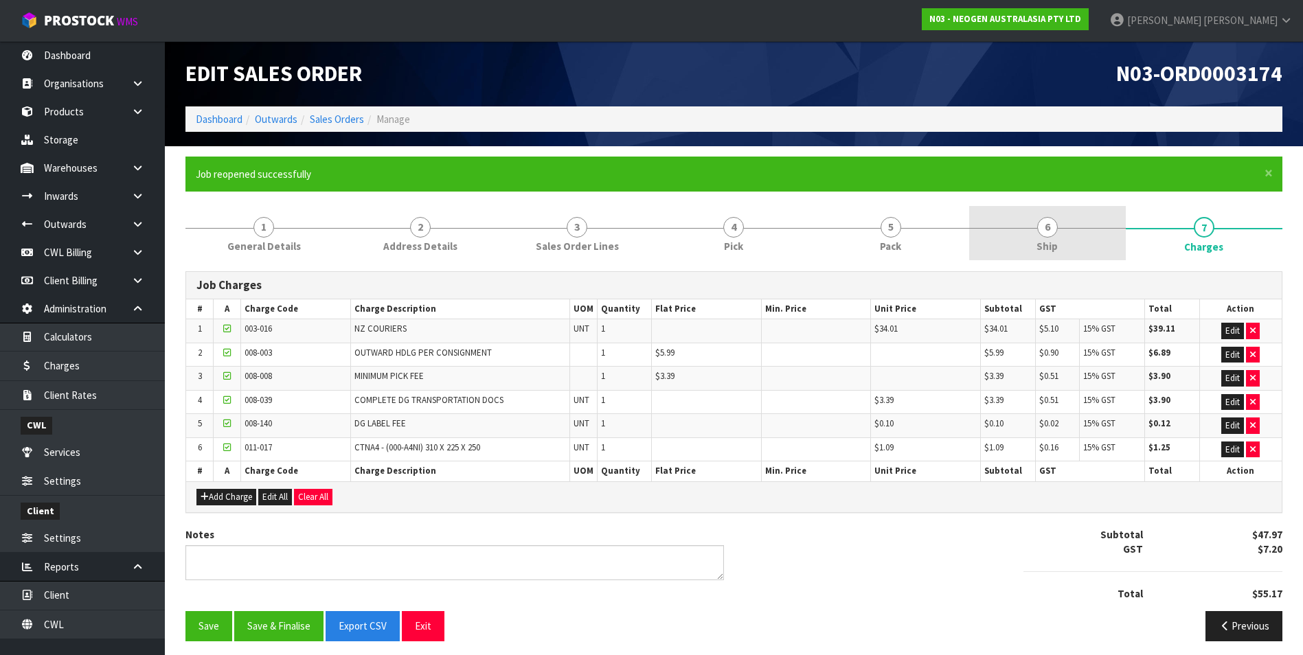
click at [1052, 227] on span "6" at bounding box center [1047, 227] width 21 height 21
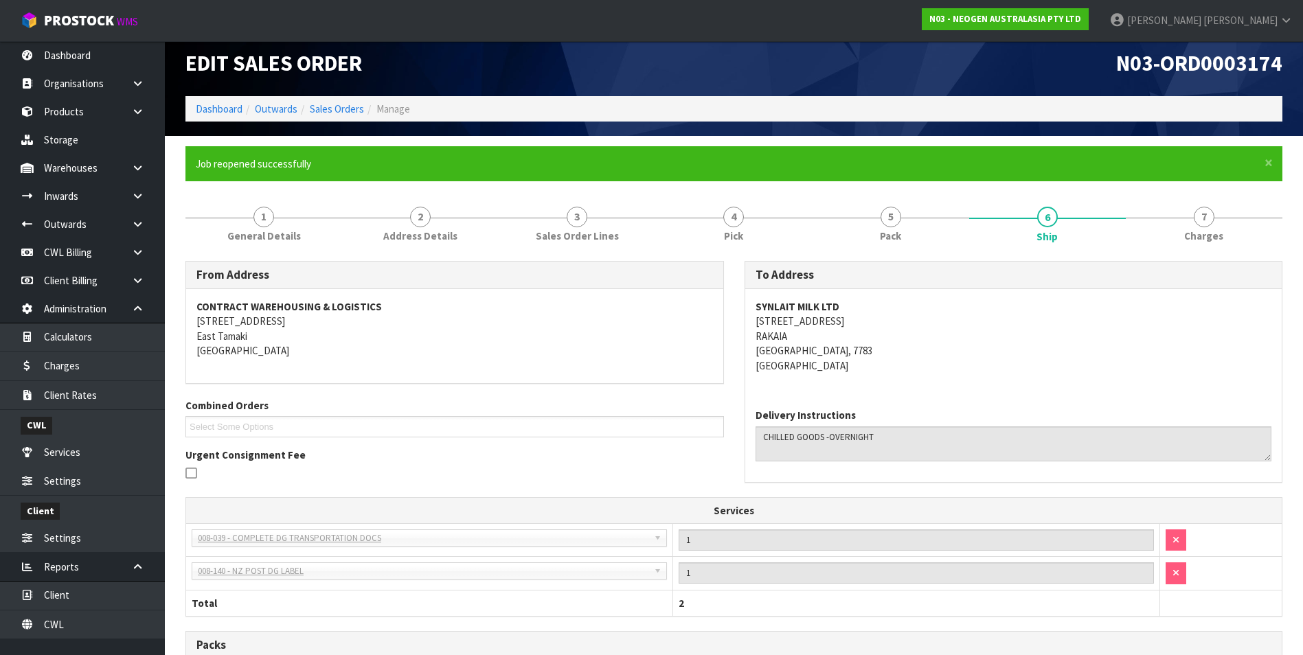
scroll to position [271, 0]
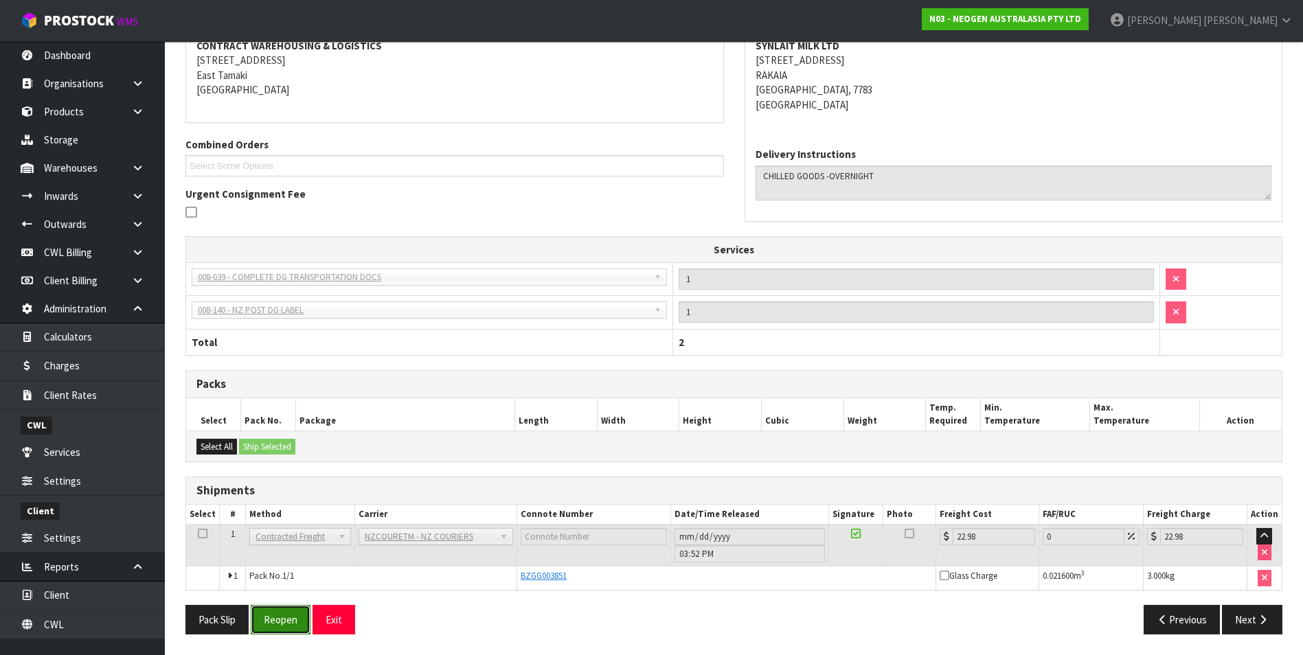
click at [284, 621] on button "Reopen" at bounding box center [281, 620] width 60 height 30
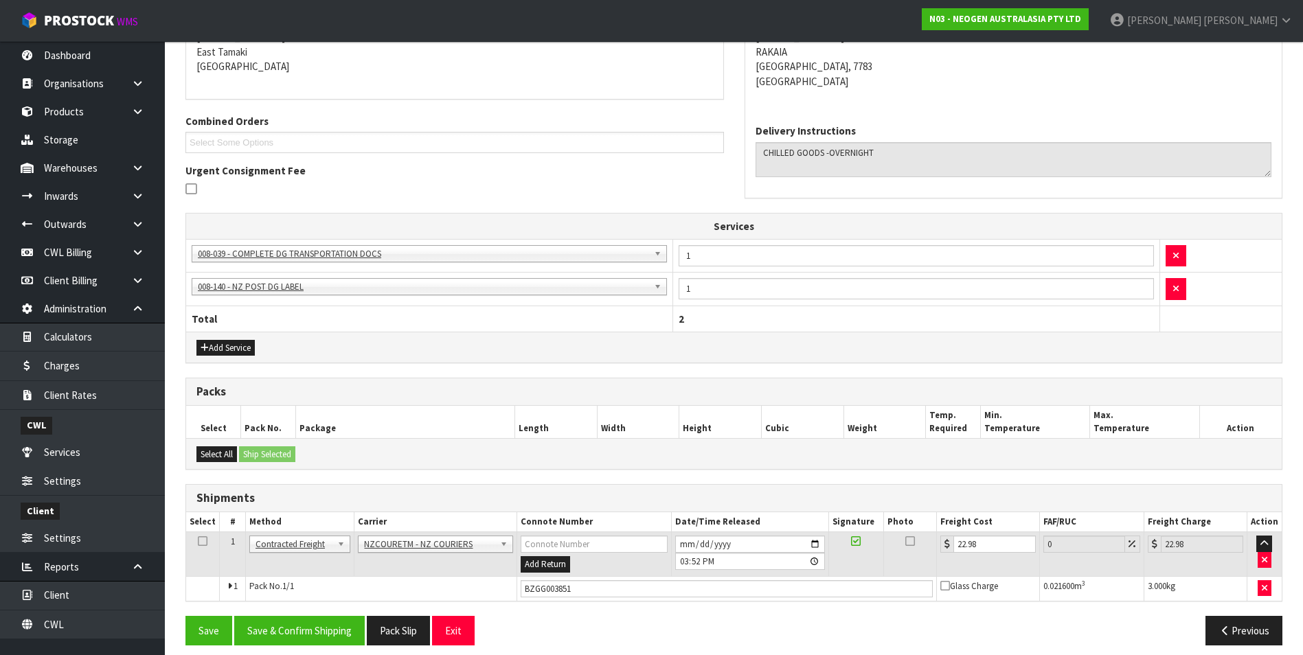
scroll to position [306, 0]
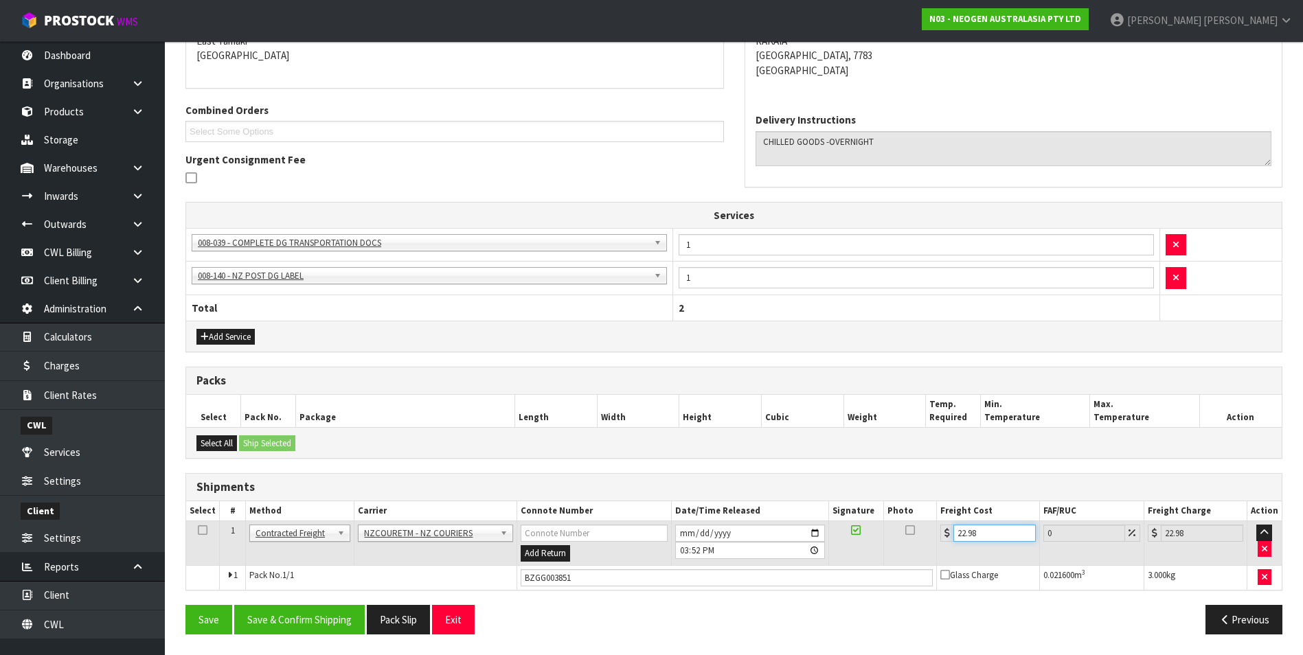
click at [1011, 535] on input "22.98" at bounding box center [995, 533] width 82 height 17
type input "22.9"
type input "22"
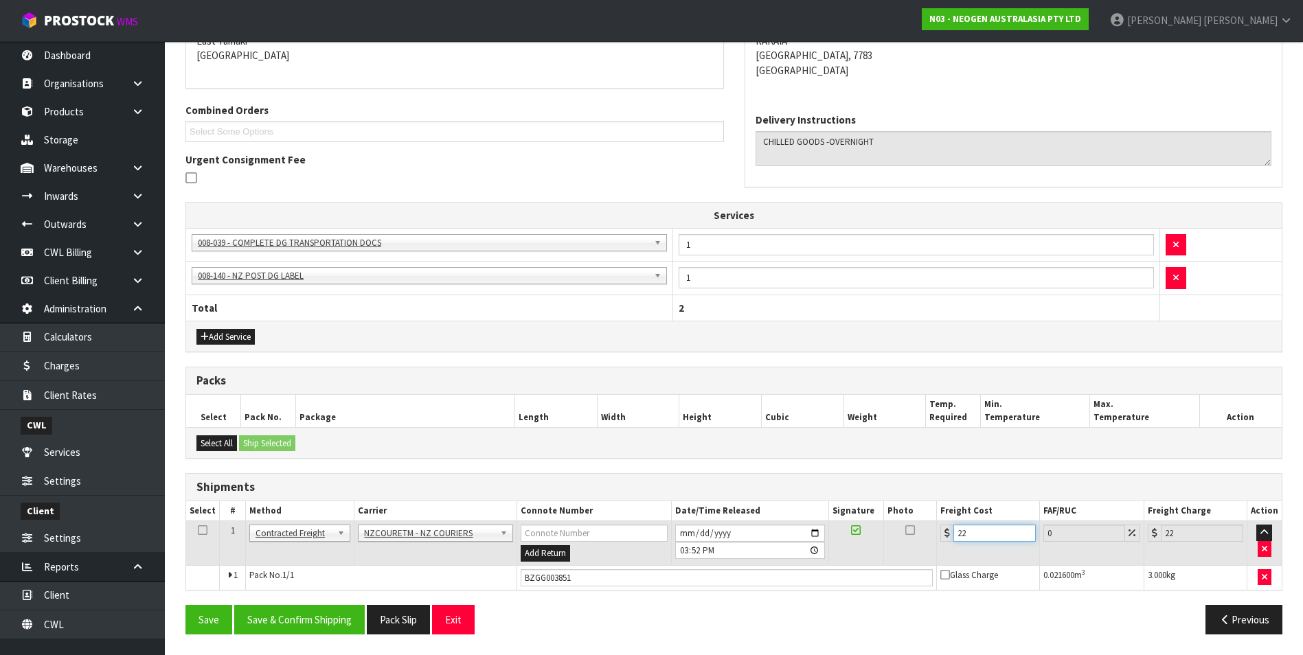
type input "2"
type input "0"
type input "3"
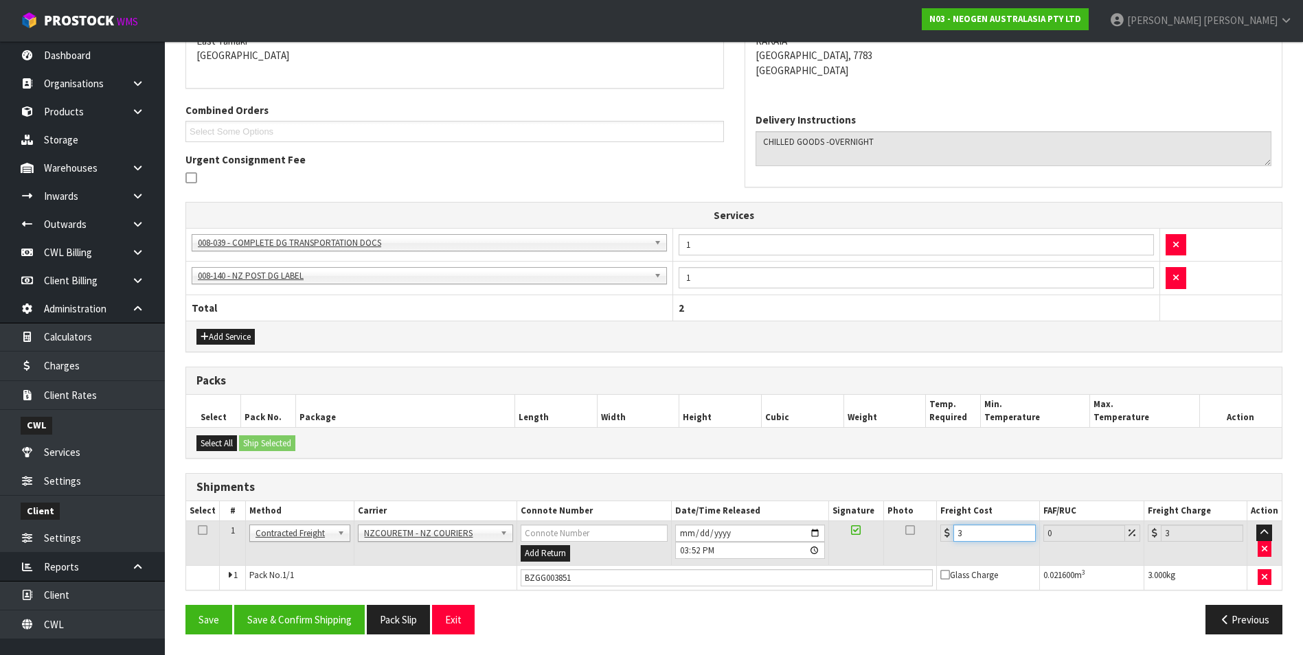
type input "33"
type input "33.6"
type input "33.62"
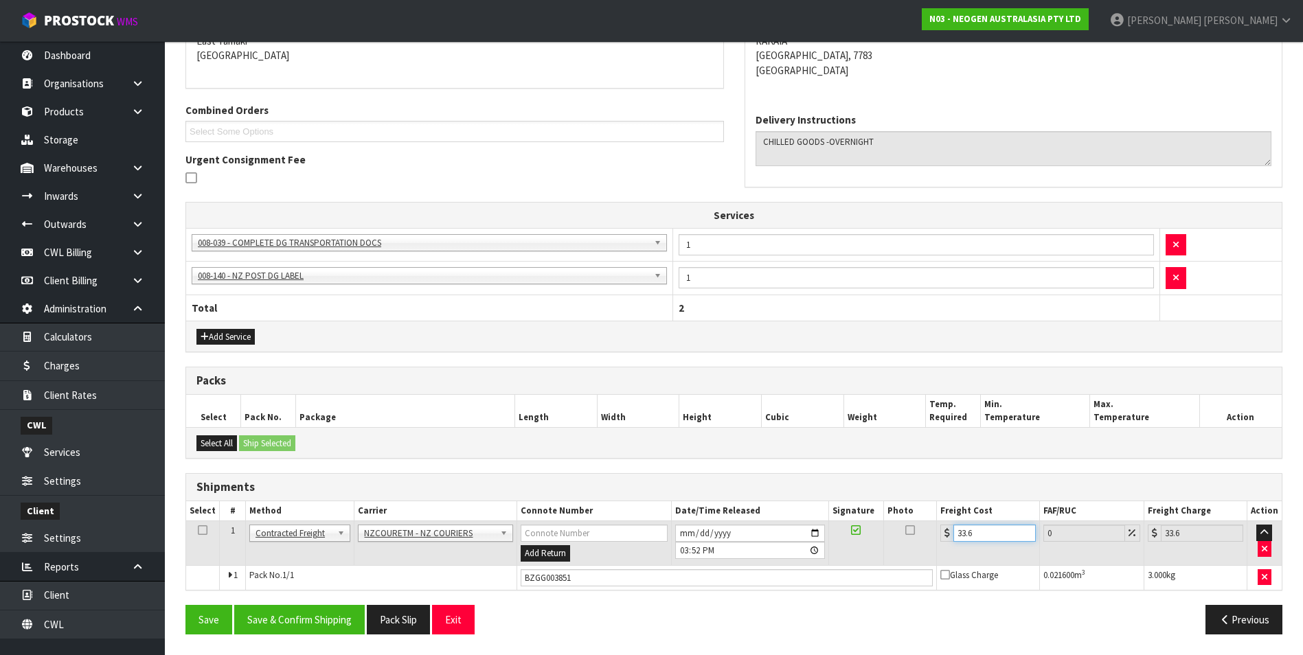
type input "33.62"
click at [338, 618] on button "Save & Confirm Shipping" at bounding box center [299, 620] width 131 height 30
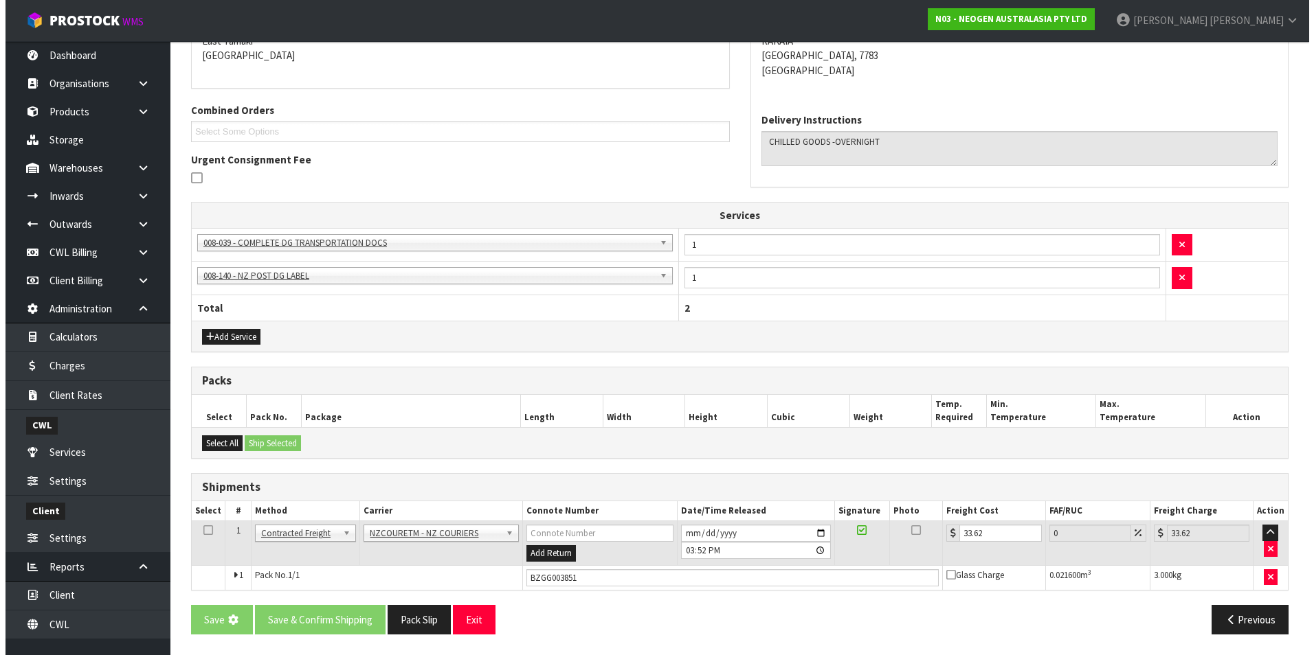
scroll to position [0, 0]
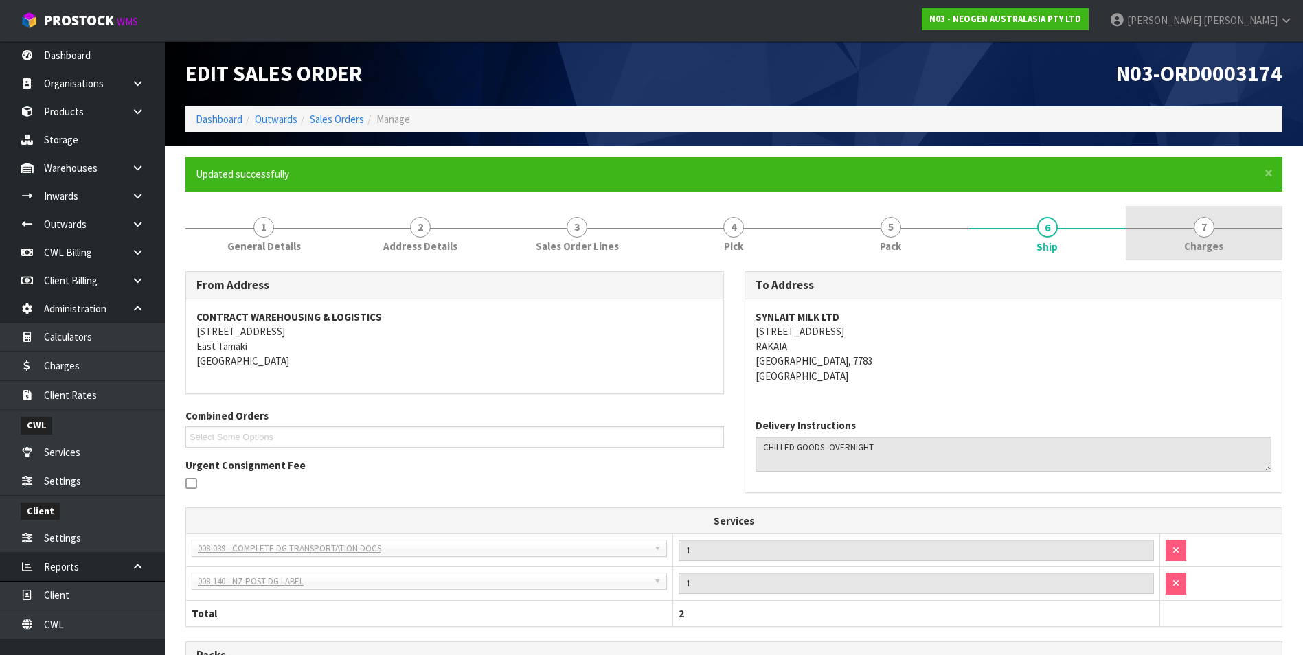
click at [1195, 227] on span "7" at bounding box center [1204, 227] width 21 height 21
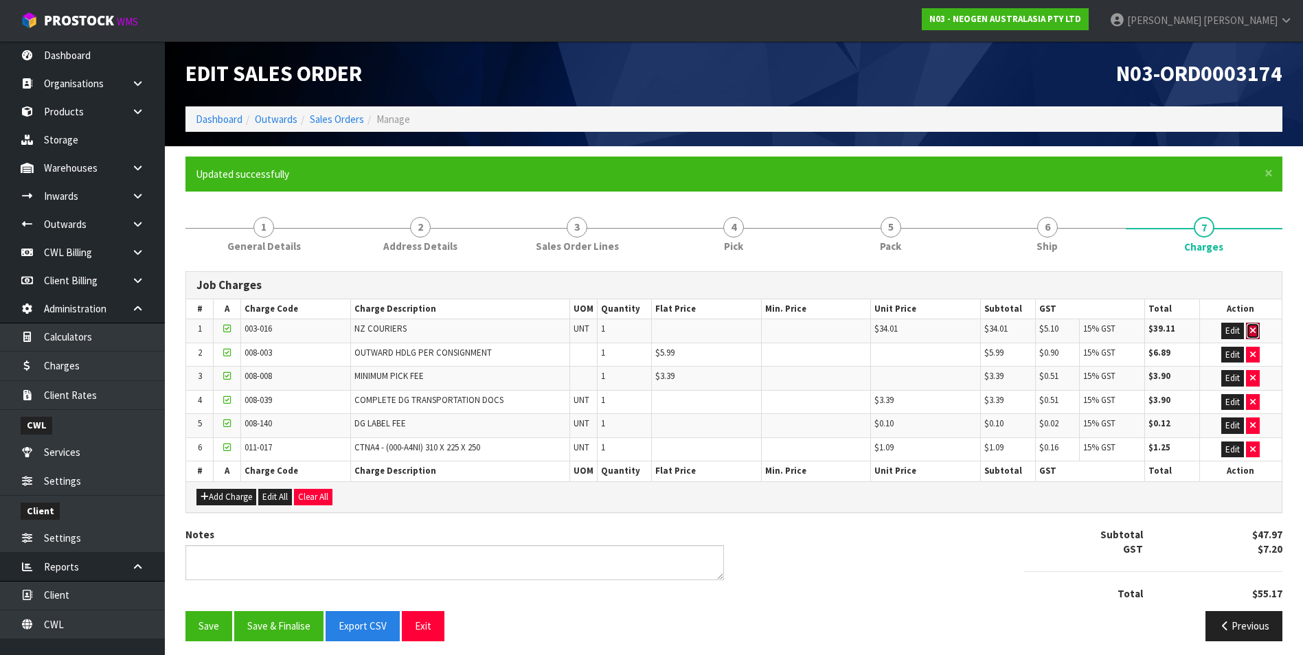
click at [1256, 329] on icon "button" at bounding box center [1252, 330] width 5 height 9
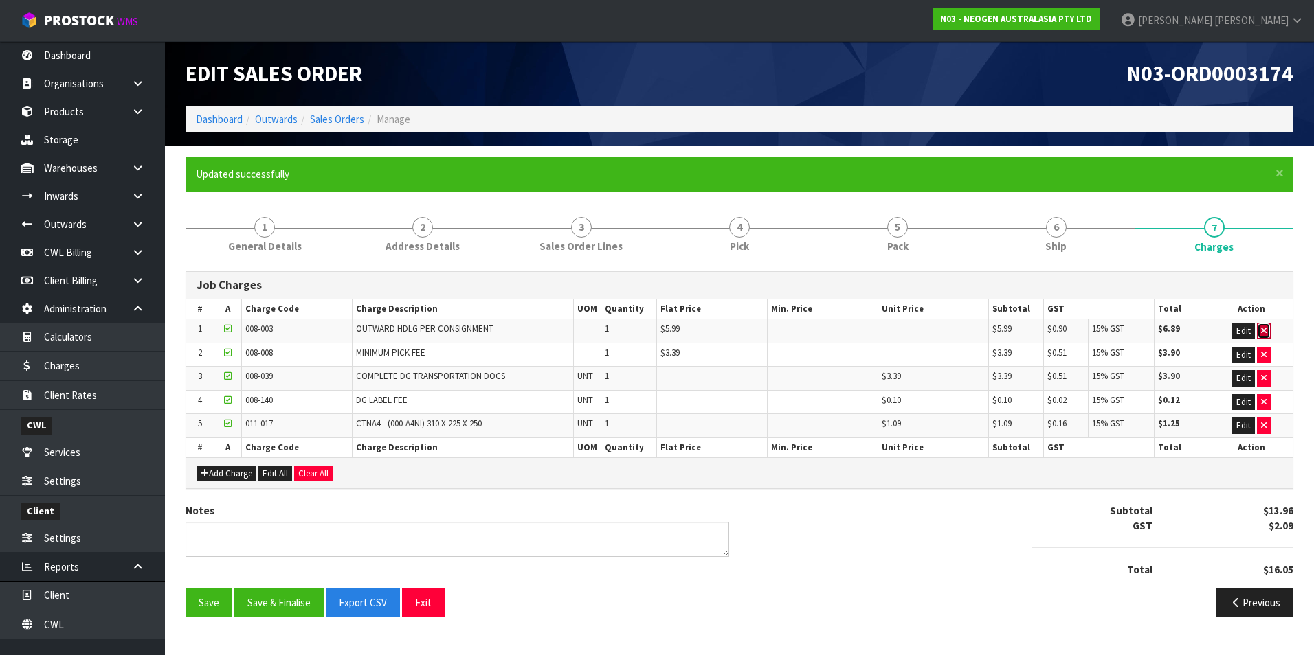
click at [1263, 328] on icon "button" at bounding box center [1263, 330] width 5 height 9
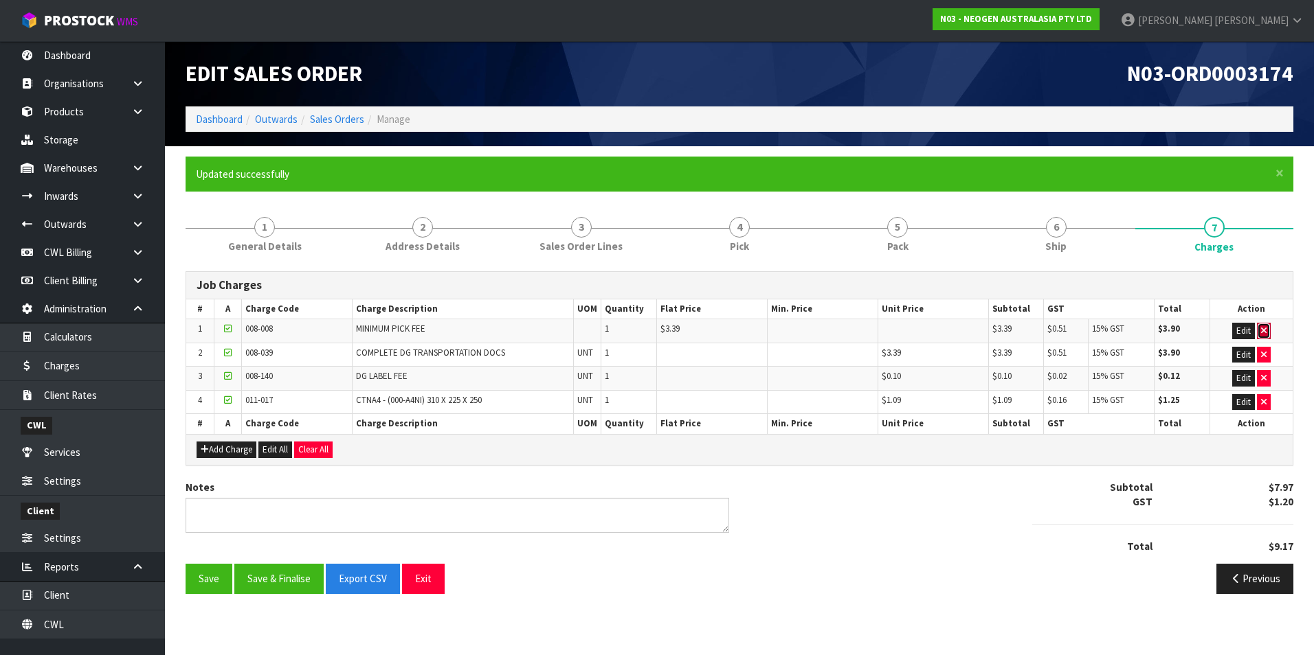
click at [1264, 328] on icon "button" at bounding box center [1263, 330] width 5 height 9
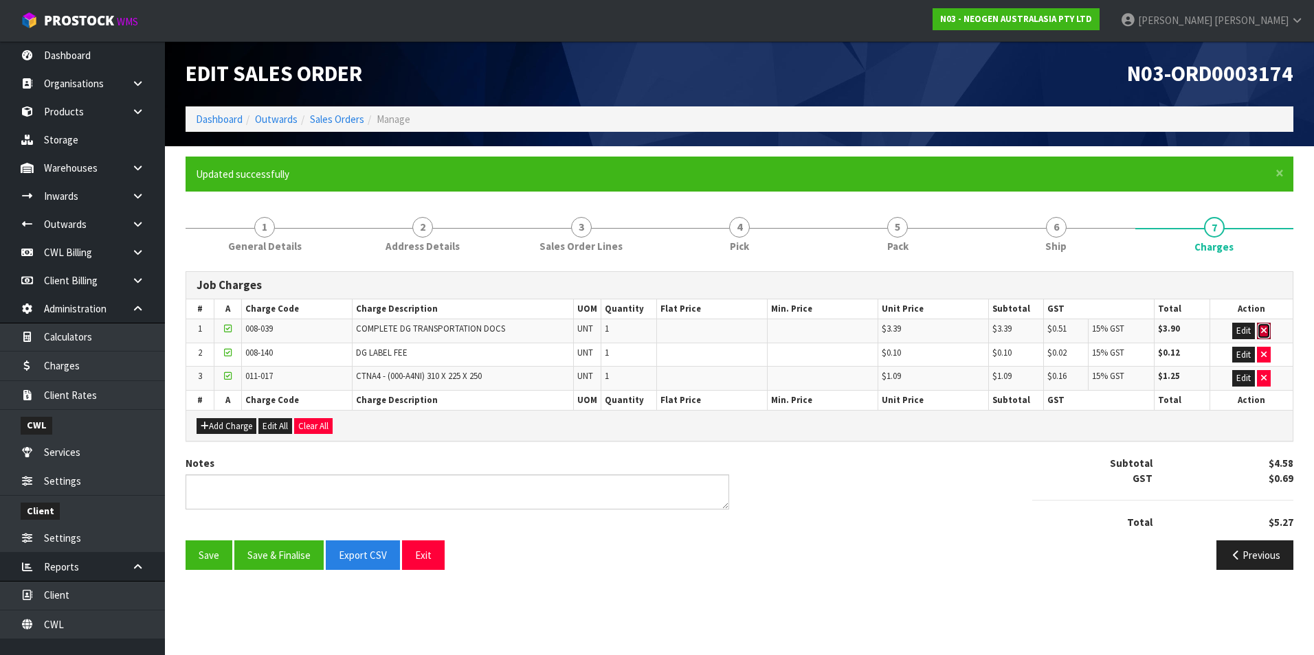
click at [1264, 328] on icon "button" at bounding box center [1263, 330] width 5 height 9
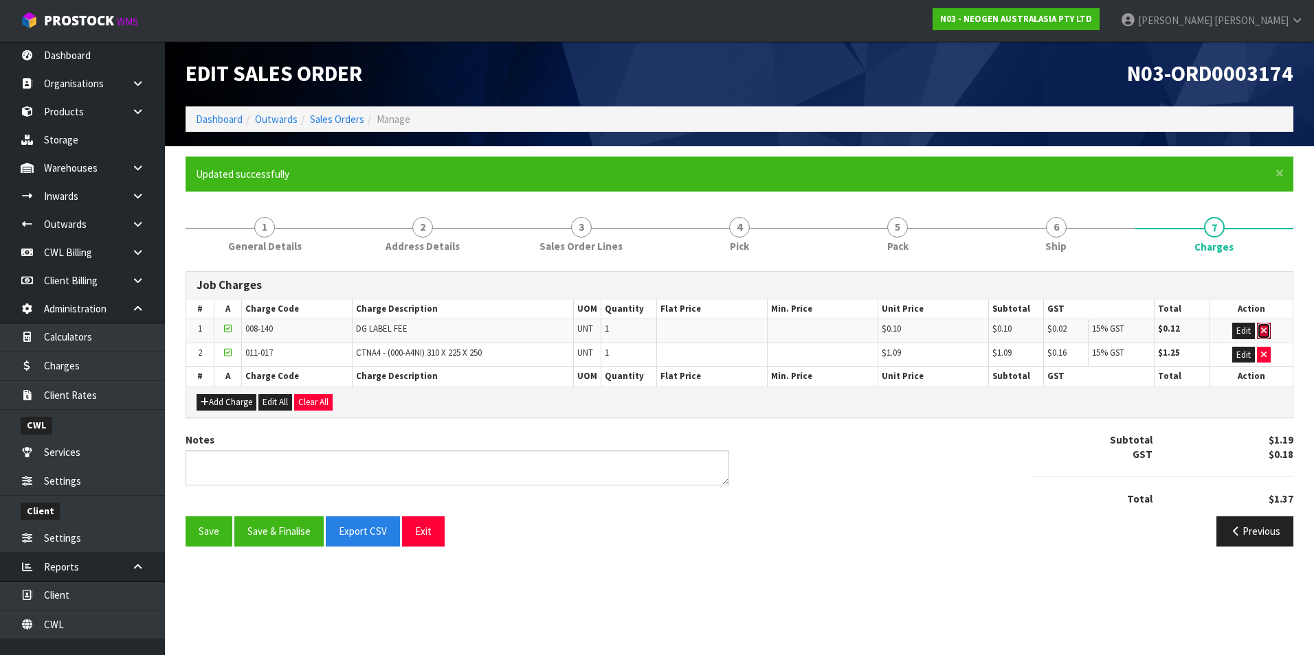
click at [1264, 328] on icon "button" at bounding box center [1263, 330] width 5 height 9
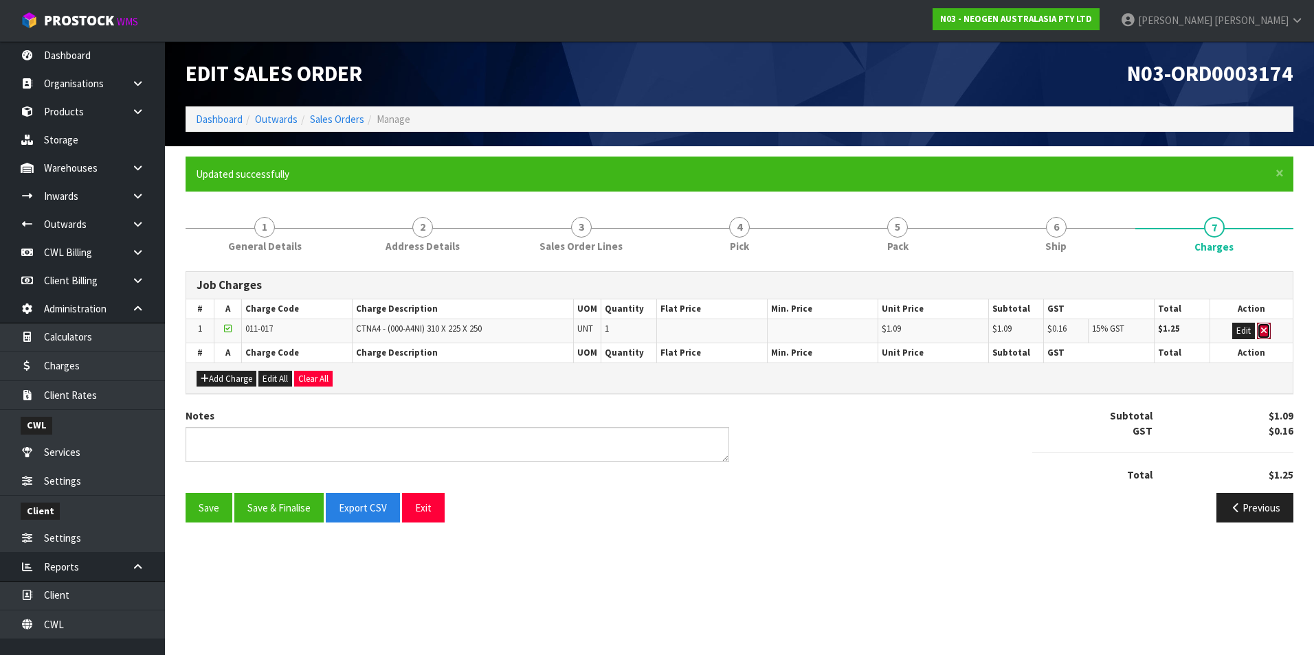
click at [1264, 328] on icon "button" at bounding box center [1263, 330] width 5 height 9
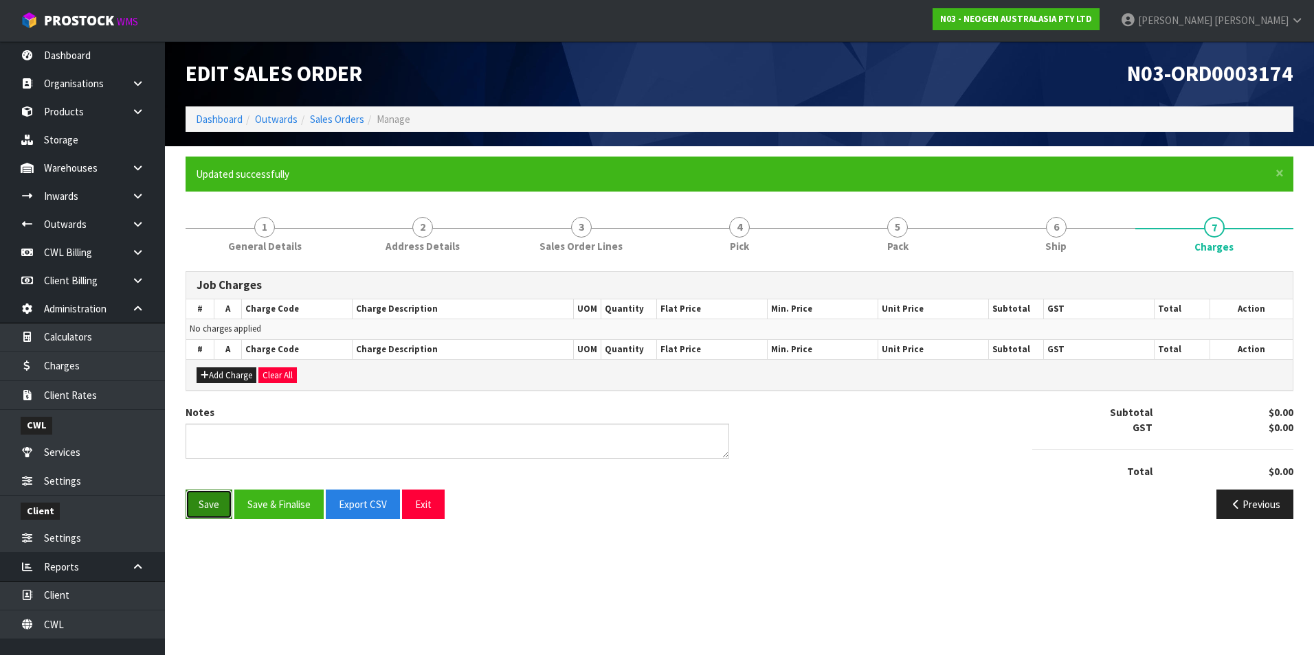
click at [216, 505] on button "Save" at bounding box center [209, 505] width 47 height 30
click at [245, 442] on textarea at bounding box center [457, 441] width 543 height 35
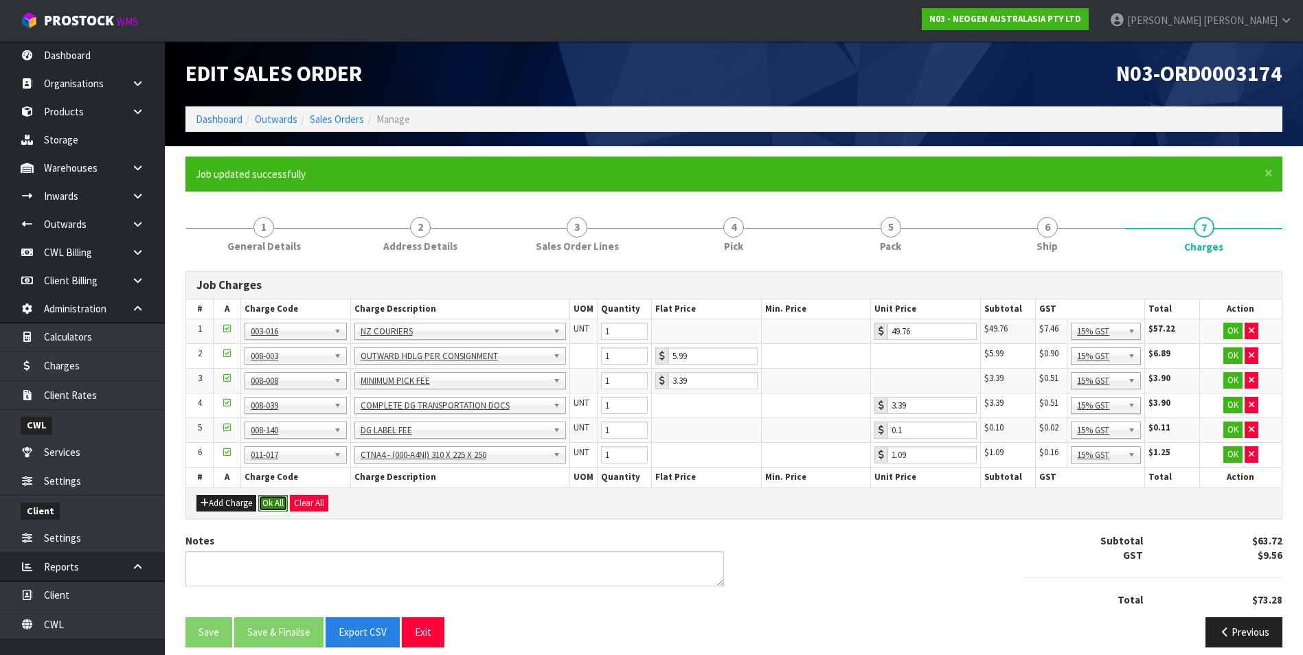
click at [280, 506] on button "Ok All" at bounding box center [273, 503] width 30 height 16
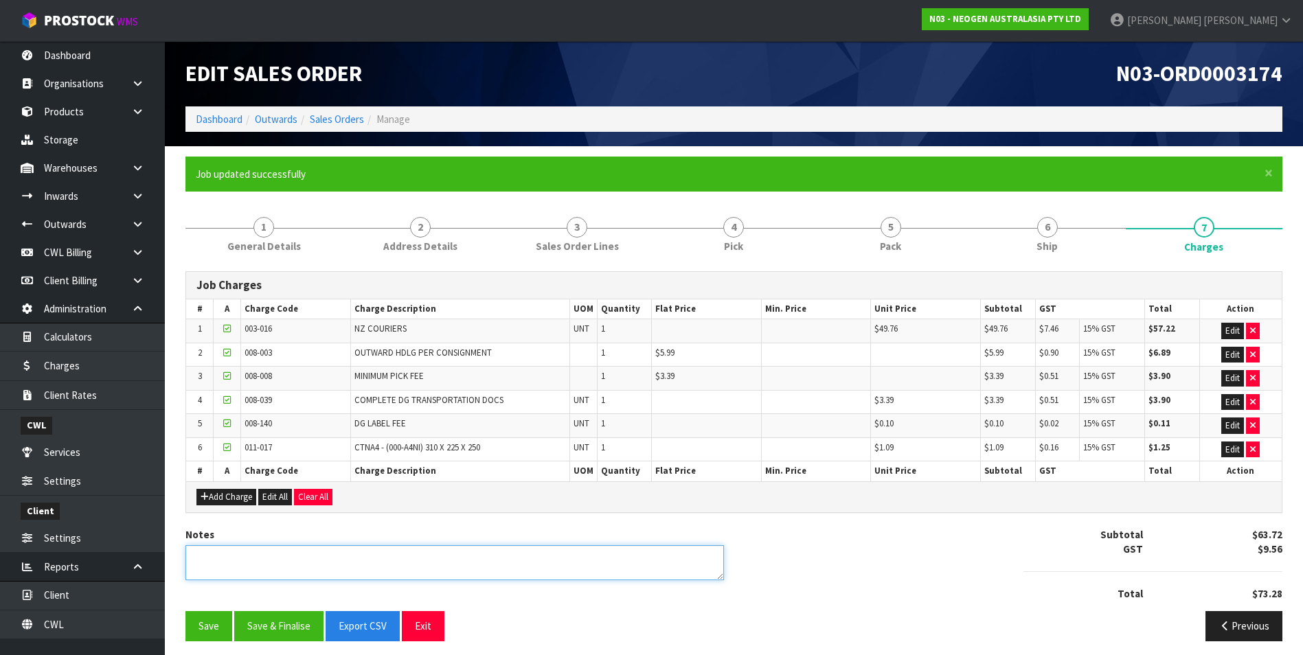
click at [252, 560] on textarea at bounding box center [455, 563] width 539 height 35
type textarea "DG REWORK ADDED"
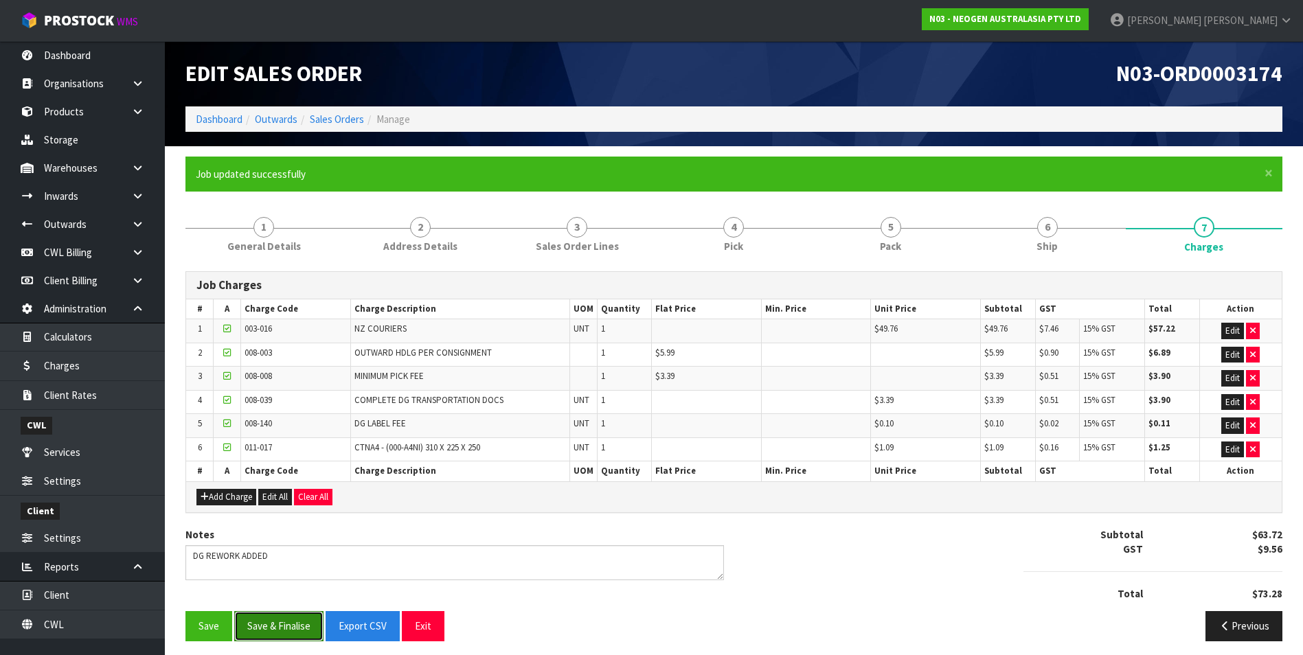
click at [289, 627] on button "Save & Finalise" at bounding box center [278, 626] width 89 height 30
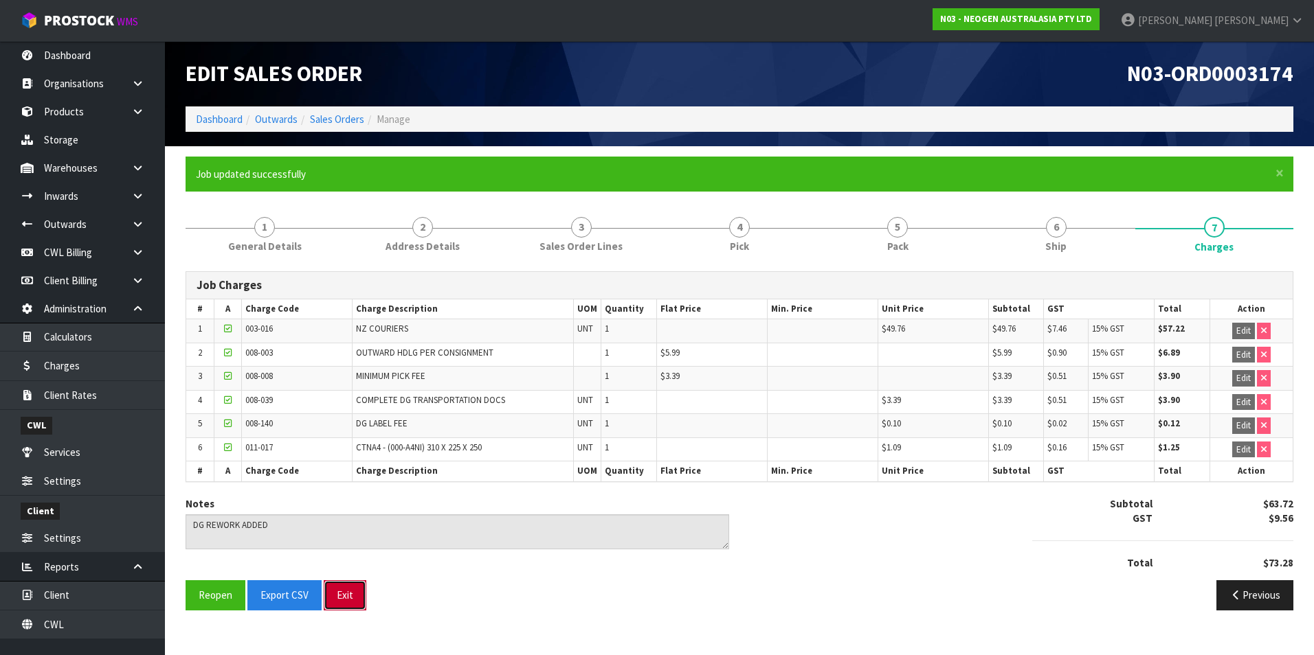
click at [339, 598] on button "Exit" at bounding box center [345, 596] width 43 height 30
